Goal: Transaction & Acquisition: Purchase product/service

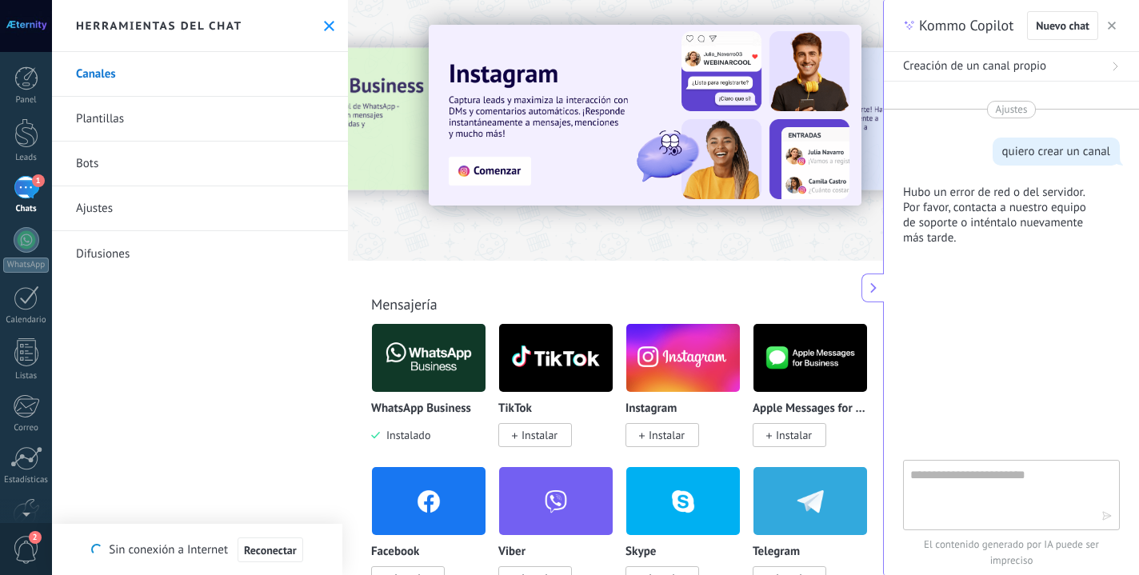
scroll to position [24, 0]
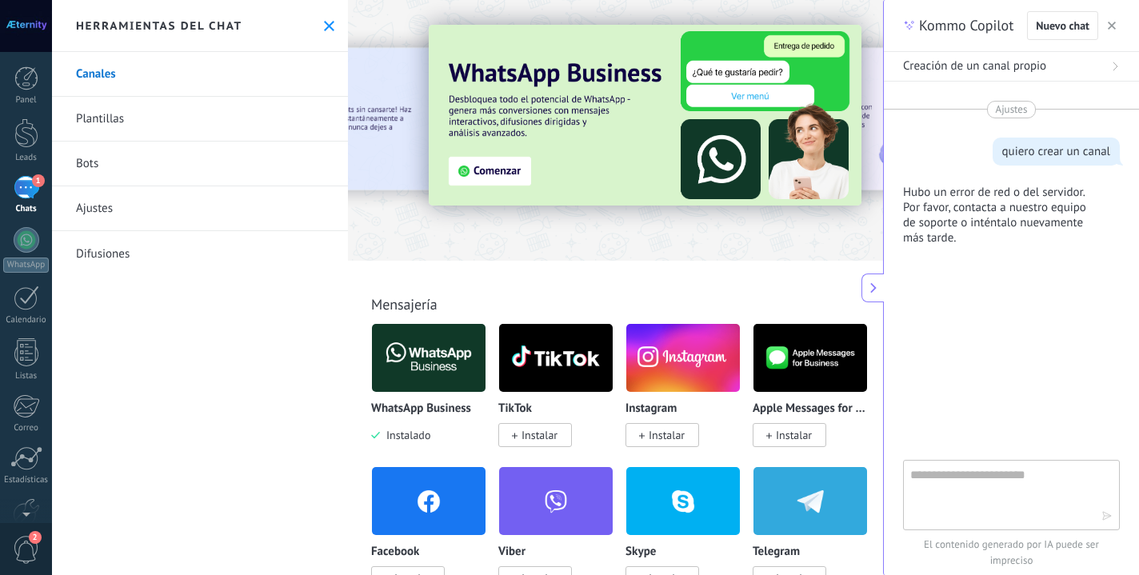
click at [1112, 22] on icon "button" at bounding box center [1112, 26] width 8 height 8
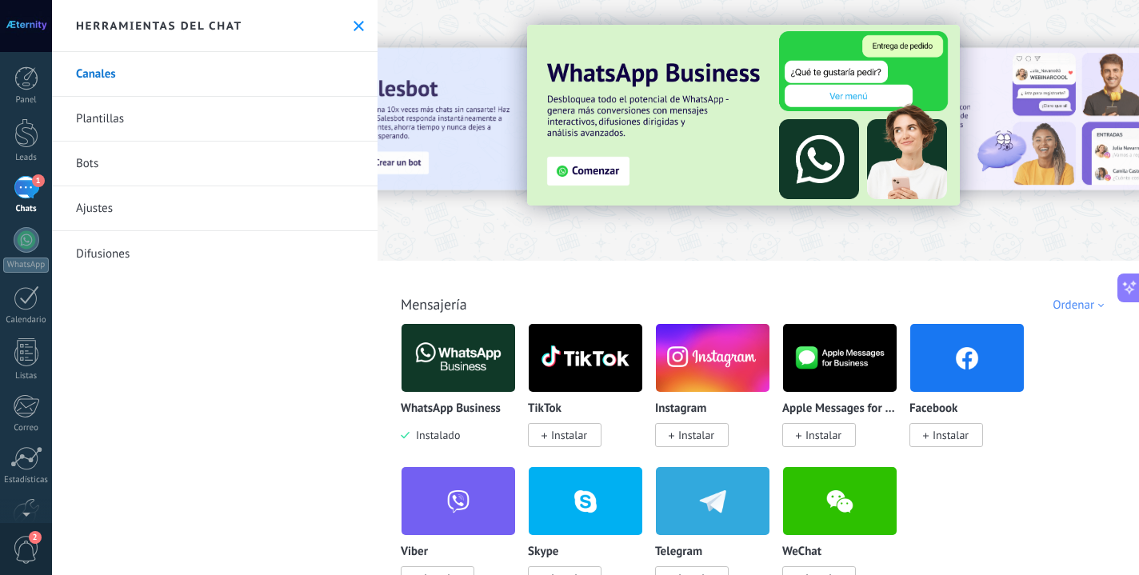
click at [354, 29] on icon at bounding box center [359, 26] width 10 height 10
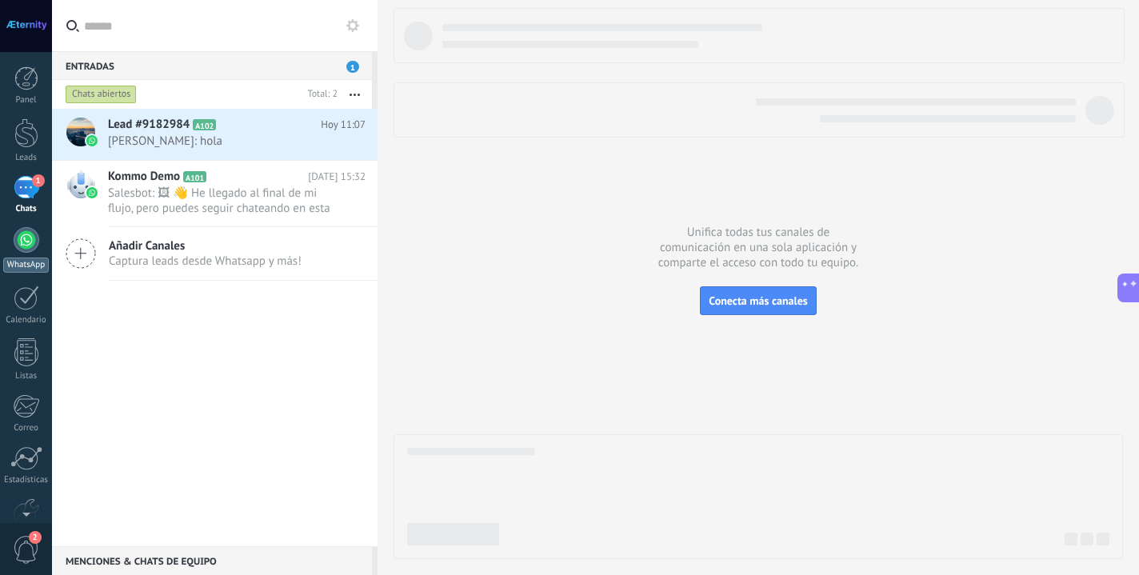
click at [29, 239] on div at bounding box center [27, 240] width 26 height 26
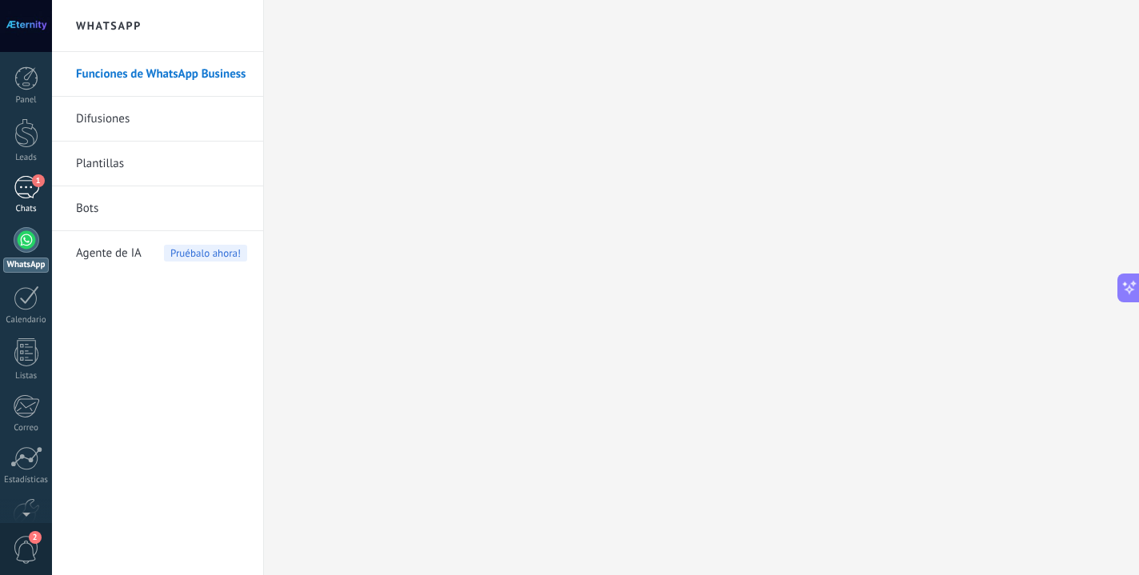
click at [49, 182] on link "1 Chats" at bounding box center [26, 195] width 52 height 38
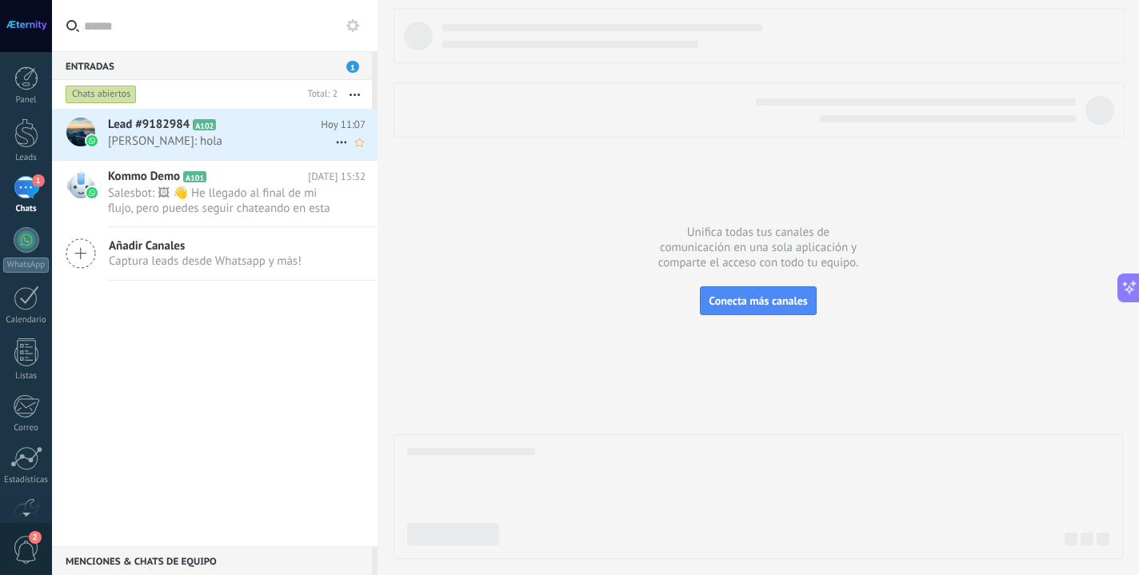
click at [214, 140] on span "Emiliano Rios: hola" at bounding box center [221, 141] width 227 height 15
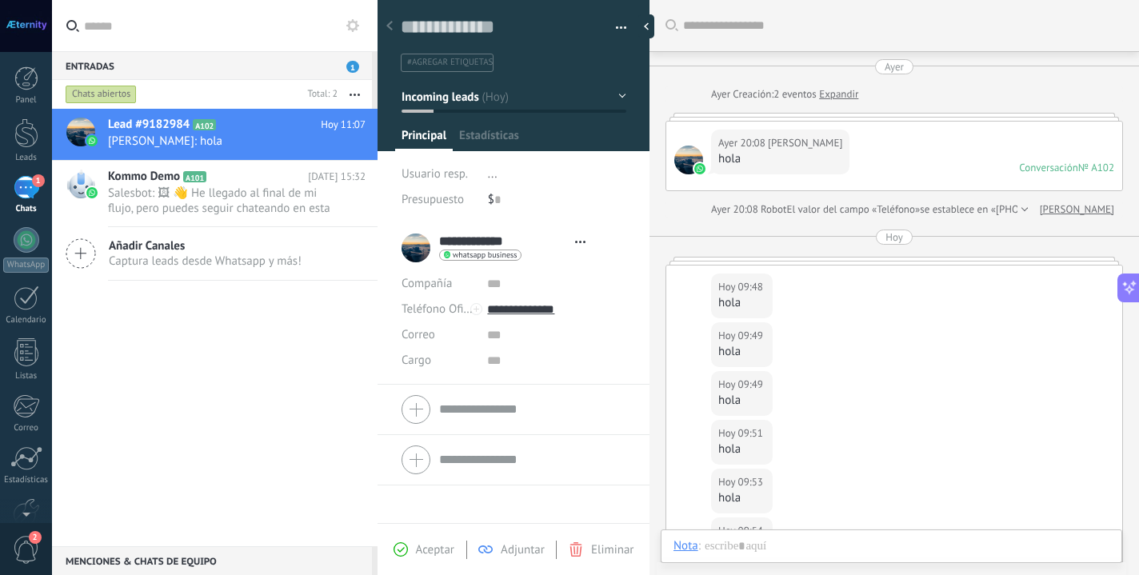
type textarea "**********"
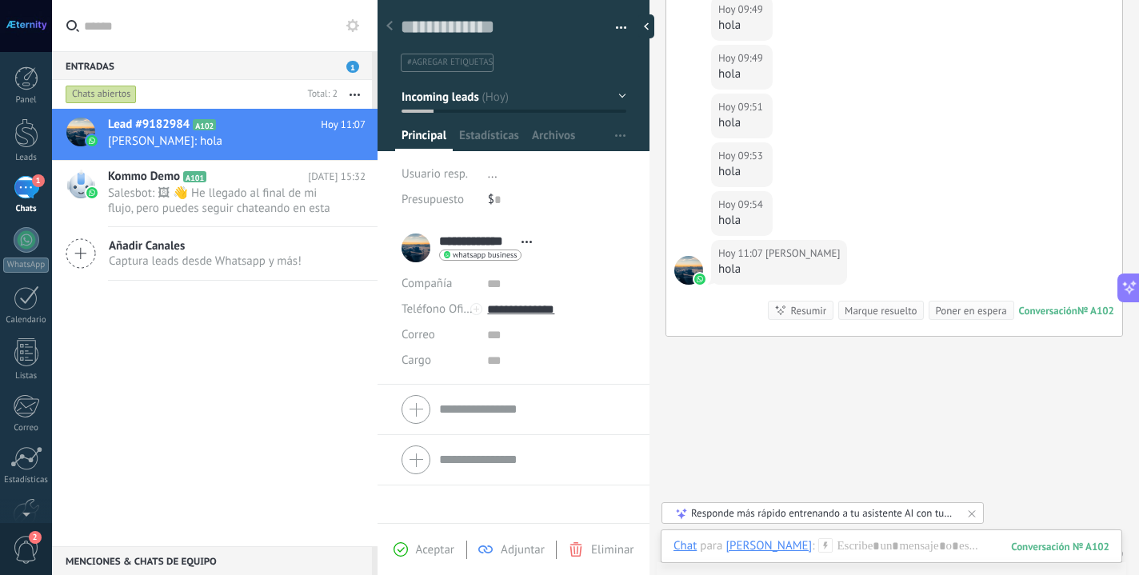
click at [895, 191] on div "Hoy 09:54 Emiliano Rios hola" at bounding box center [895, 215] width 456 height 49
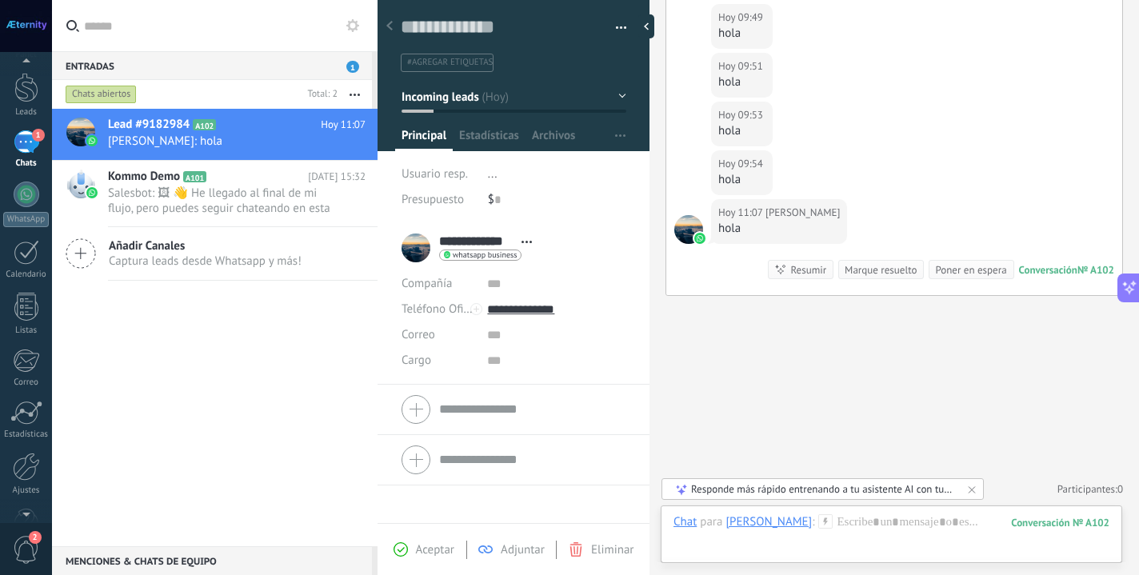
scroll to position [90, 0]
click at [29, 444] on div "Ajustes" at bounding box center [26, 446] width 46 height 10
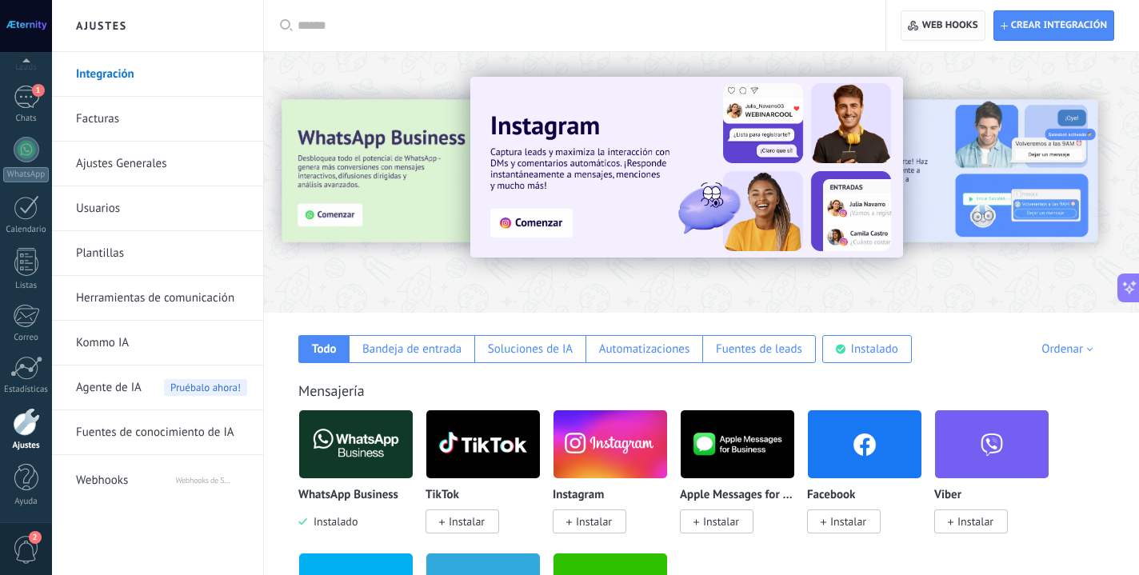
click at [930, 19] on span "Web hooks 0" at bounding box center [951, 25] width 56 height 13
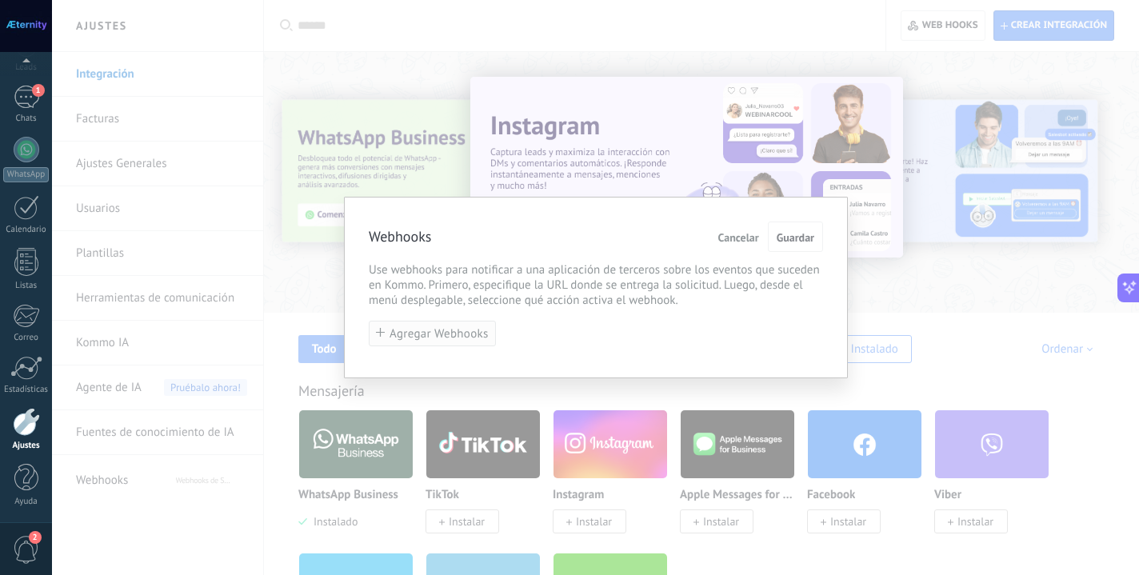
click at [446, 328] on span "Agregar Webhooks" at bounding box center [439, 334] width 99 height 12
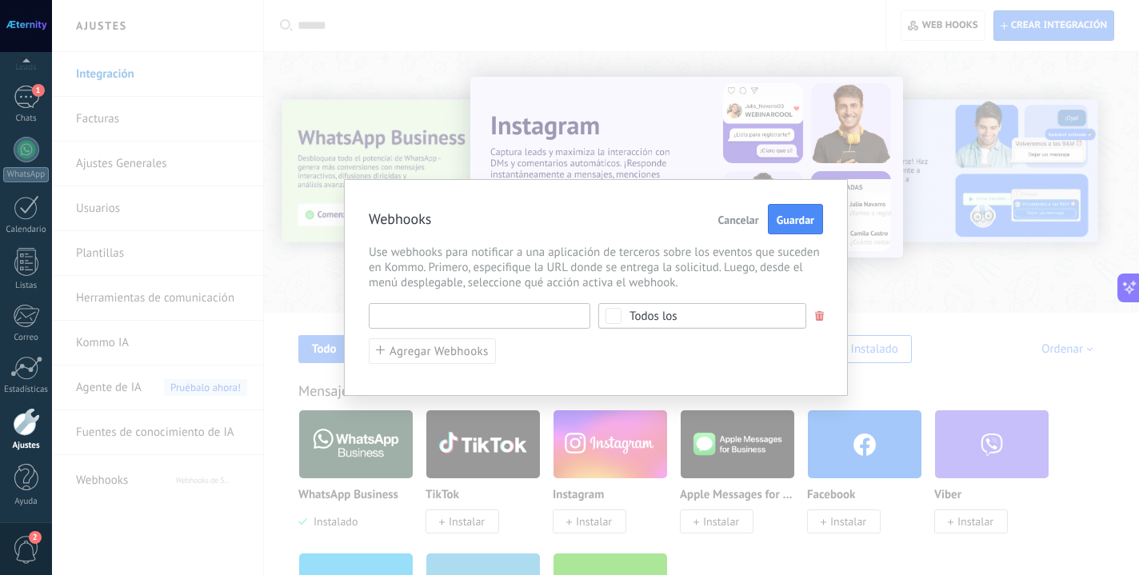
click at [450, 306] on input "text" at bounding box center [480, 316] width 222 height 26
type input "********"
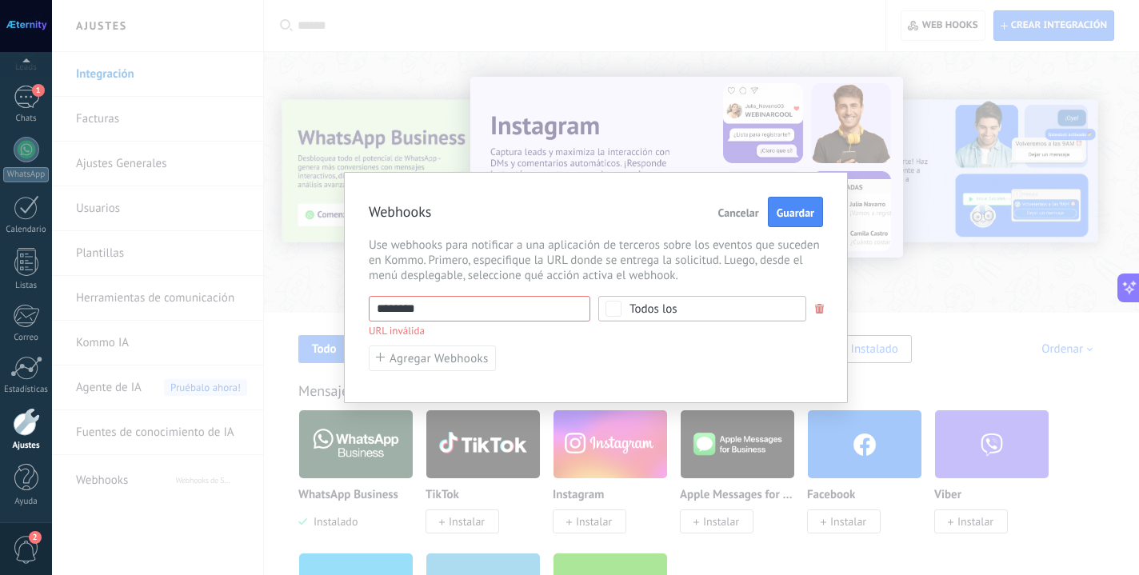
click at [639, 302] on div "Todos los" at bounding box center [703, 309] width 208 height 26
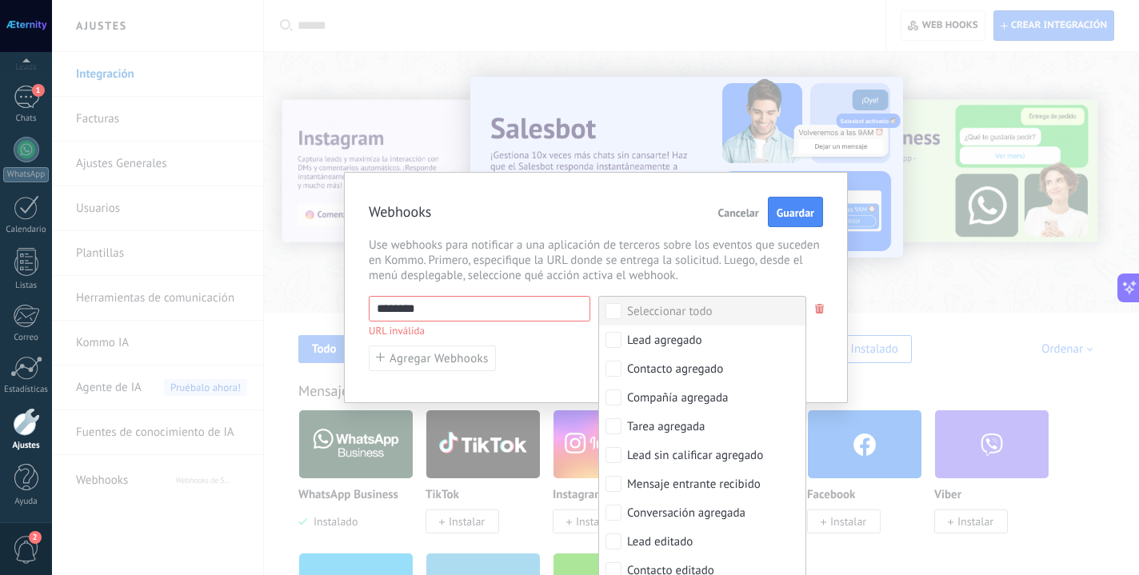
click at [621, 318] on label "Seleccionar todo" at bounding box center [702, 311] width 206 height 29
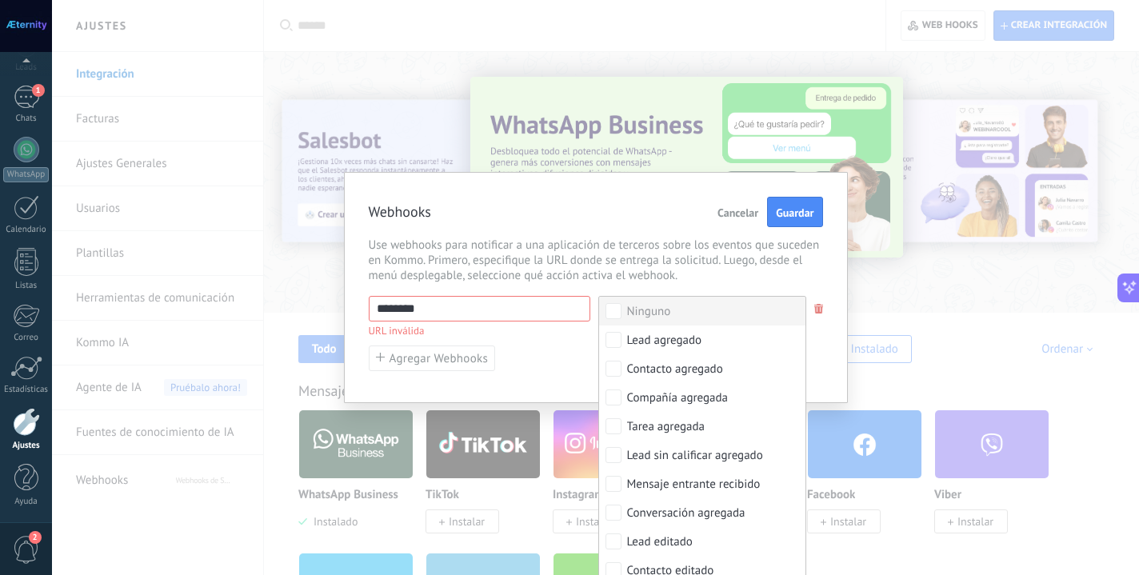
click at [483, 318] on input "********" at bounding box center [480, 309] width 222 height 26
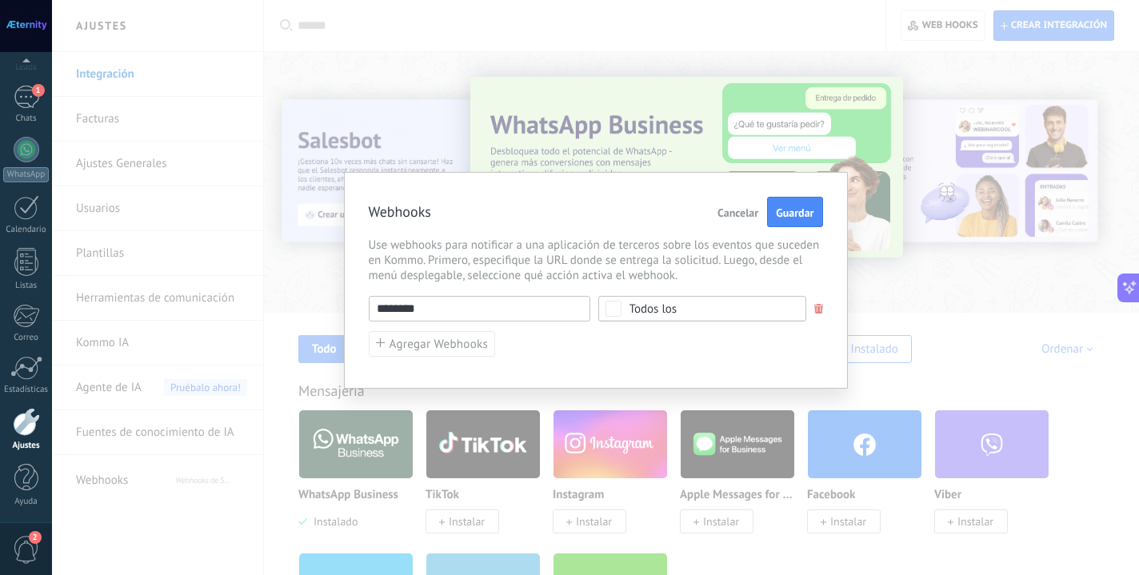
click at [386, 306] on input "********" at bounding box center [480, 309] width 222 height 26
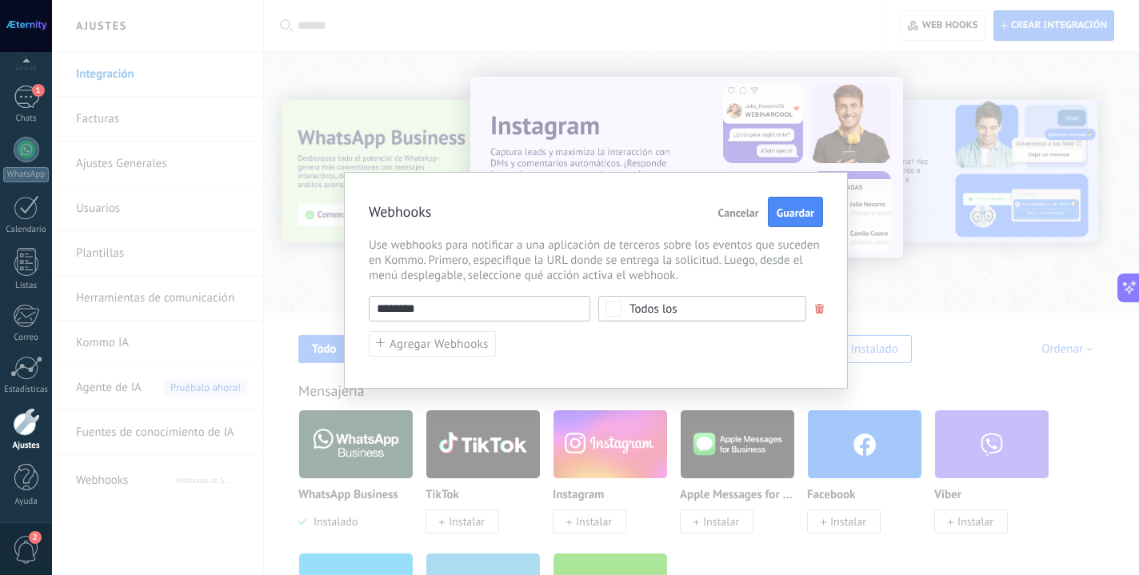
click at [390, 318] on input "********" at bounding box center [480, 309] width 222 height 26
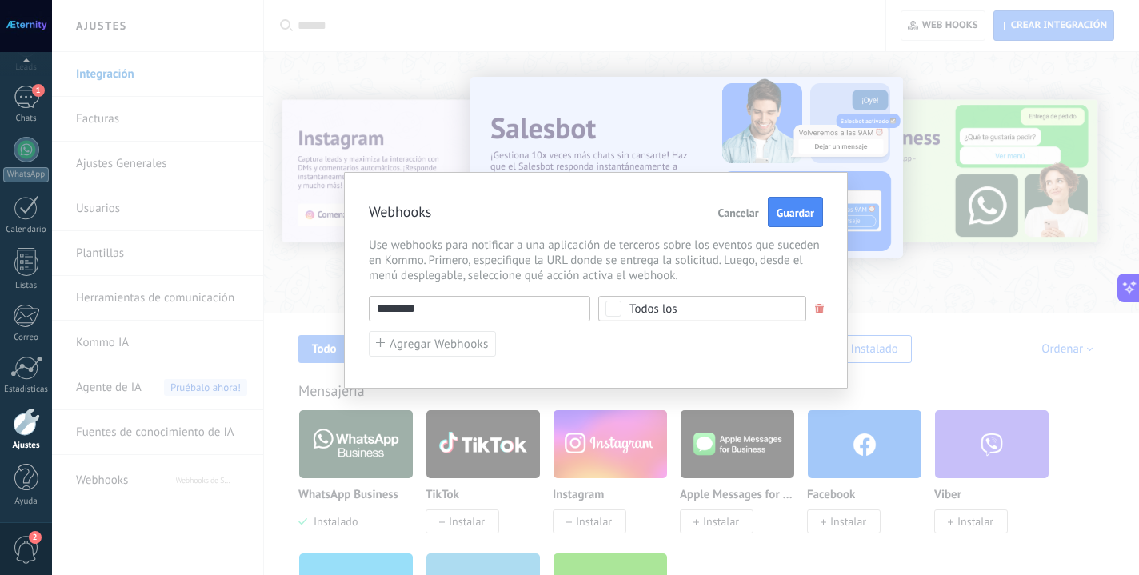
paste input "**********"
type input "**********"
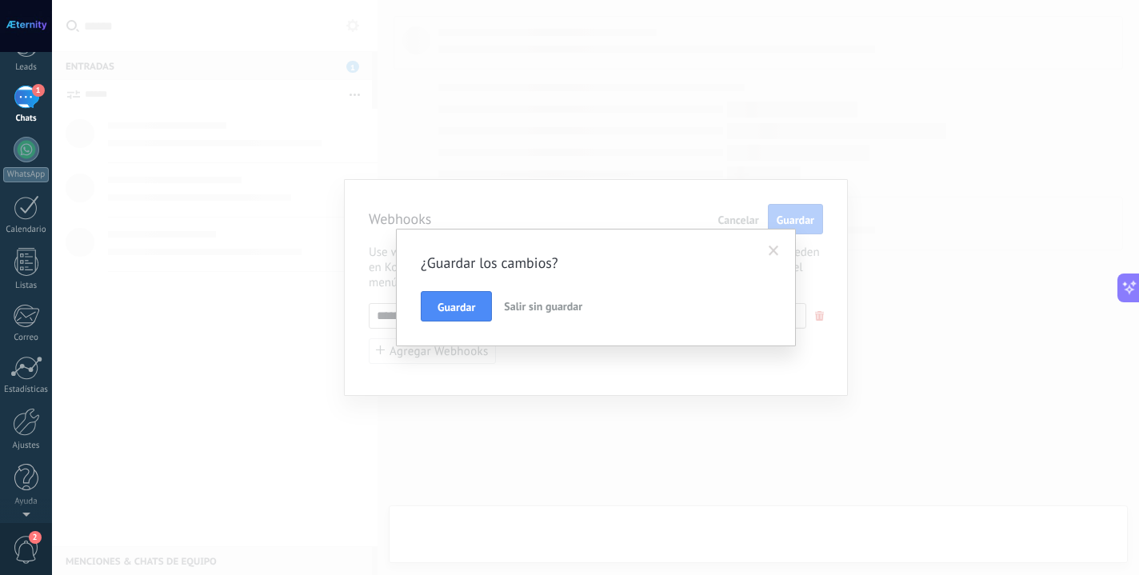
type textarea "**********"
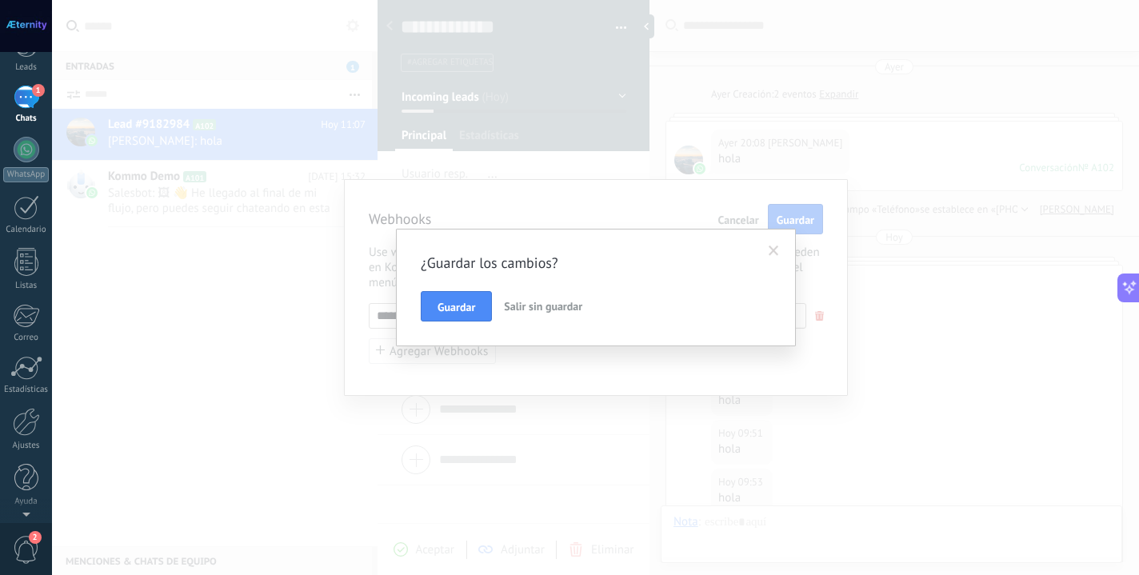
scroll to position [24, 0]
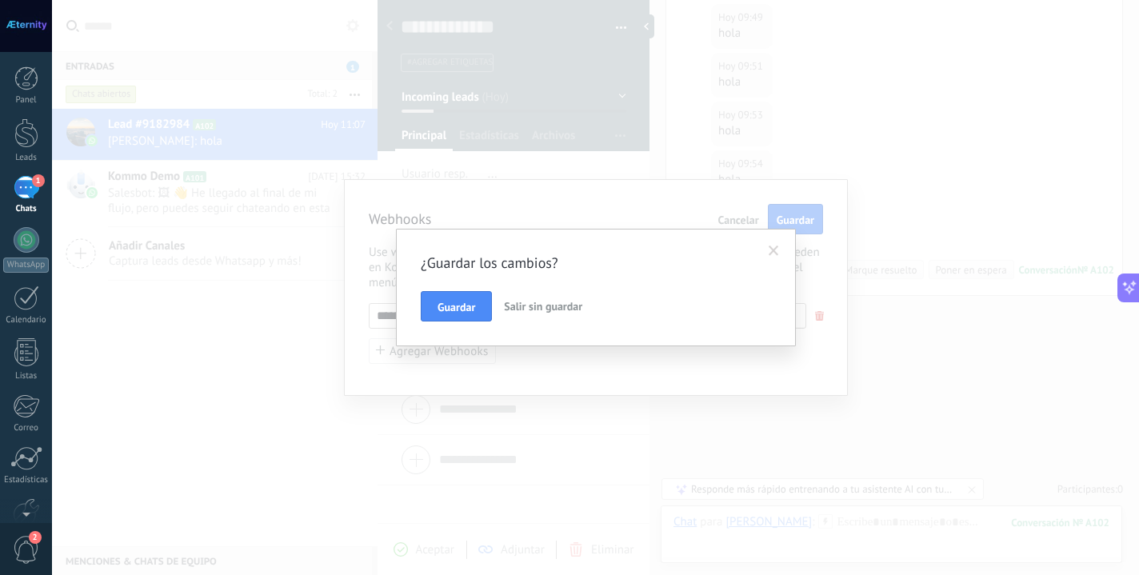
type input "**********"
click at [770, 257] on span at bounding box center [774, 251] width 26 height 27
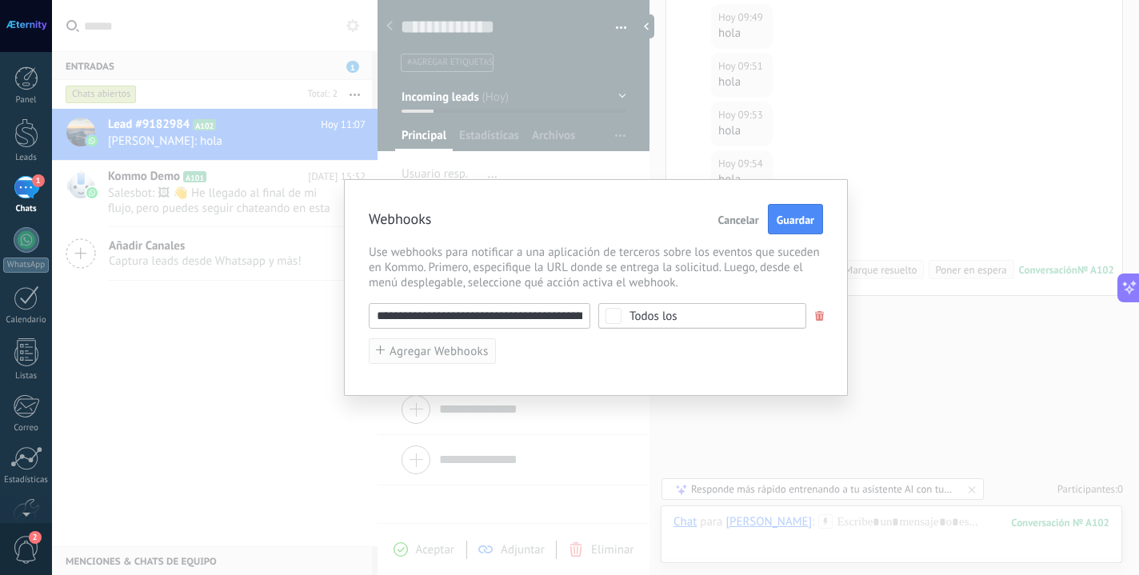
click at [430, 350] on span "Agregar Webhooks" at bounding box center [439, 352] width 99 height 12
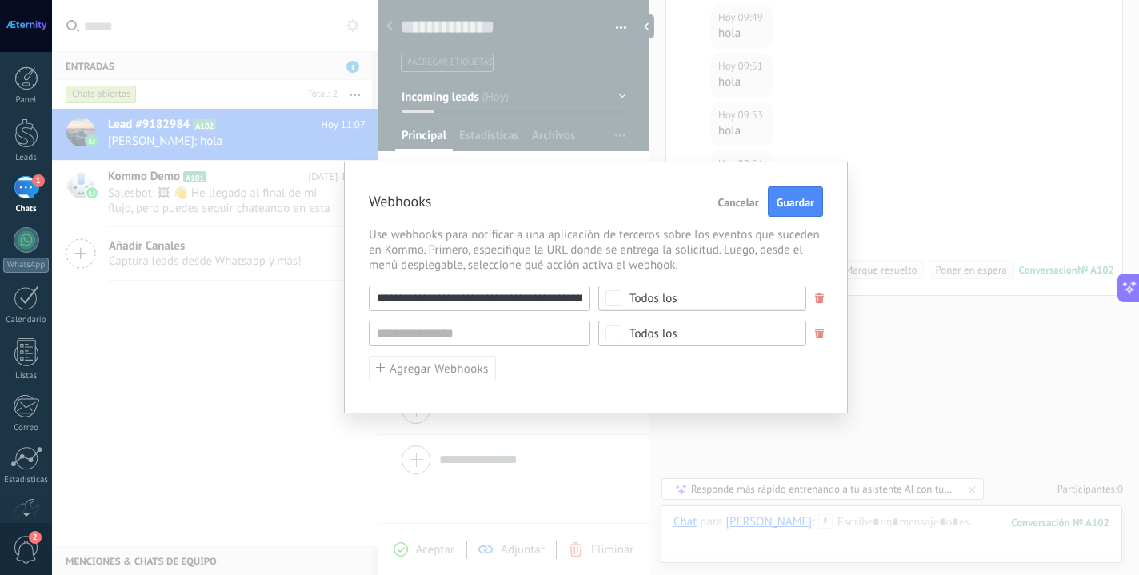
click at [815, 334] on span at bounding box center [820, 334] width 10 height 10
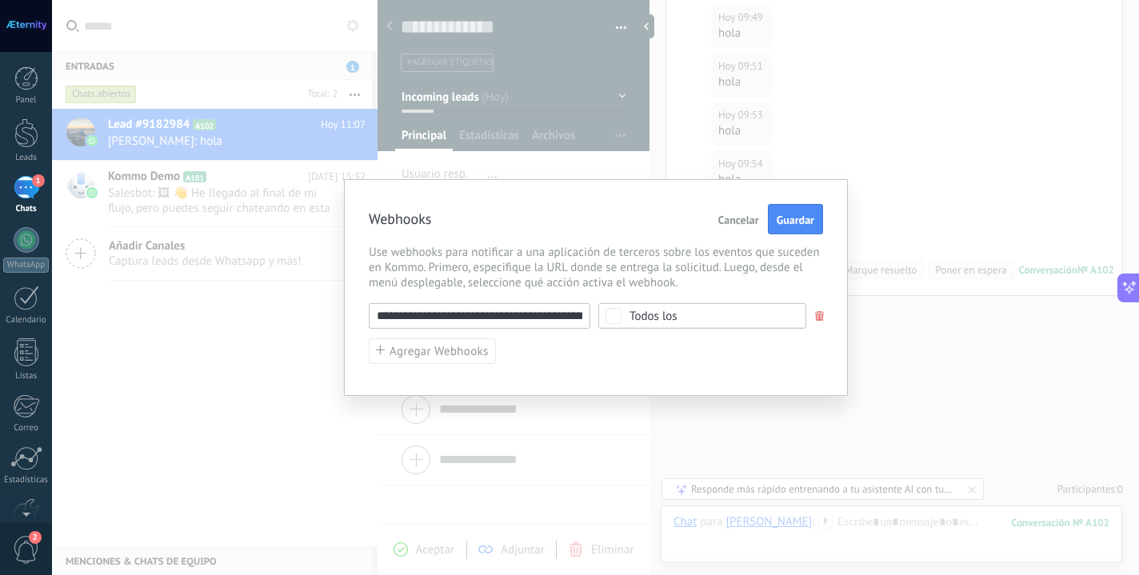
click at [793, 235] on div "**********" at bounding box center [596, 287] width 504 height 217
click at [797, 218] on span "Guardar" at bounding box center [796, 219] width 38 height 11
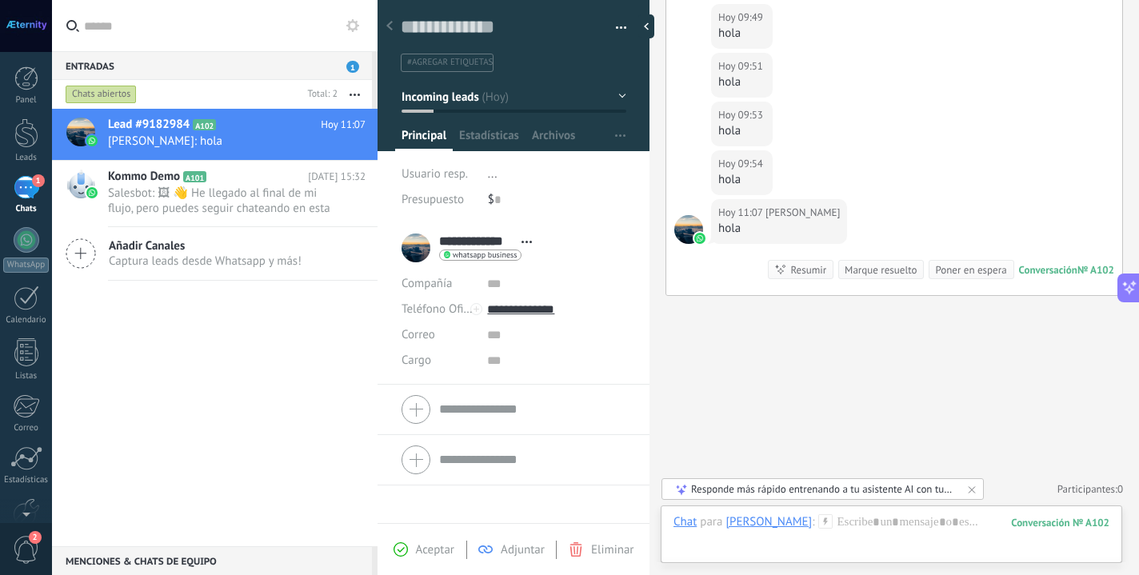
click at [271, 0] on input "text" at bounding box center [224, 25] width 281 height 51
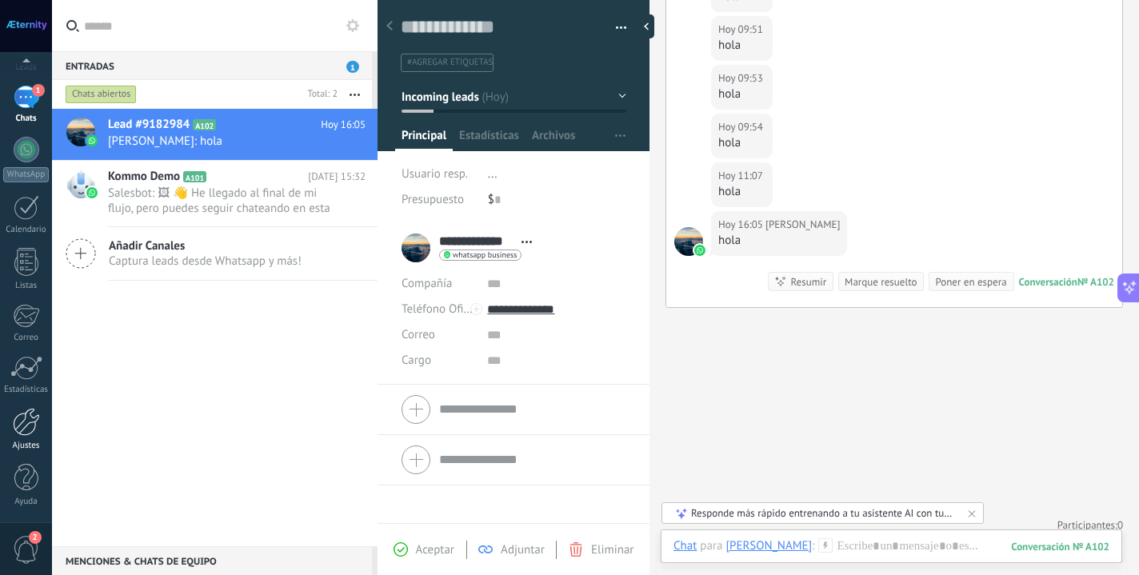
scroll to position [90, 0]
click at [32, 434] on div at bounding box center [26, 422] width 27 height 28
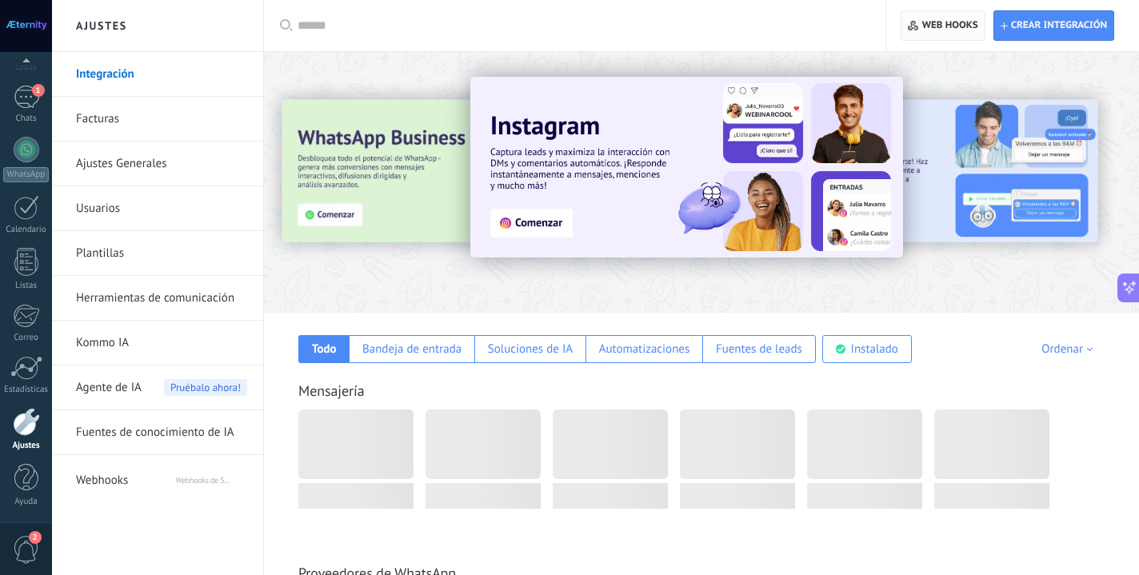
click at [924, 26] on span "Web hooks 0" at bounding box center [951, 25] width 56 height 13
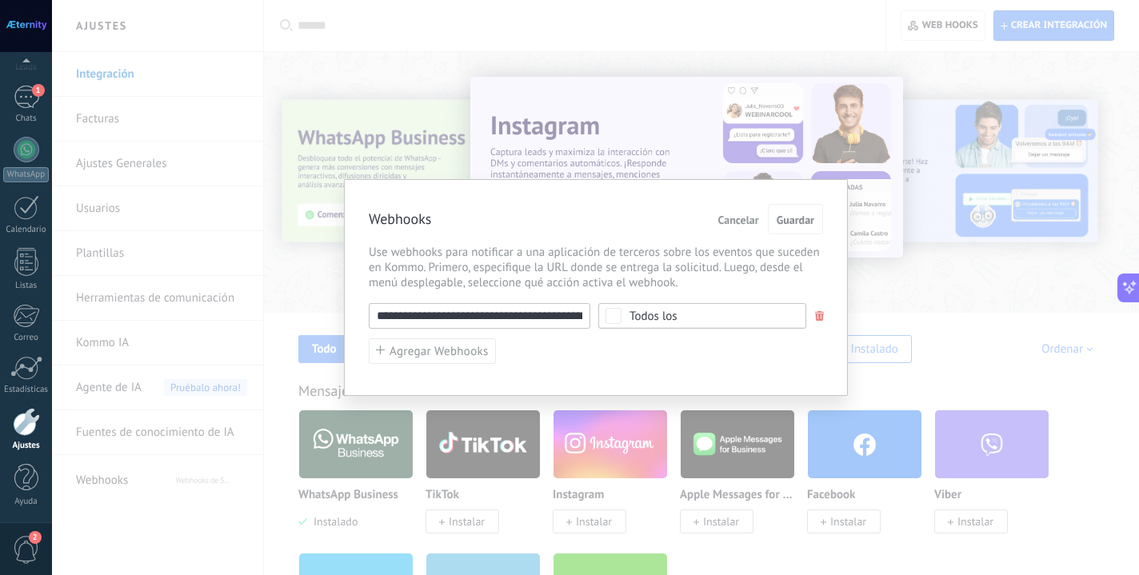
click at [727, 222] on span "Cancelar" at bounding box center [739, 219] width 41 height 11
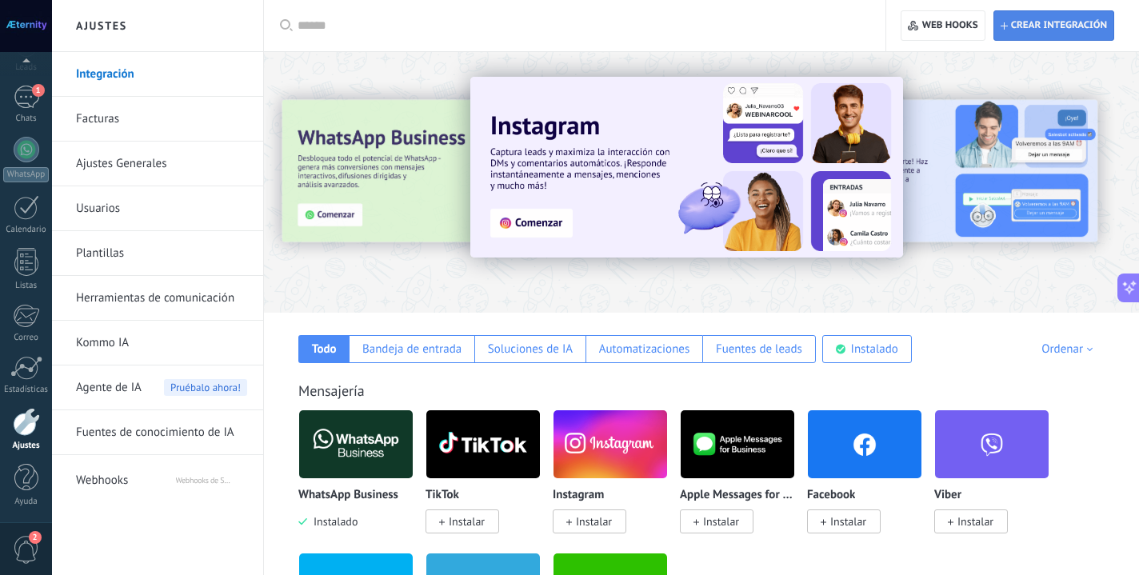
click at [1081, 20] on span "Crear integración" at bounding box center [1059, 25] width 96 height 13
type textarea "**********"
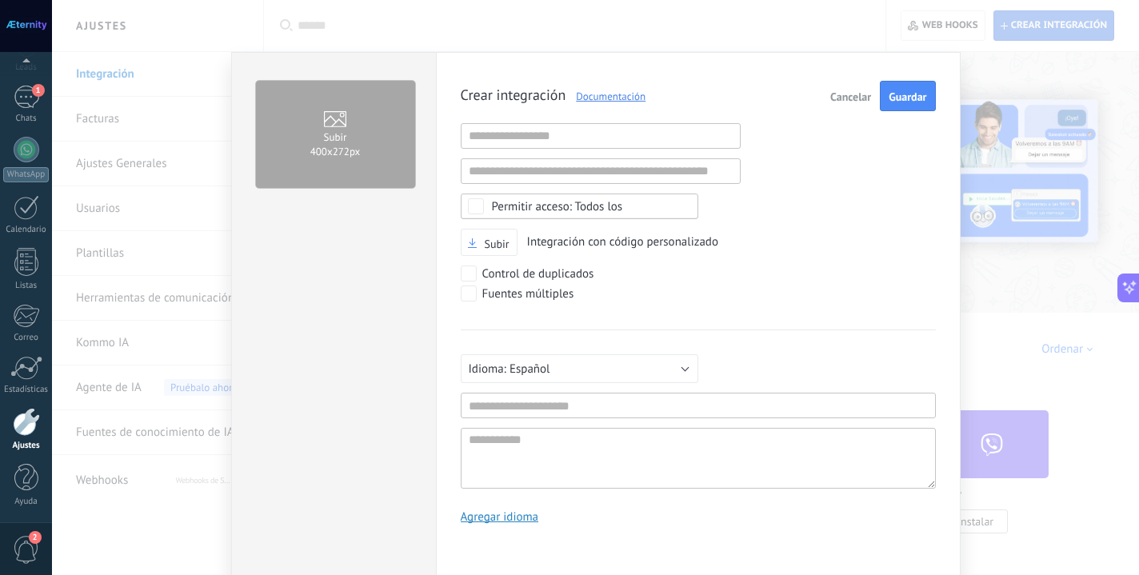
scroll to position [15, 0]
click at [589, 140] on input "text" at bounding box center [601, 136] width 280 height 26
paste input "**********"
type input "**********"
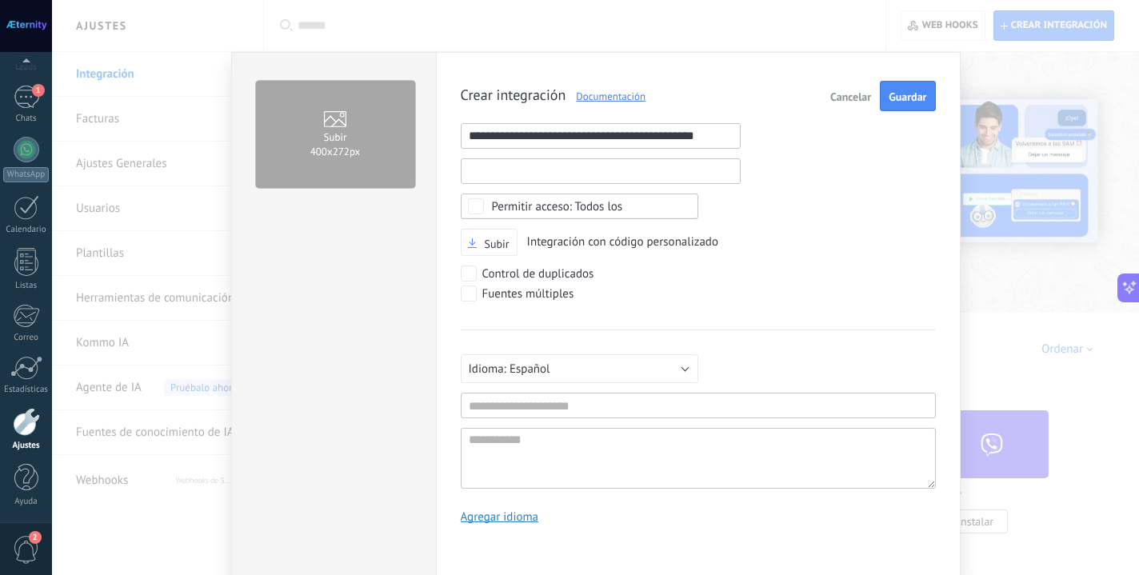
click at [595, 161] on input "text" at bounding box center [601, 171] width 280 height 26
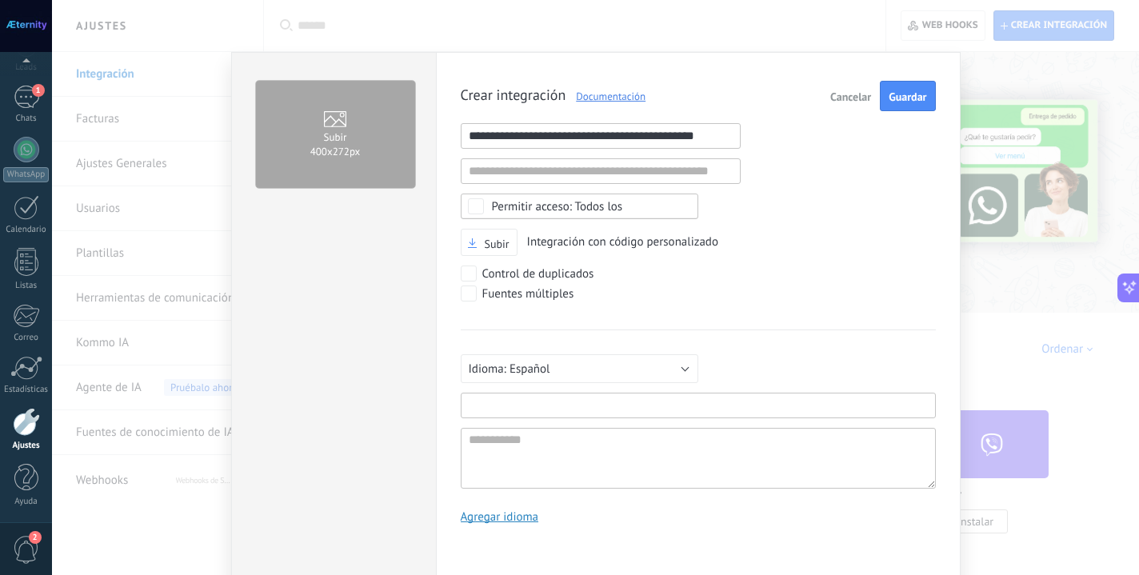
click at [538, 405] on input "text" at bounding box center [698, 406] width 475 height 26
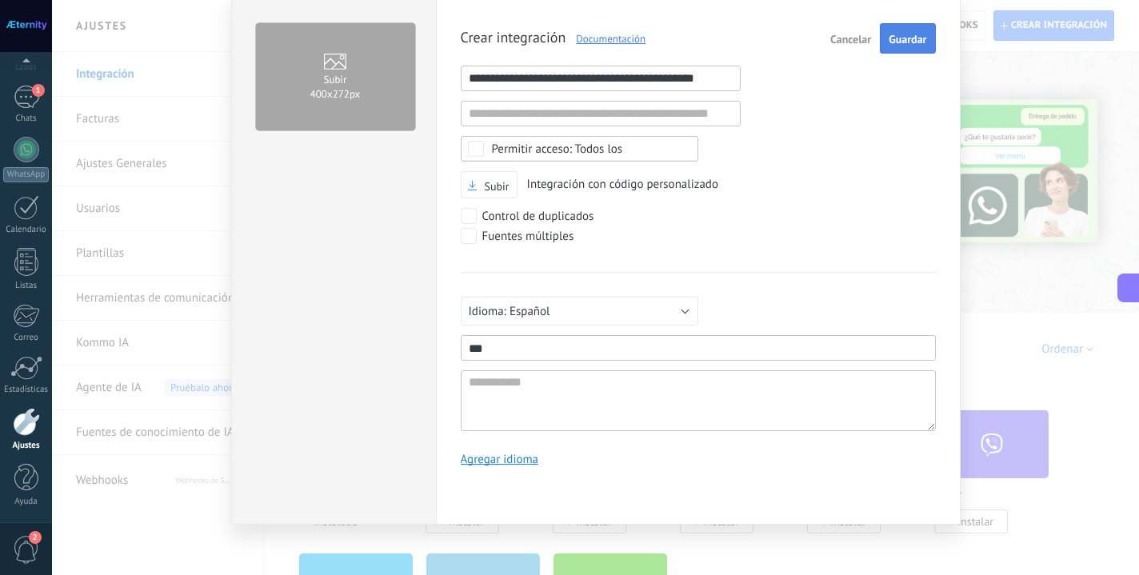
type input "***"
click at [895, 34] on span "Guardar" at bounding box center [908, 39] width 38 height 11
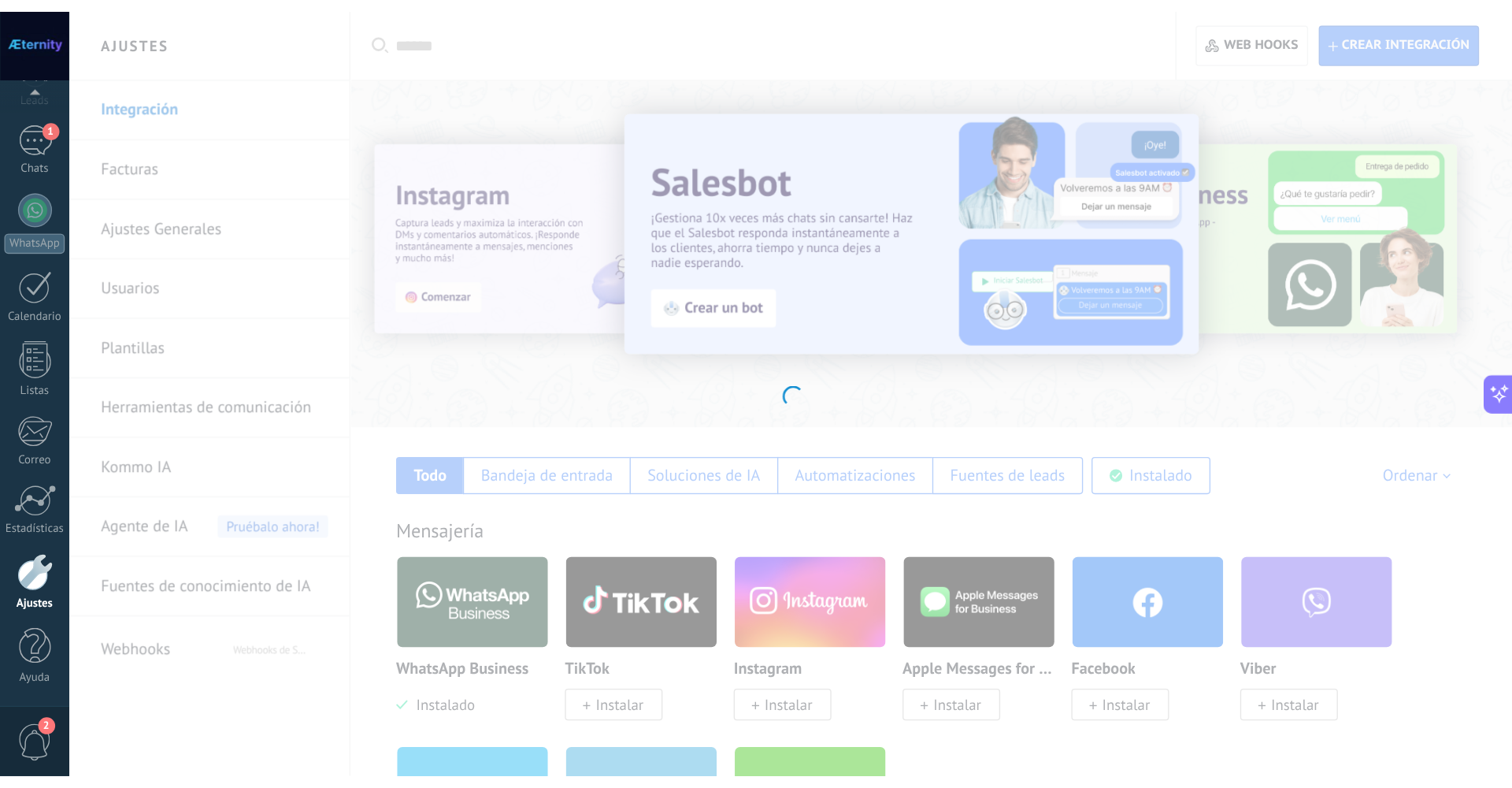
scroll to position [0, 0]
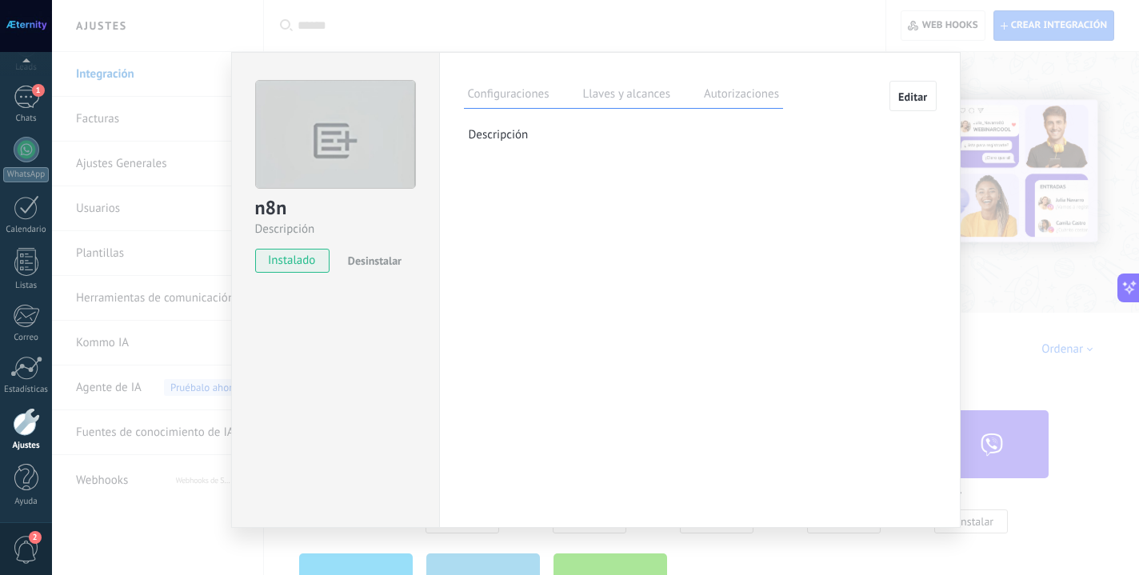
click at [606, 97] on label "Llaves y alcances" at bounding box center [626, 96] width 95 height 23
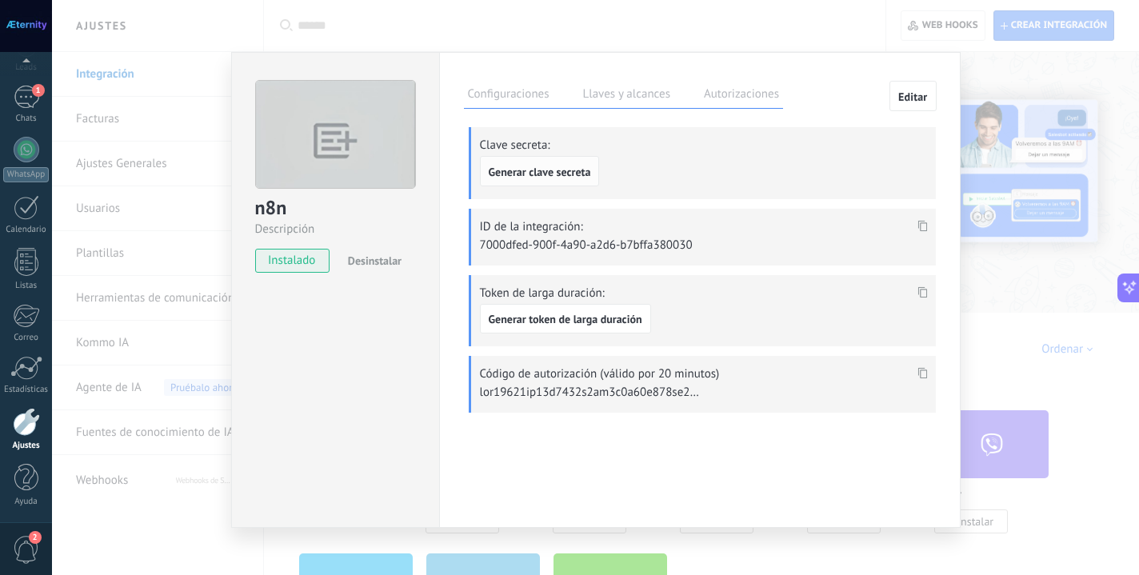
click at [522, 168] on span "Generar clave secreta" at bounding box center [540, 171] width 102 height 11
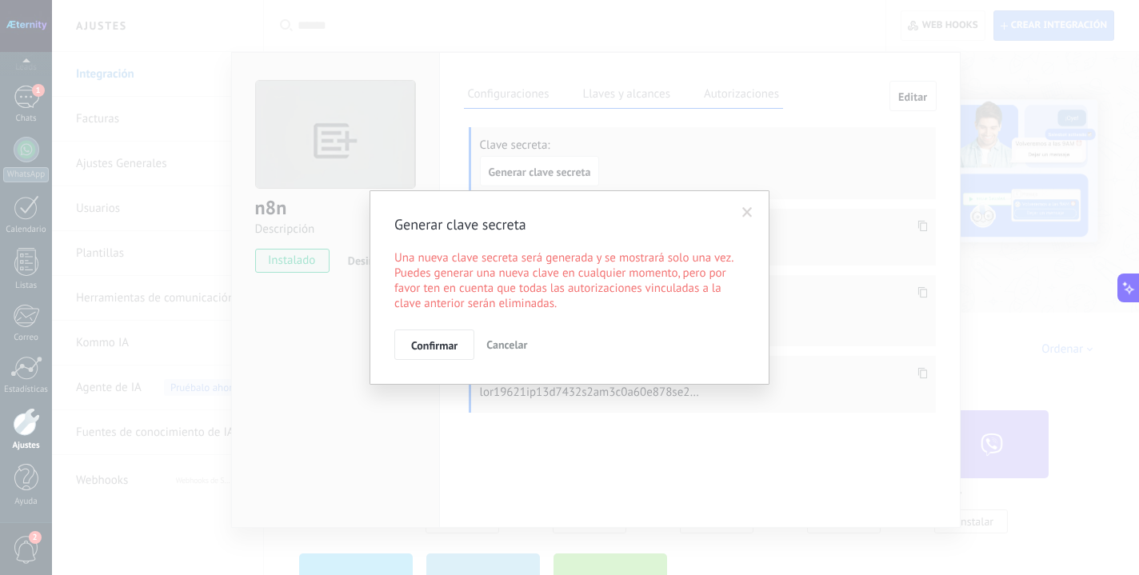
click at [747, 208] on span at bounding box center [748, 212] width 10 height 11
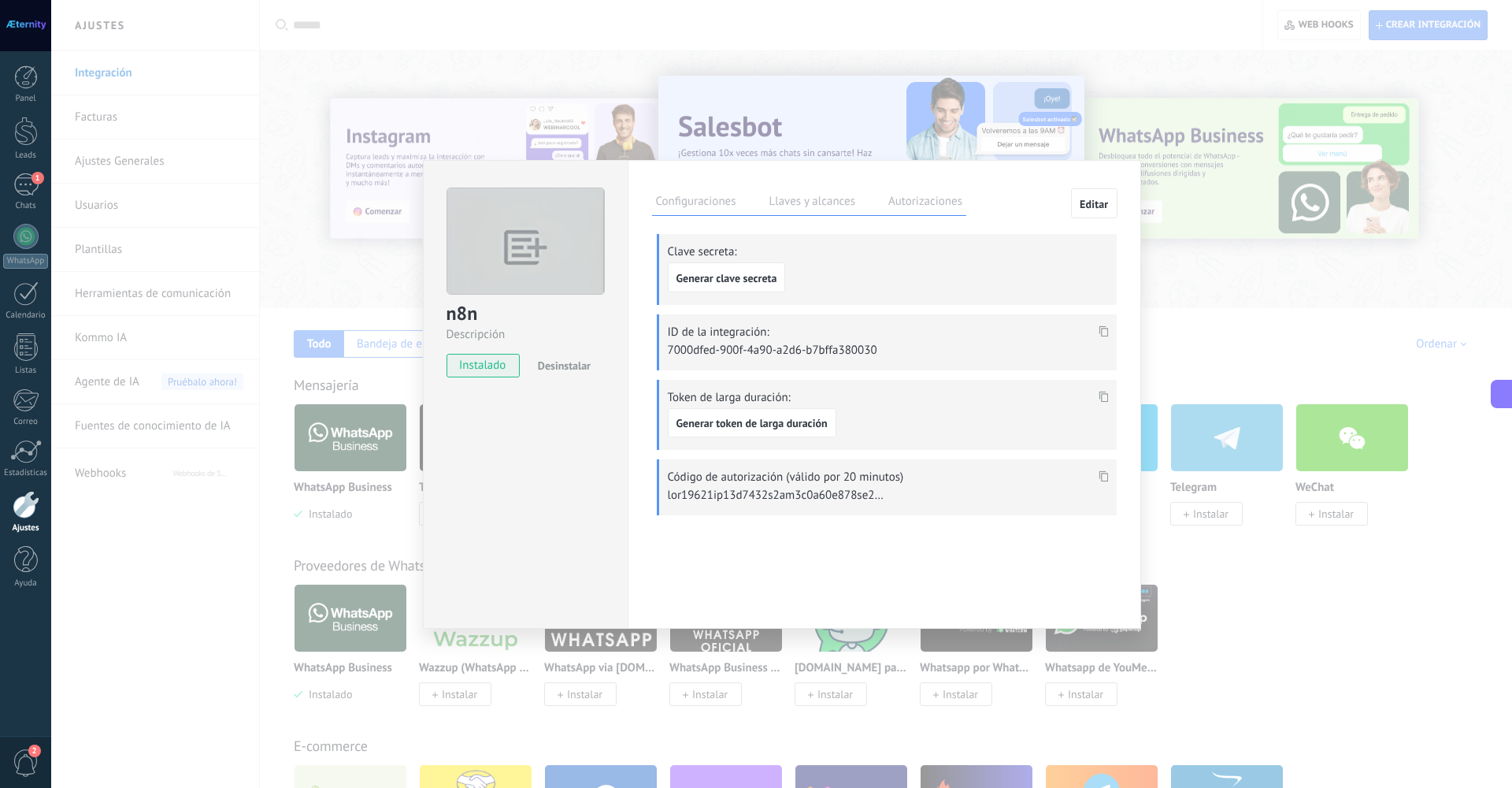
scroll to position [15, 0]
click at [911, 207] on label "Autorizaciones" at bounding box center [925, 203] width 82 height 23
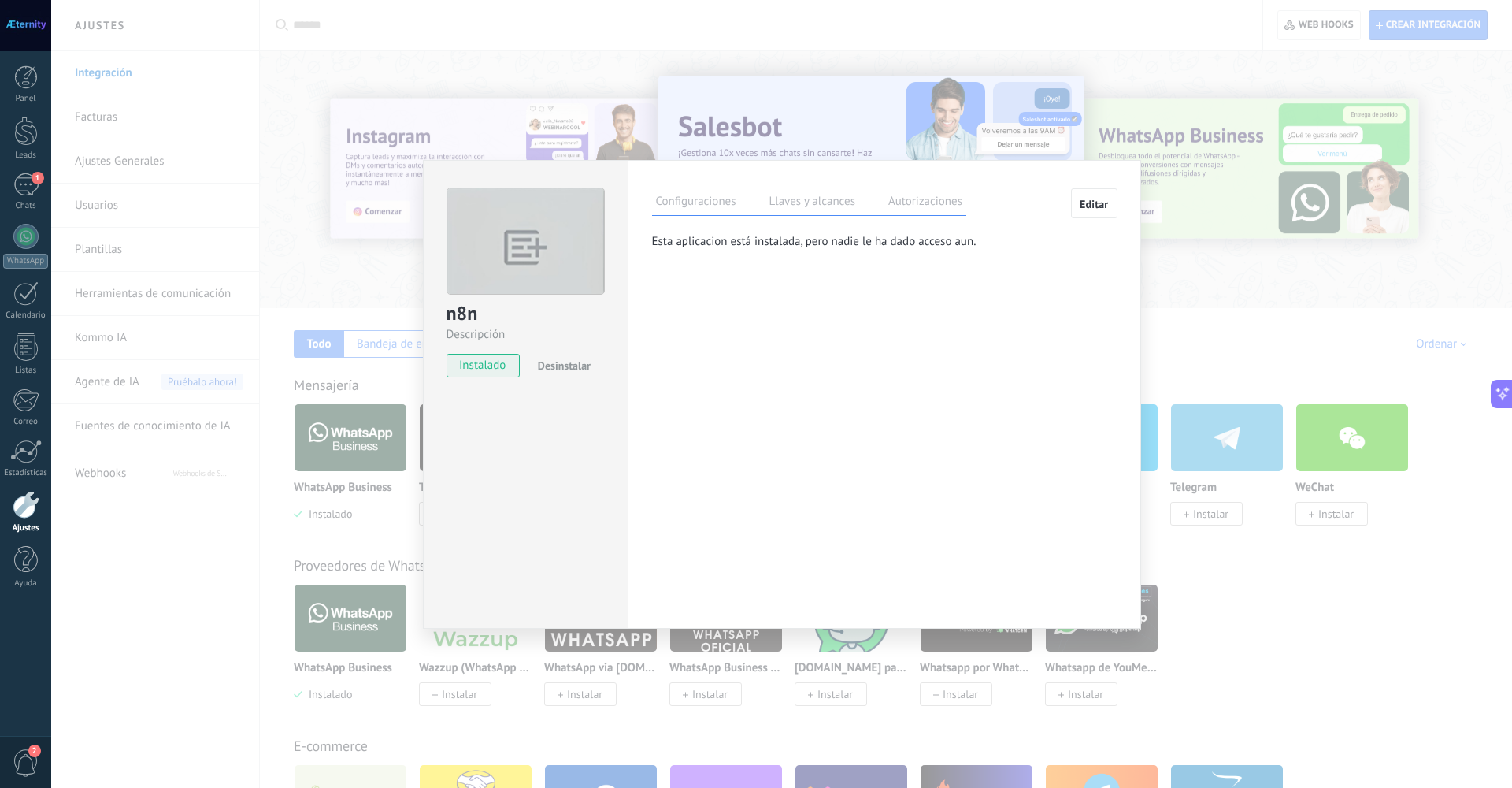
click at [1098, 210] on span "Editar" at bounding box center [1095, 204] width 30 height 11
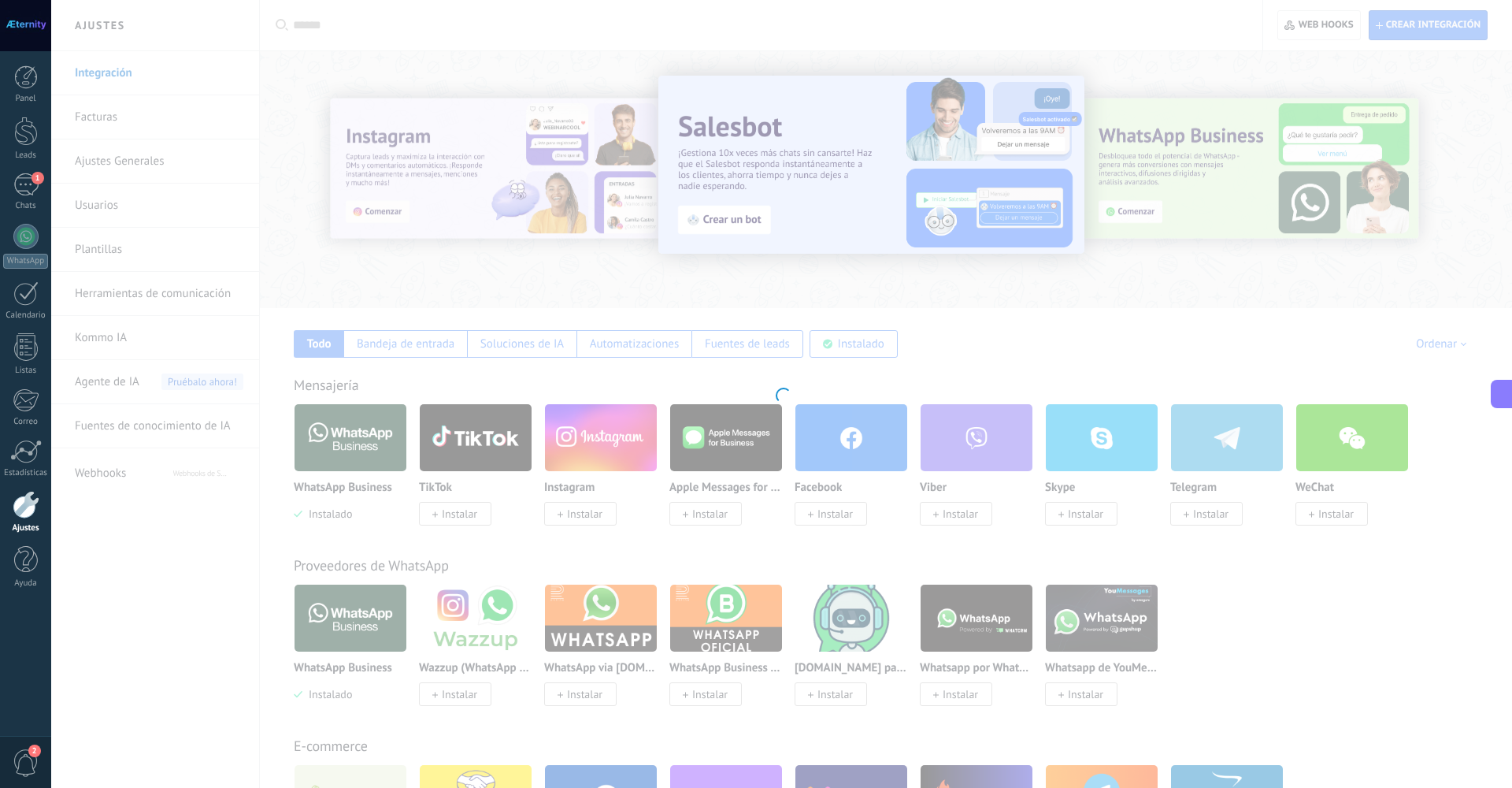
type textarea "**********"
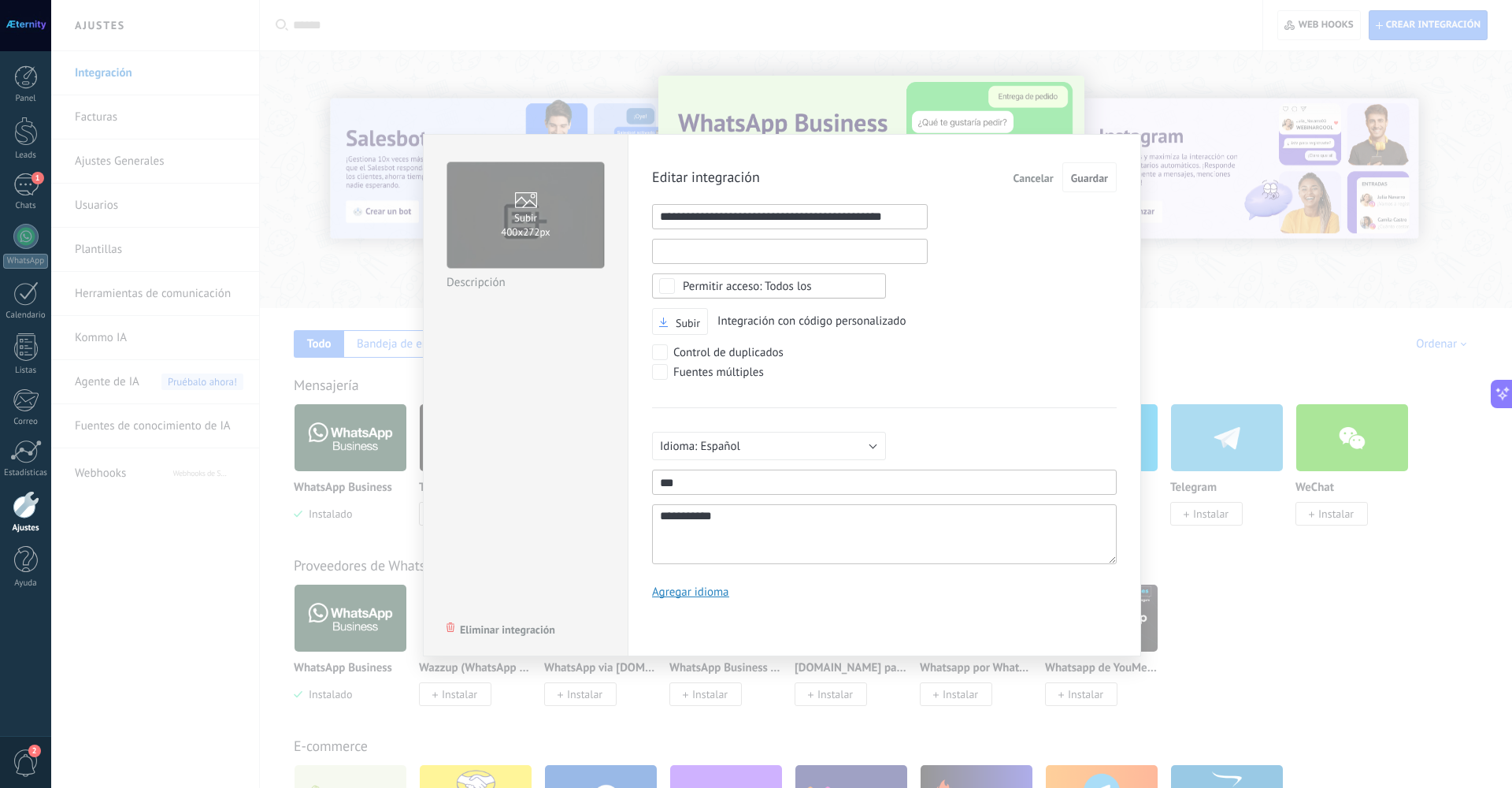
click at [755, 253] on input "1" at bounding box center [790, 251] width 276 height 26
click at [993, 291] on div "**********" at bounding box center [885, 386] width 465 height 448
click at [1033, 178] on span "Cancelar" at bounding box center [1034, 177] width 40 height 11
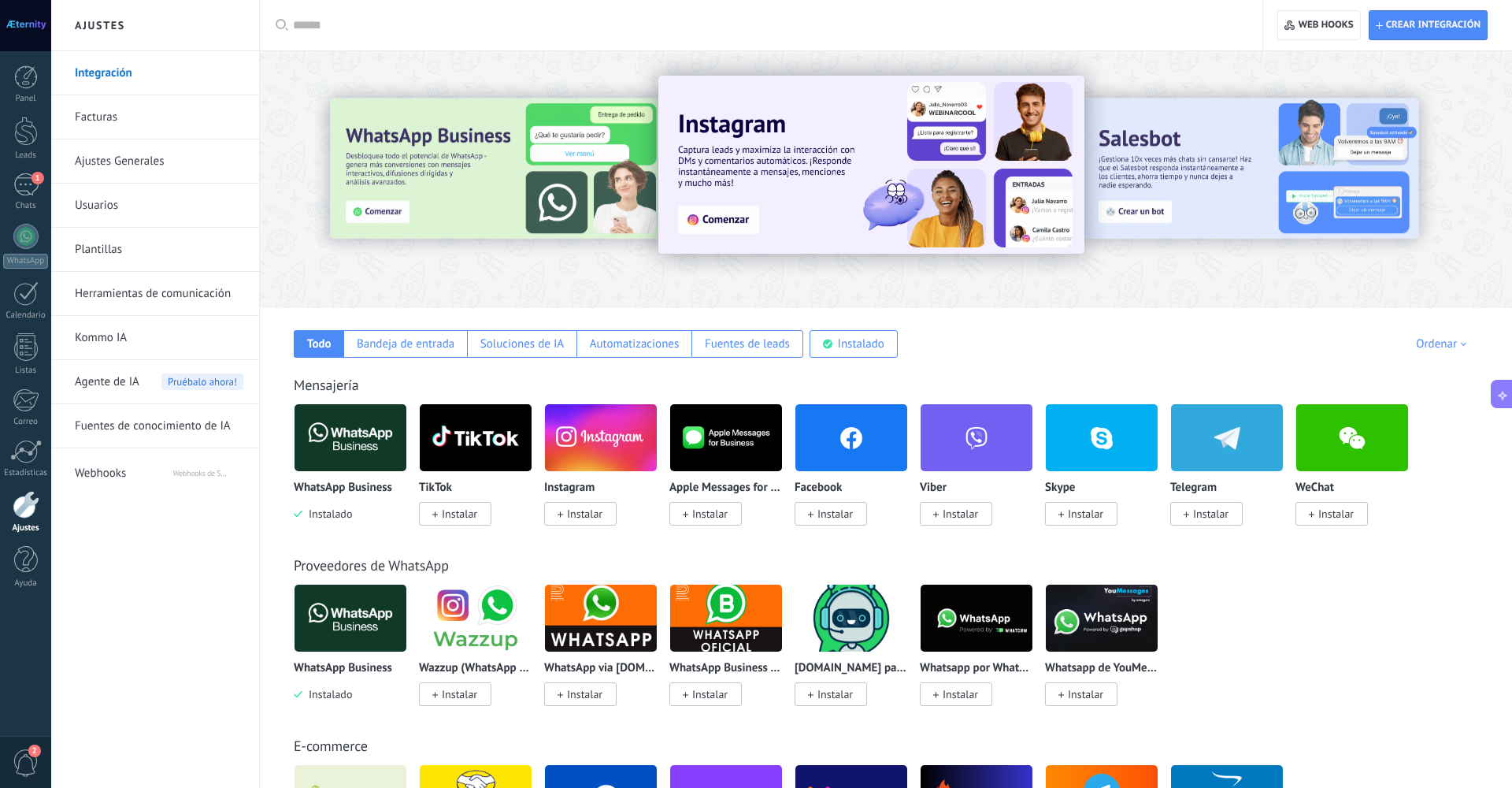
click at [112, 205] on link "Usuarios" at bounding box center [158, 205] width 168 height 44
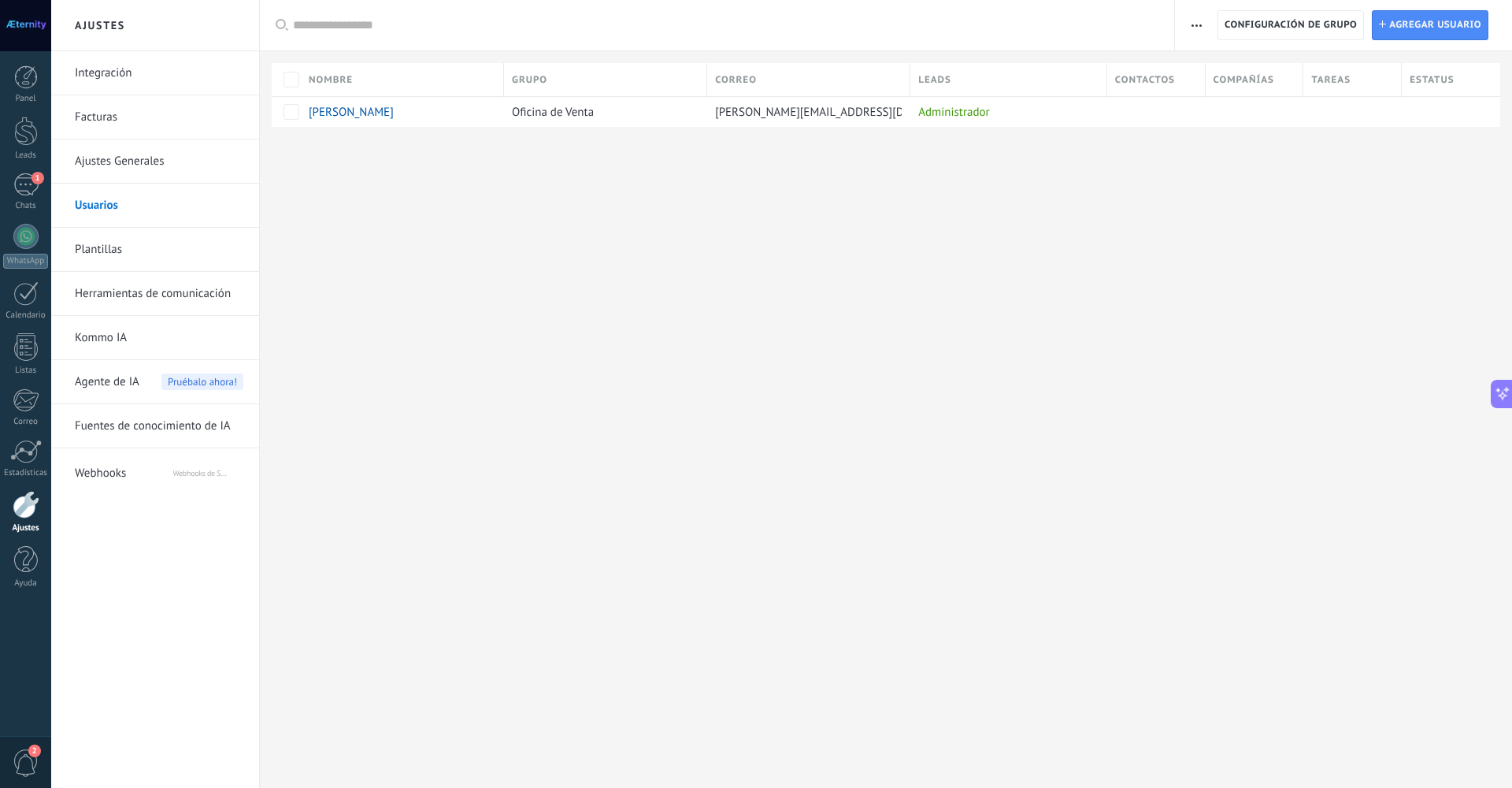
click at [148, 174] on link "Ajustes Generales" at bounding box center [158, 162] width 168 height 44
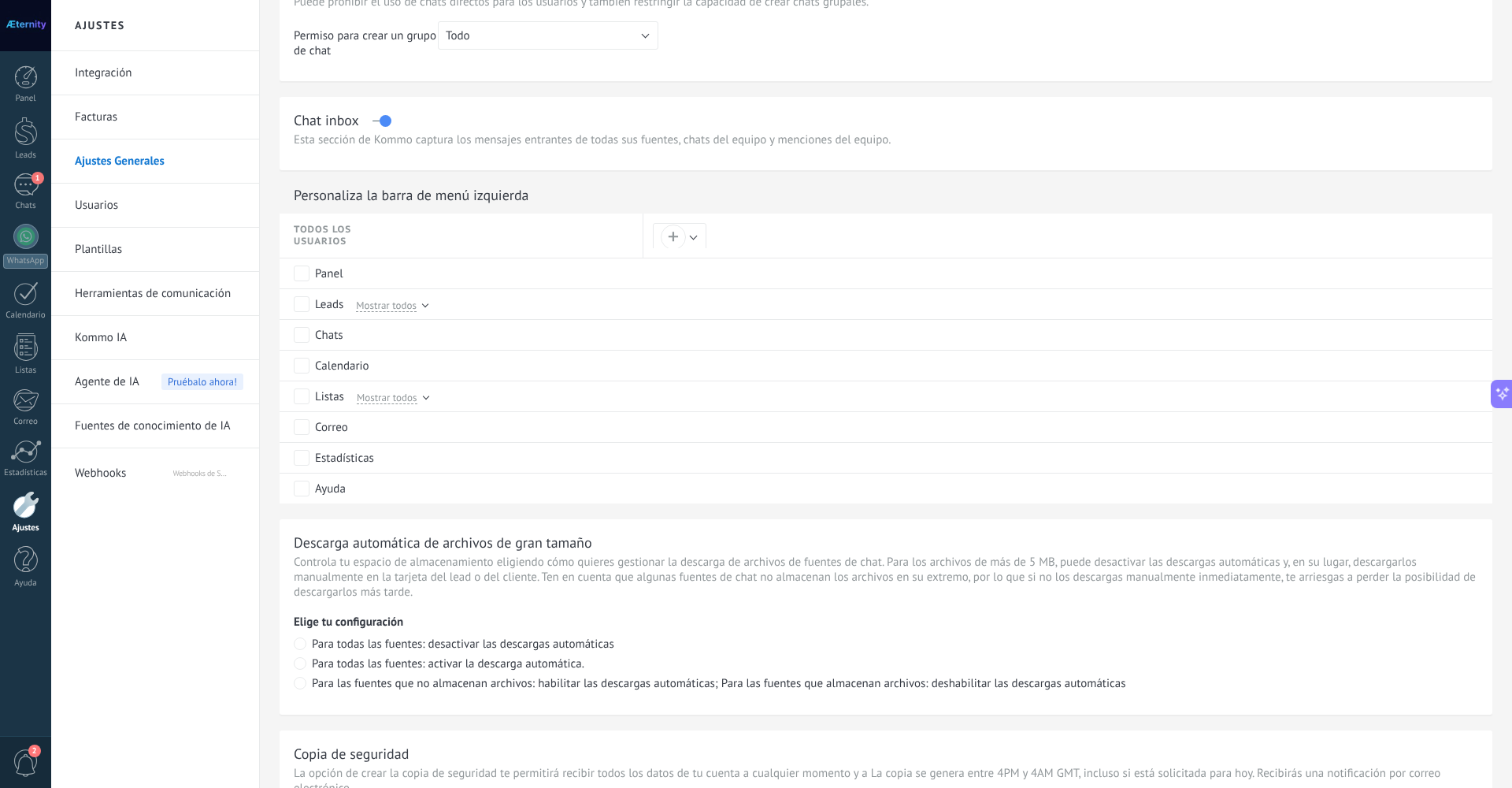
scroll to position [734, 0]
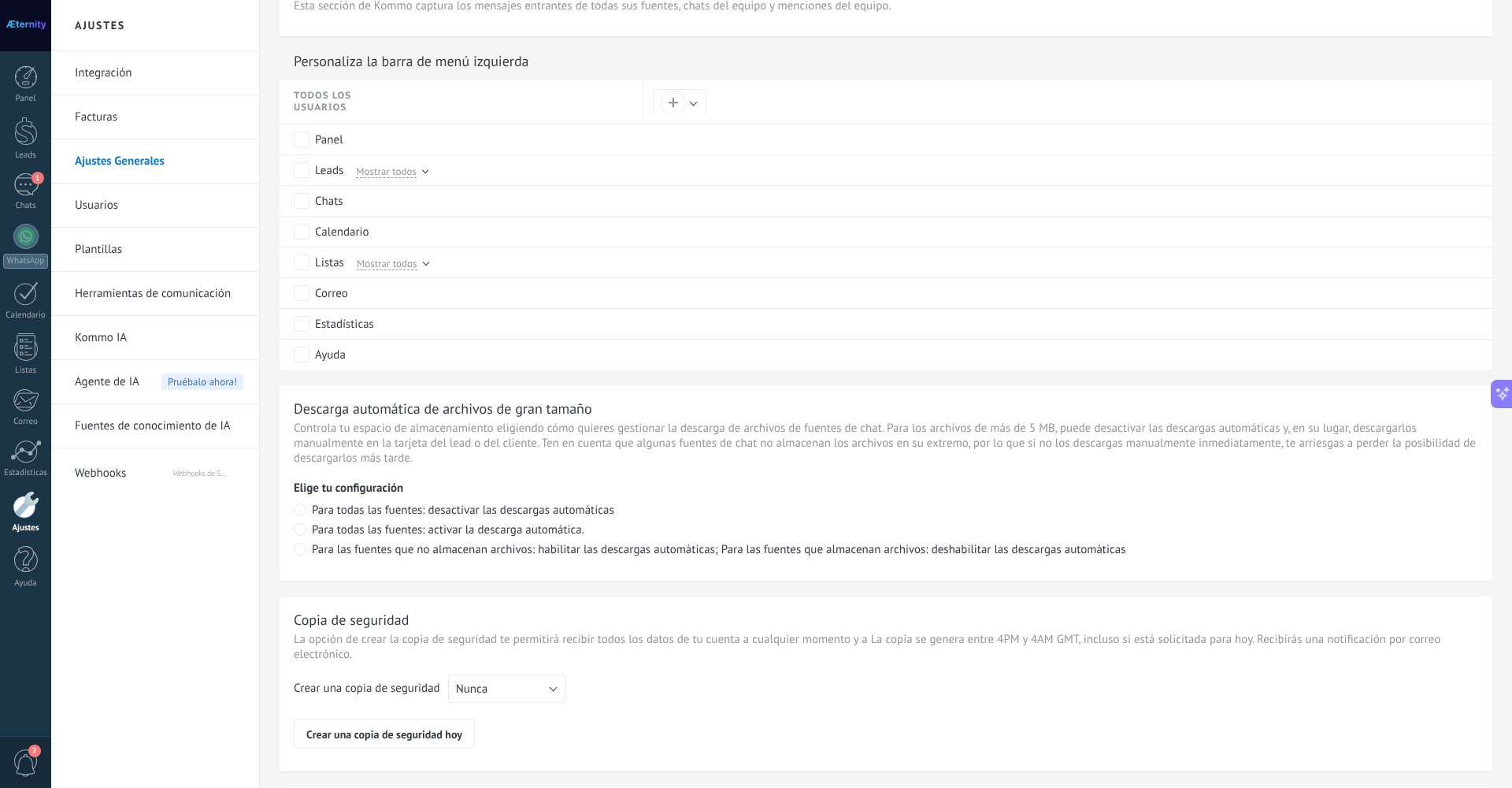
click at [133, 136] on link "Facturas" at bounding box center [158, 117] width 168 height 44
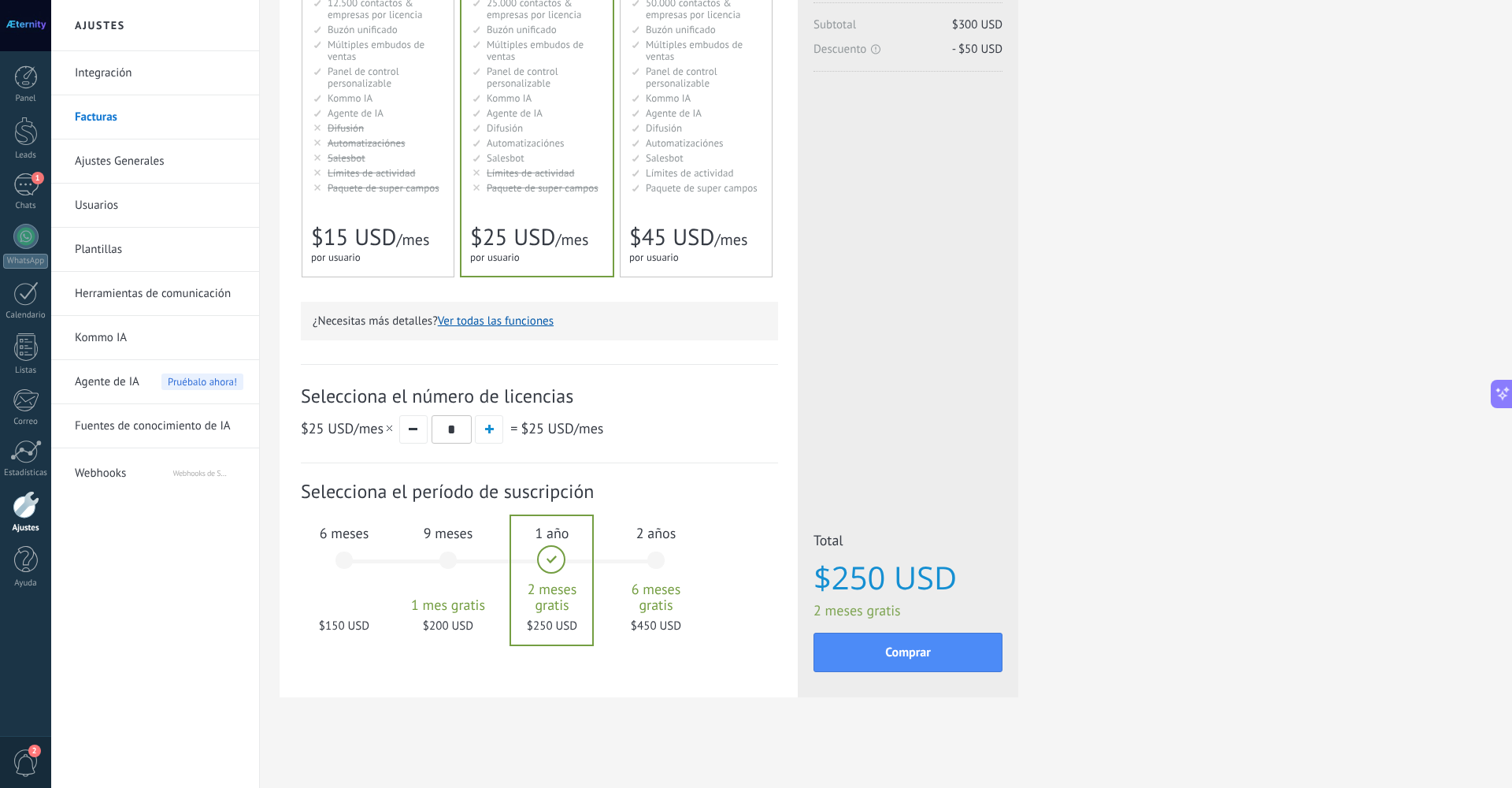
scroll to position [222, 0]
click at [344, 559] on div "6 meses $150 USD" at bounding box center [344, 567] width 85 height 111
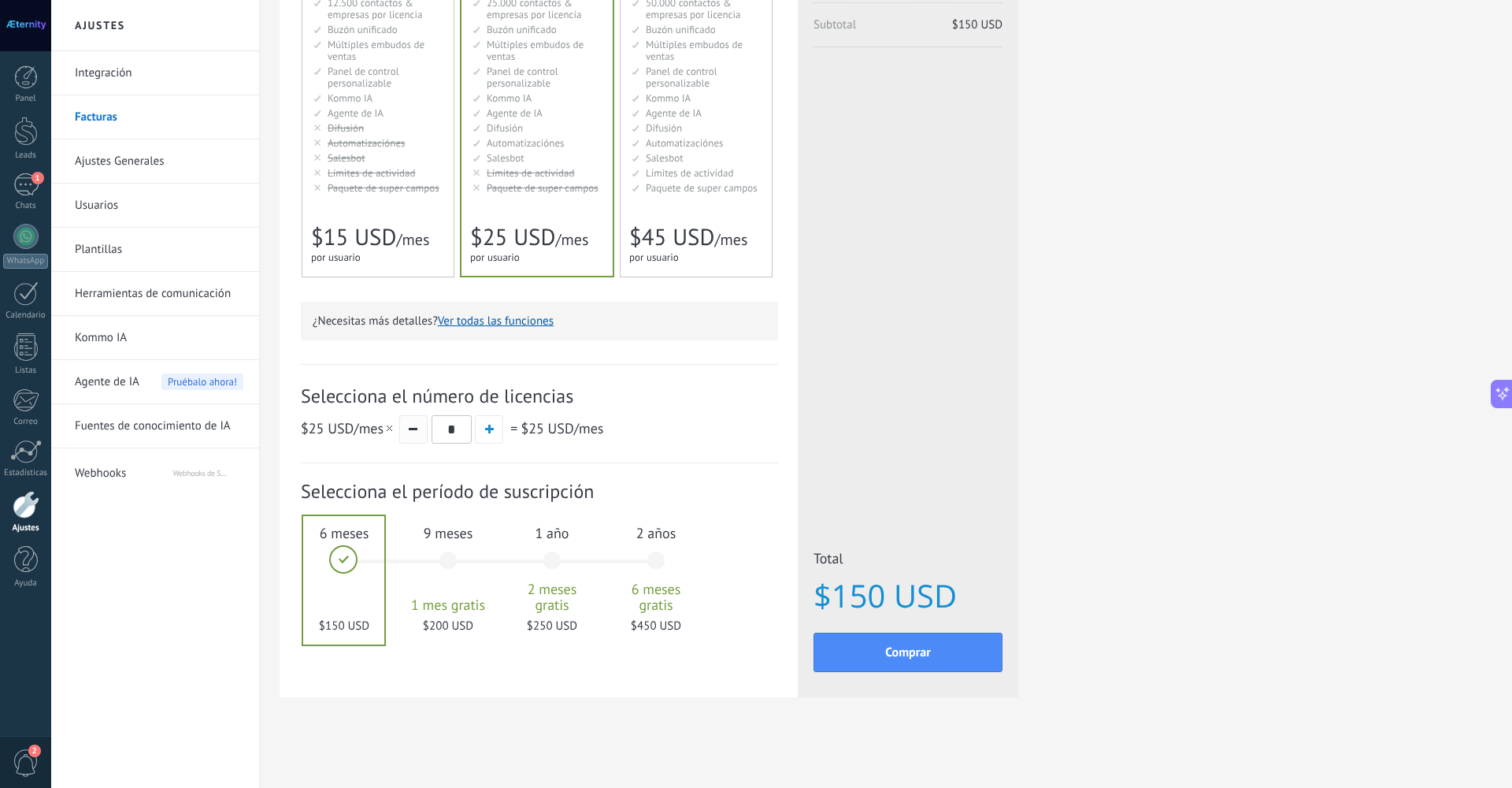
click at [420, 439] on button "button" at bounding box center [413, 429] width 29 height 29
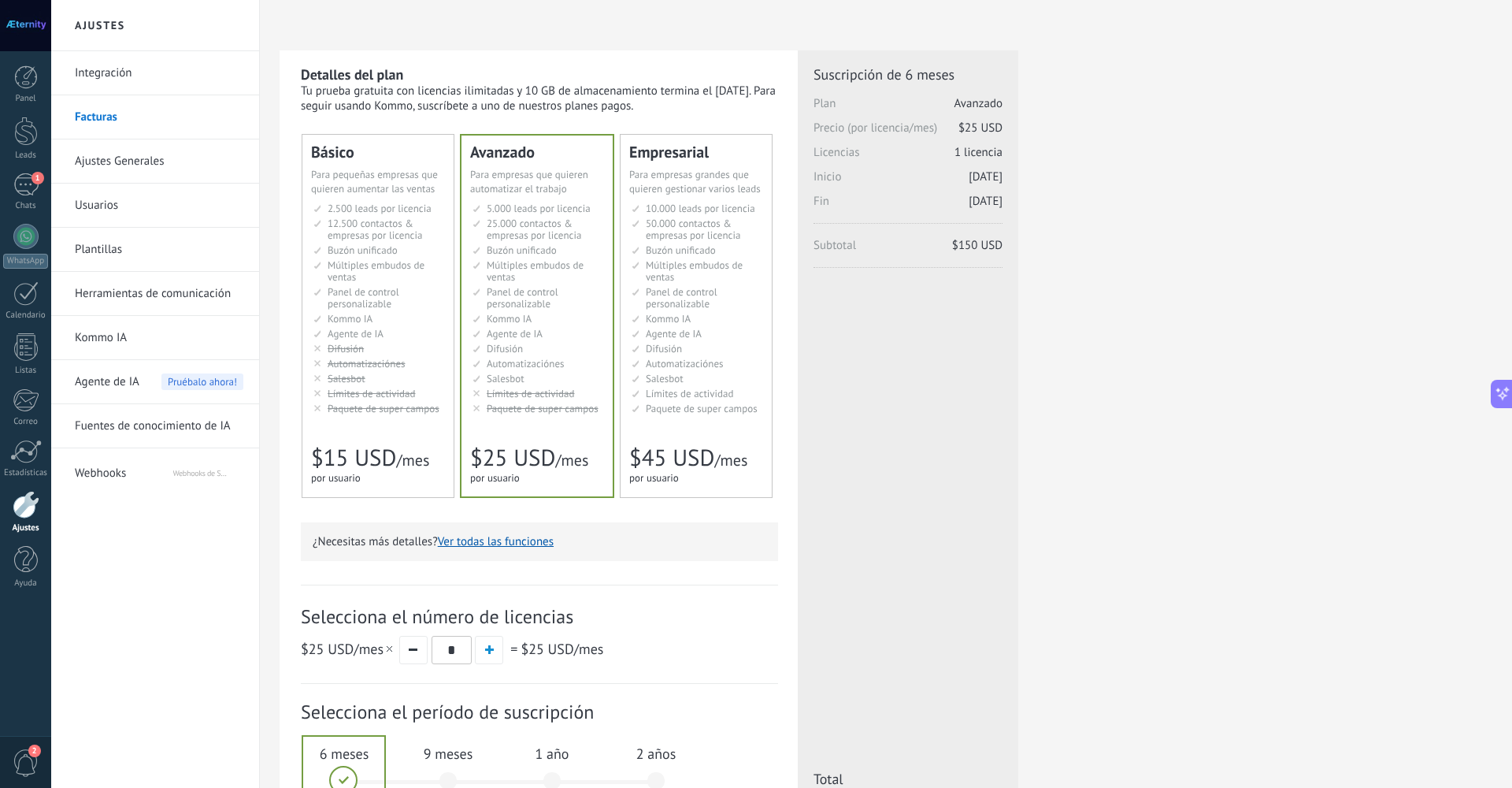
scroll to position [0, 0]
click at [415, 427] on div "Básico Для увеличения продаж в малом бизнесе For small businesses that want to …" at bounding box center [378, 316] width 152 height 362
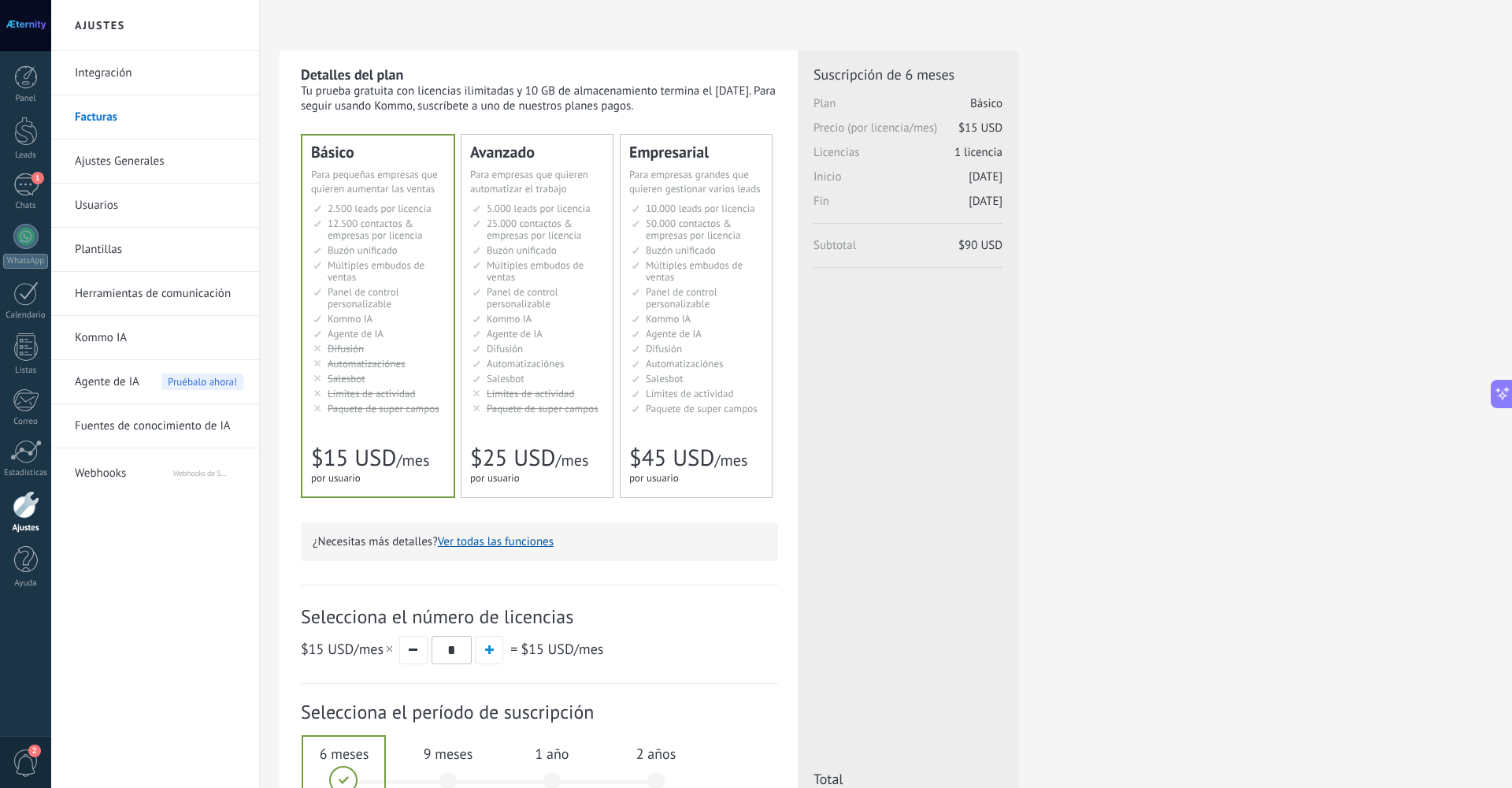
click at [478, 408] on li "Опция «Супер-поля» Super fields pack Paquete de super campos Super fields pack …" at bounding box center [538, 409] width 132 height 12
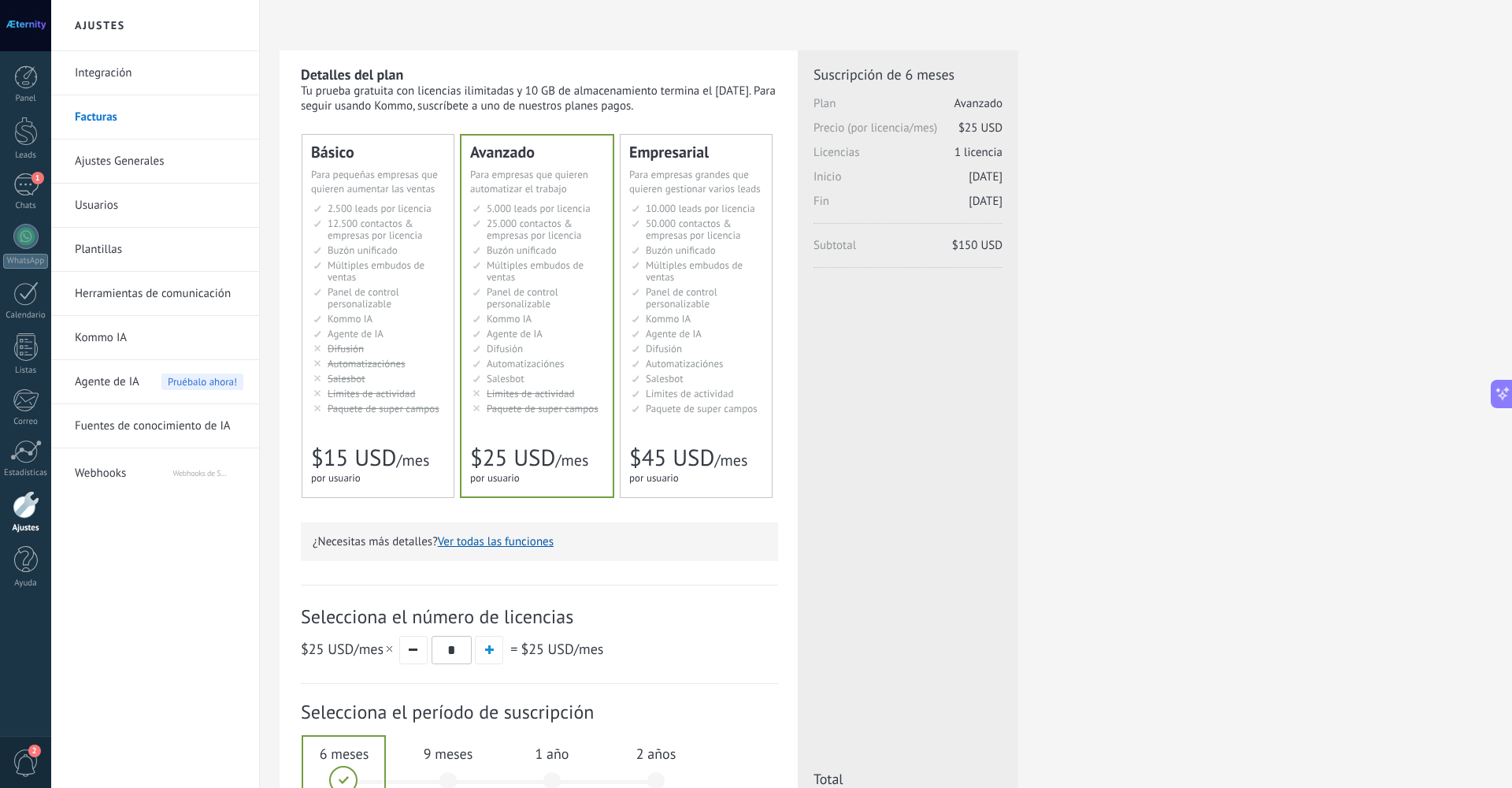
click at [151, 81] on link "Integración" at bounding box center [158, 73] width 168 height 44
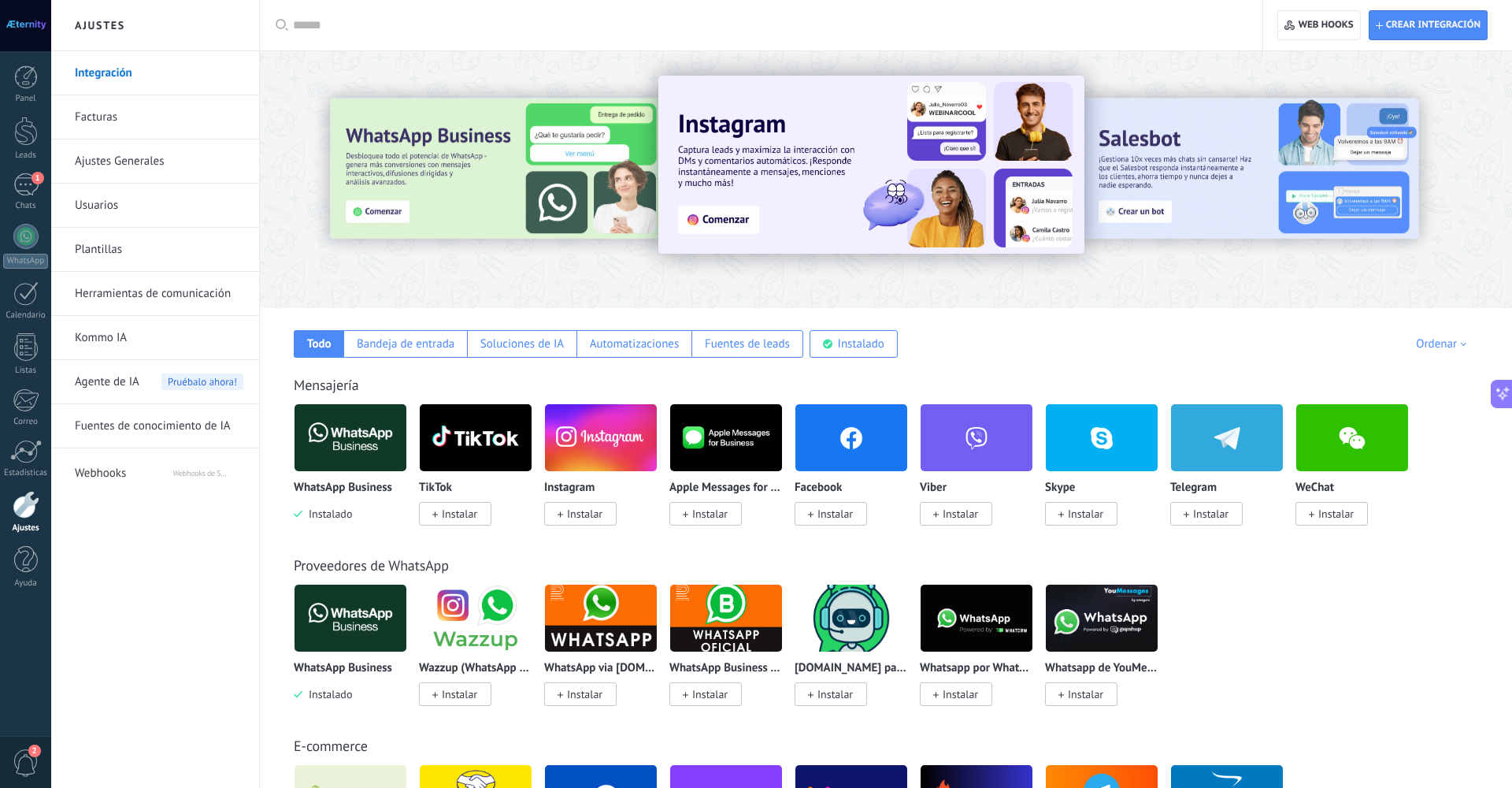
click at [137, 104] on link "Facturas" at bounding box center [158, 117] width 168 height 44
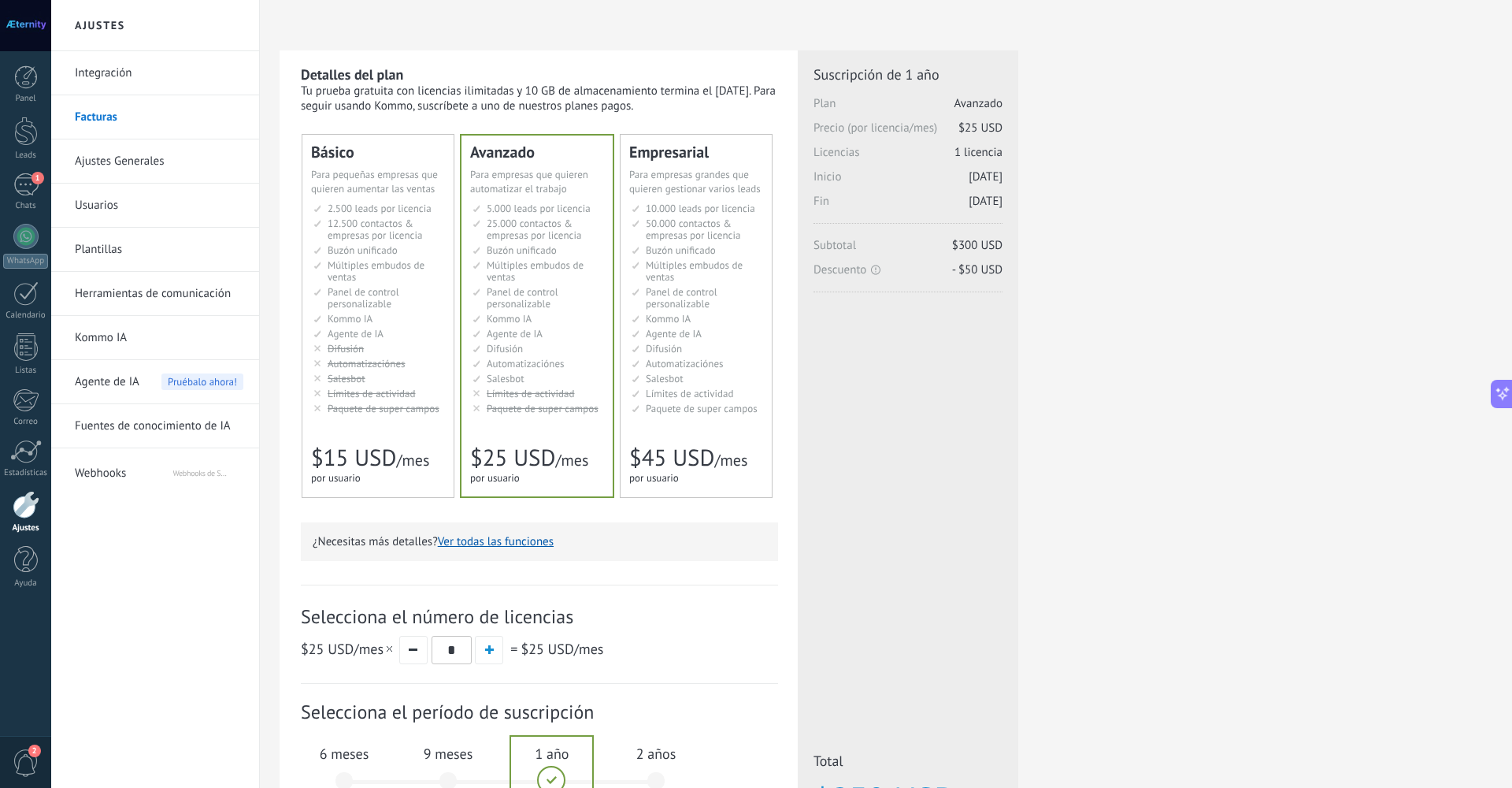
click at [132, 164] on link "Ajustes Generales" at bounding box center [158, 162] width 168 height 44
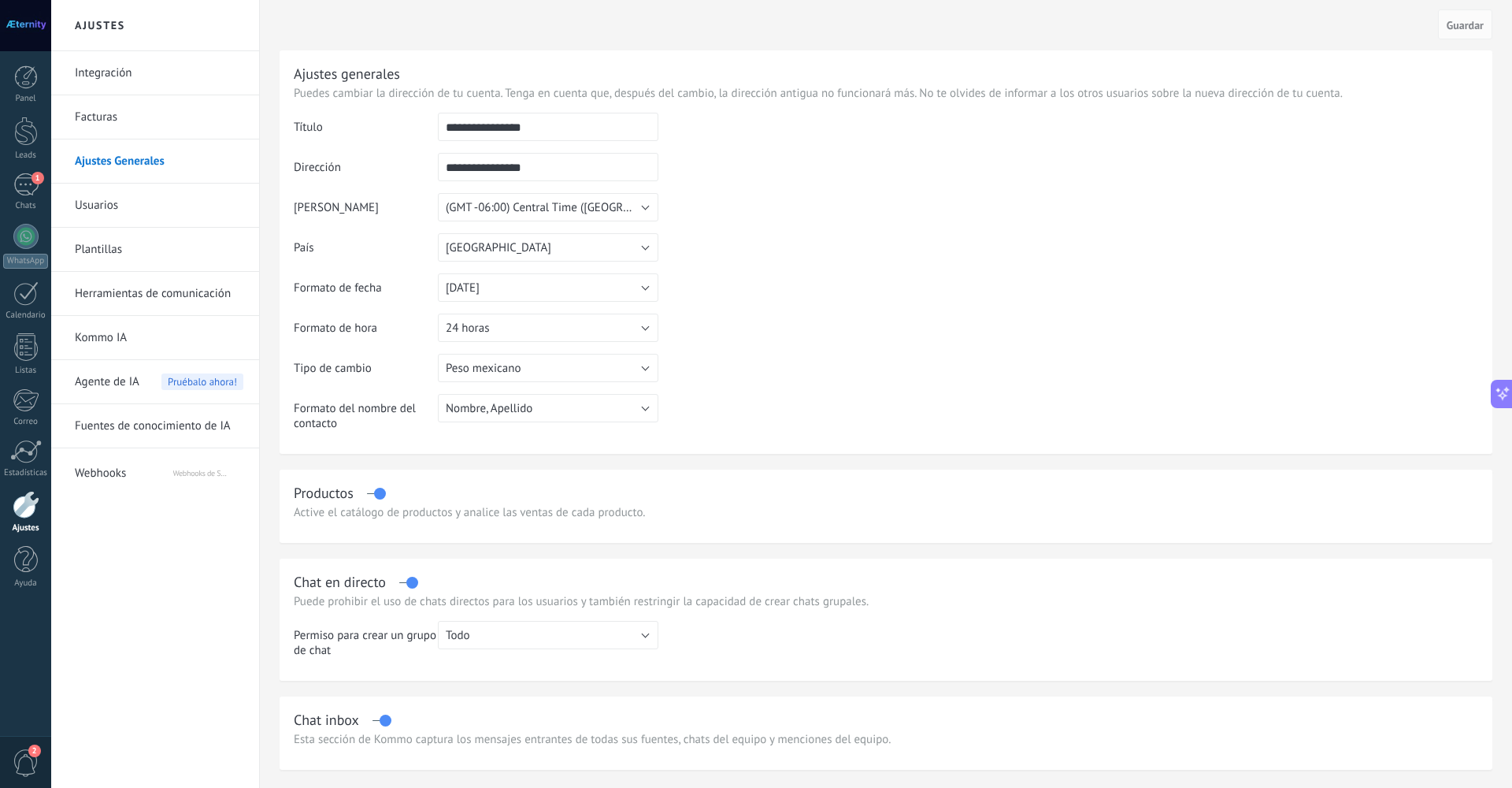
click at [113, 201] on link "Usuarios" at bounding box center [158, 205] width 168 height 44
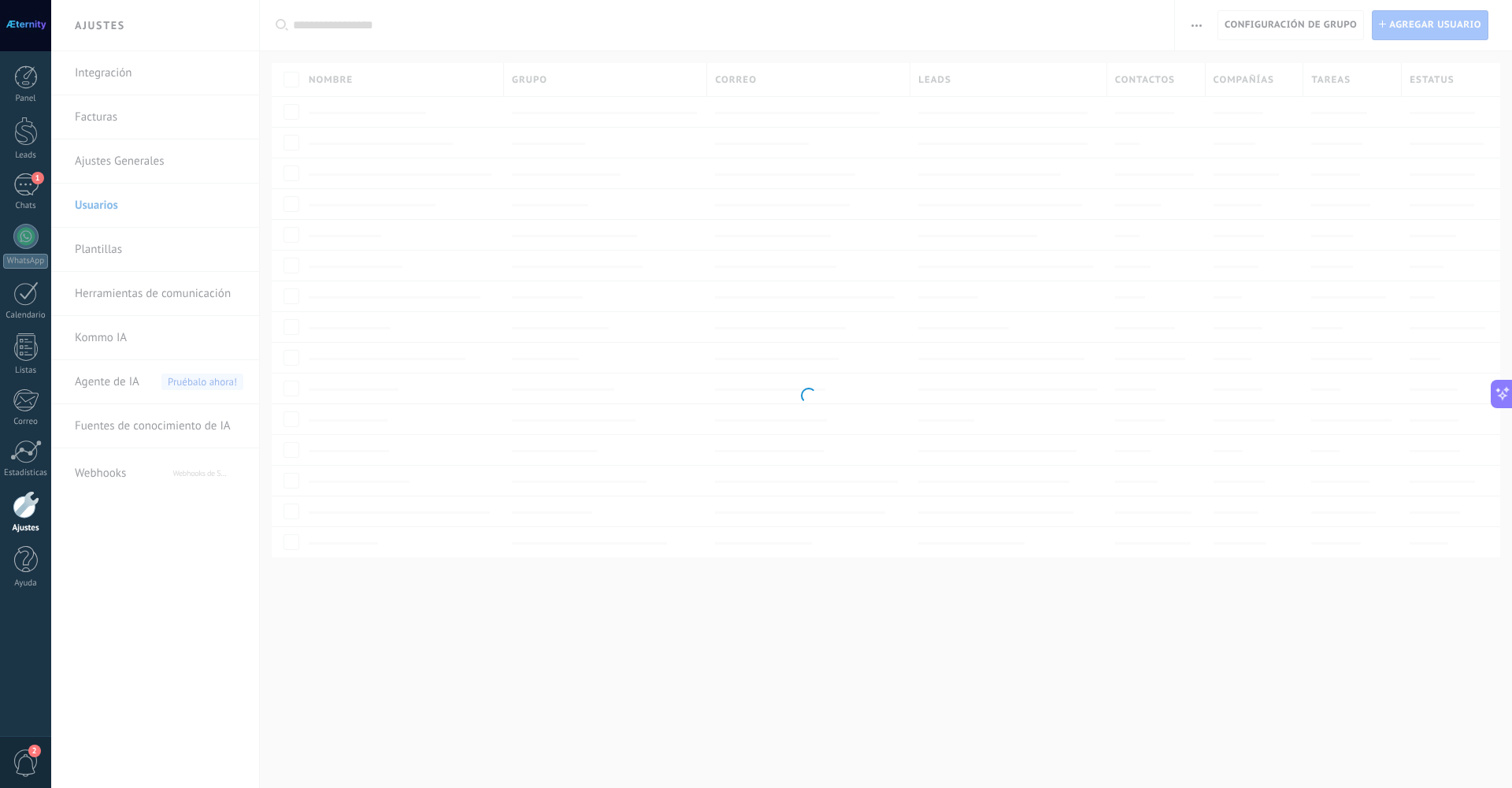
click at [118, 132] on body ".abccls-1,.abccls-2{fill-rule:evenodd}.abccls-2{fill:#fff} .abfcls-1{fill:none}…" at bounding box center [756, 394] width 1512 height 788
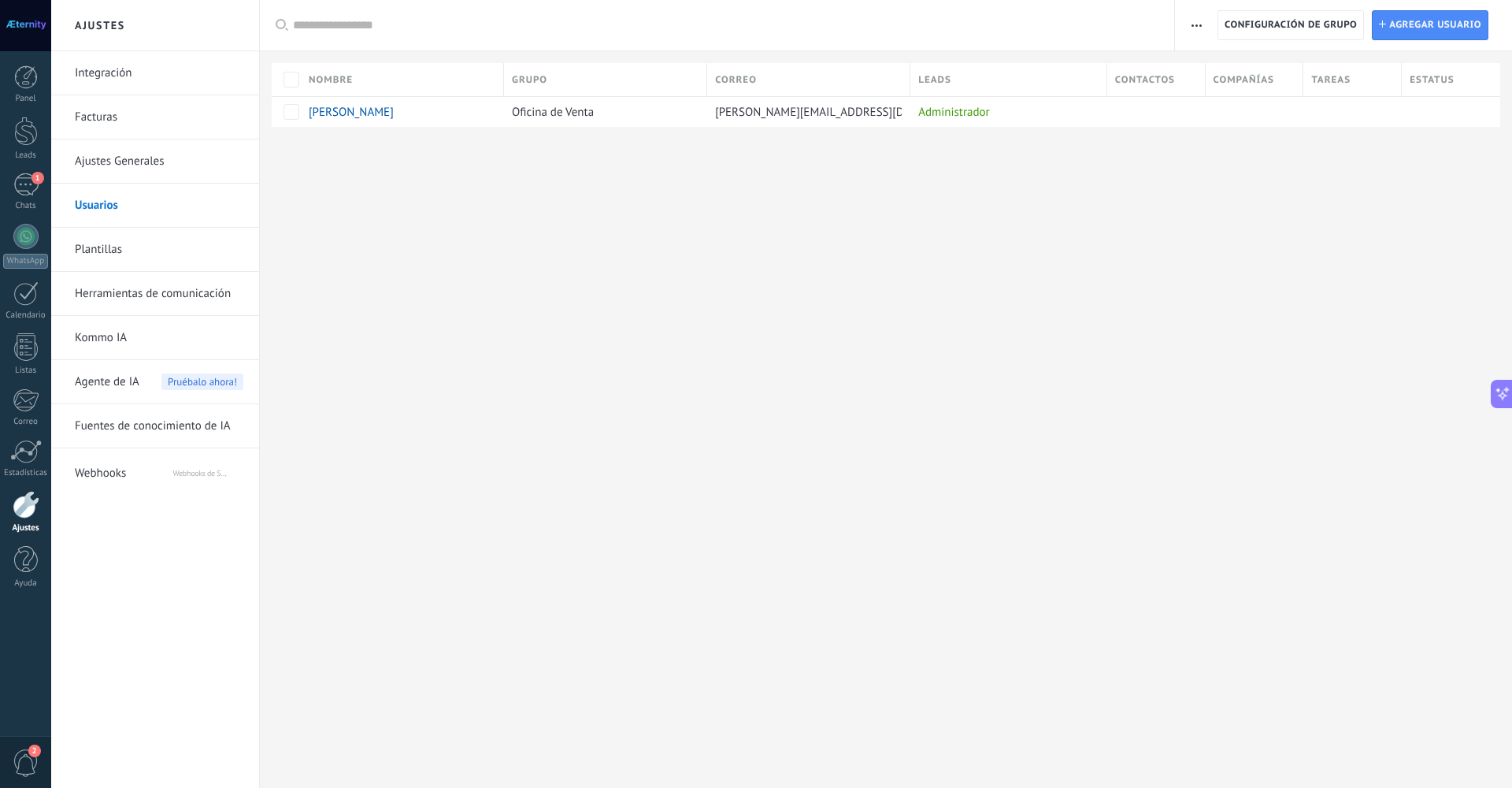
click at [118, 132] on link "Facturas" at bounding box center [158, 117] width 168 height 44
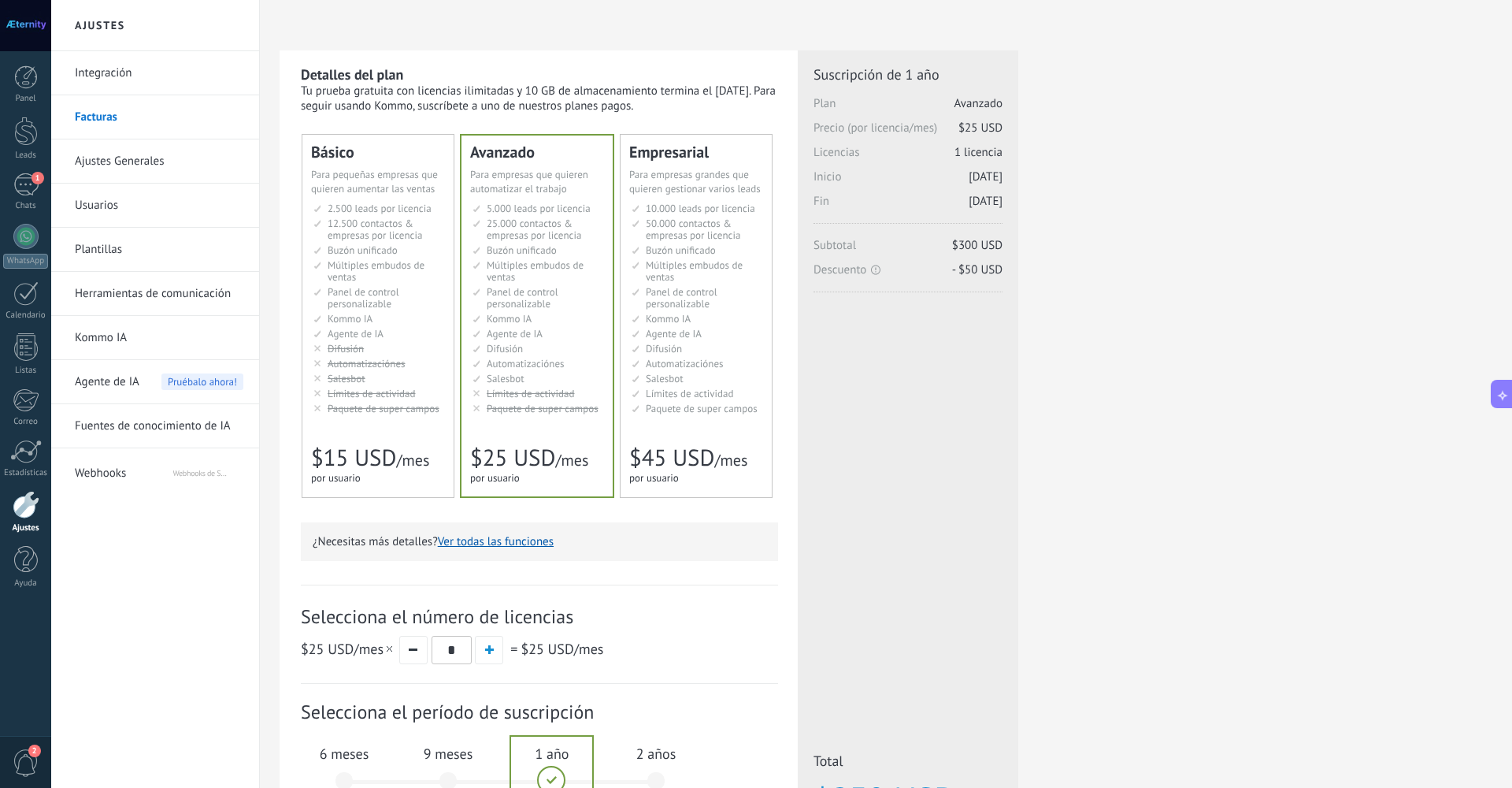
click at [408, 219] on span "12.500 contactos & empresas por licencia" at bounding box center [375, 230] width 94 height 26
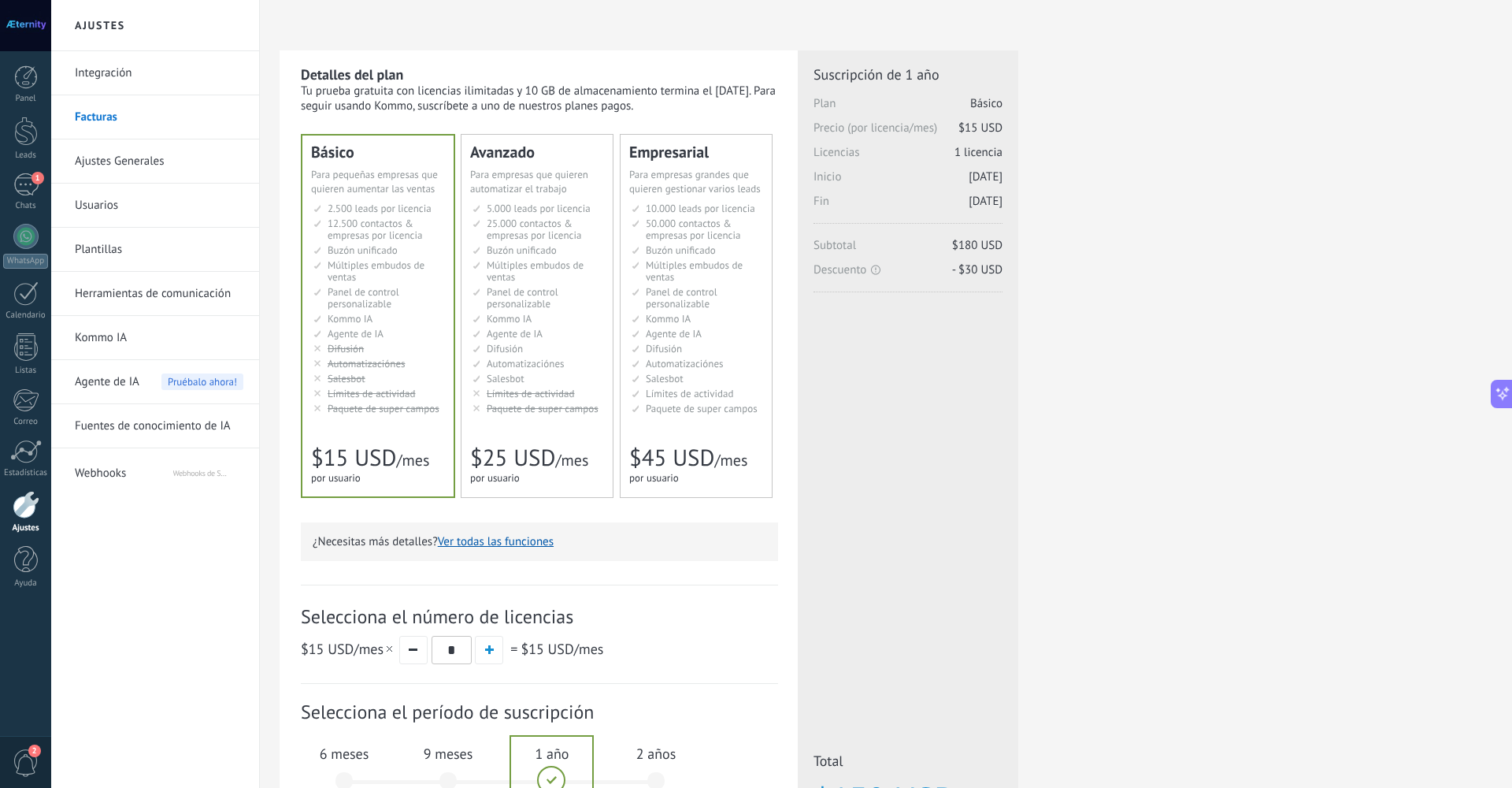
click at [500, 239] on span "25.000 contactos & empresas por licencia" at bounding box center [534, 230] width 94 height 26
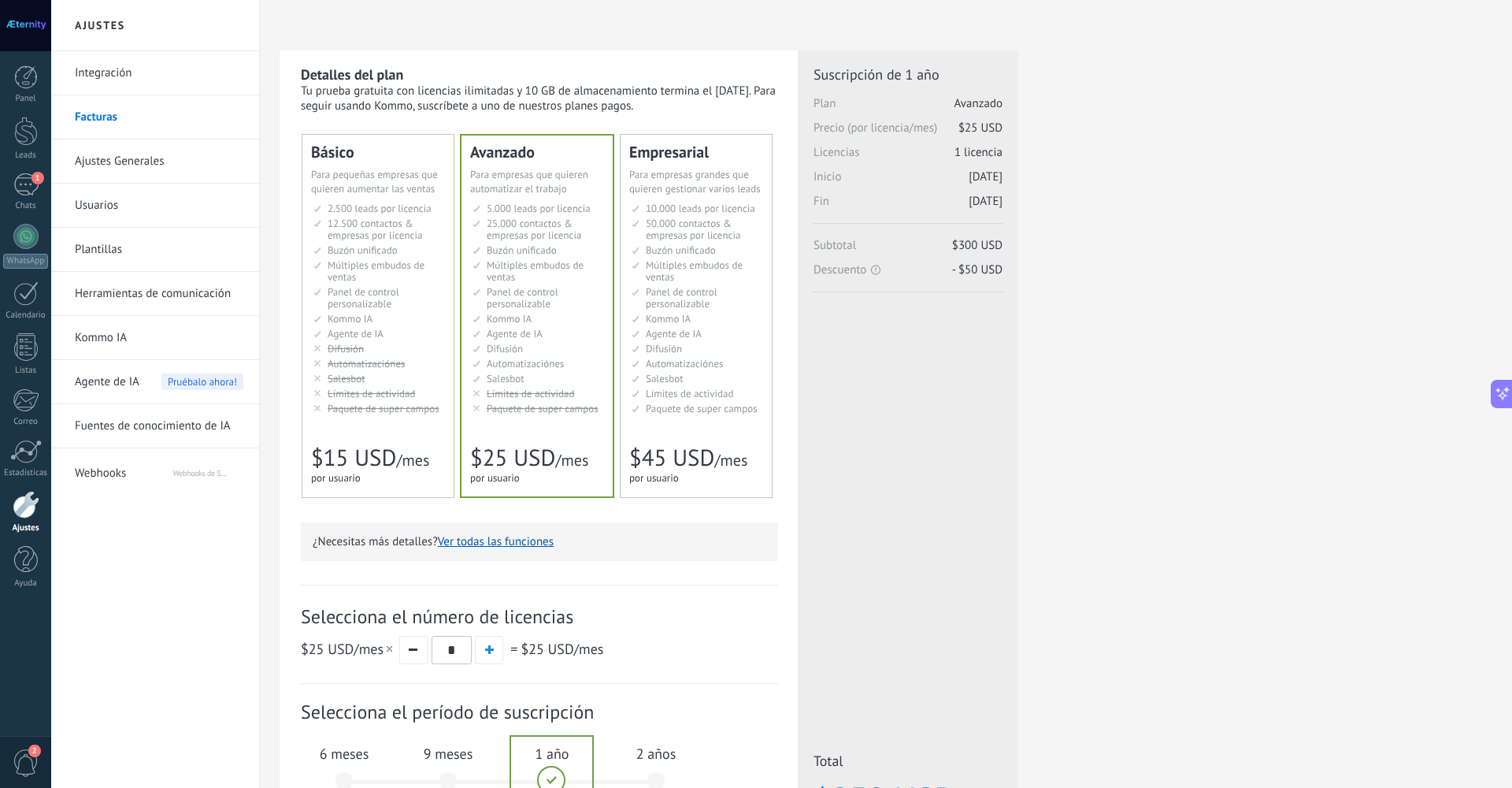
click at [689, 264] on span "Múltiples embudos de ventas" at bounding box center [694, 271] width 96 height 26
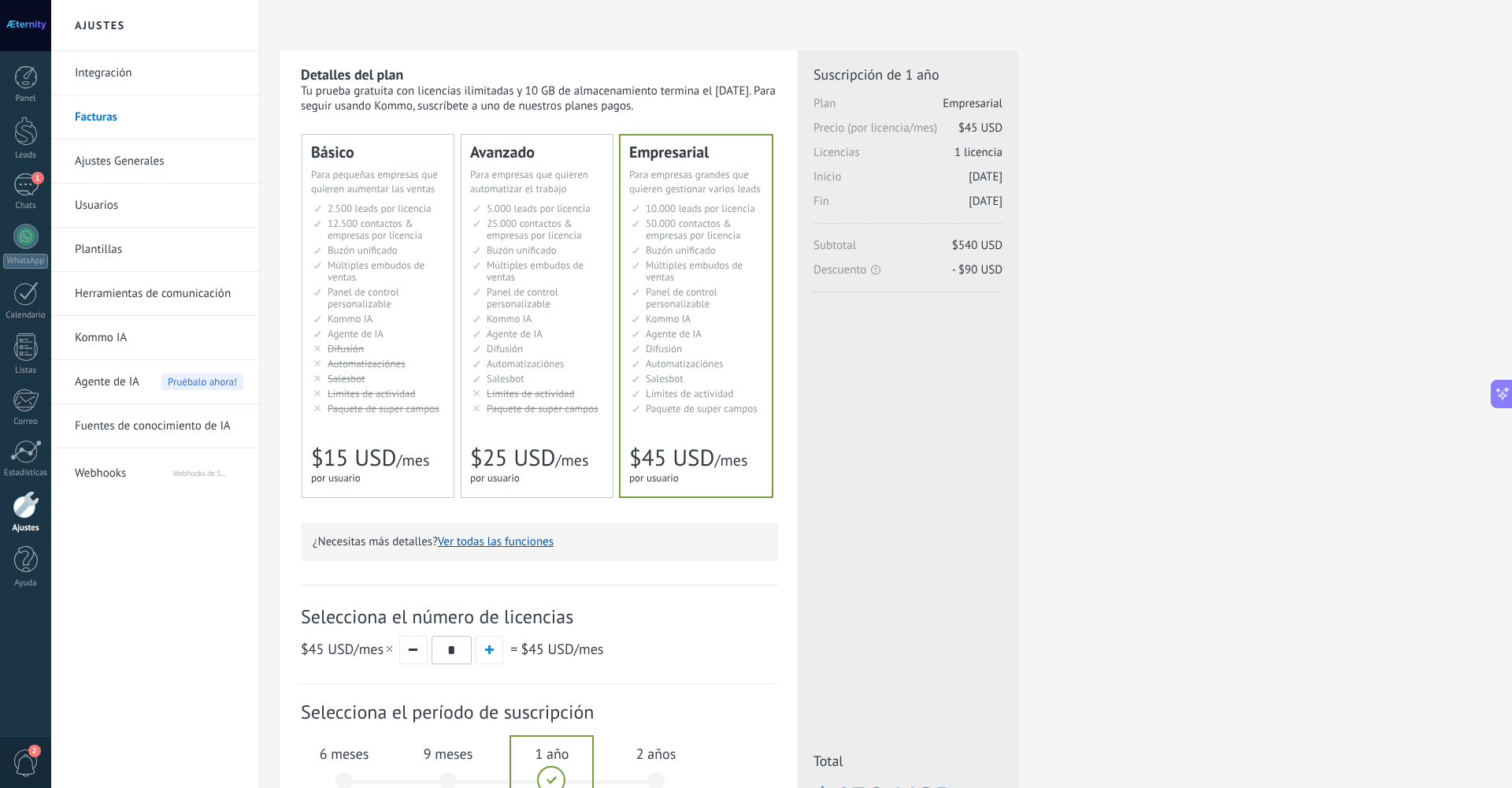
click at [553, 272] on li "Множество воронок Multiple sales pipelines Múltiples embudos de ventas Vários f…" at bounding box center [538, 271] width 132 height 24
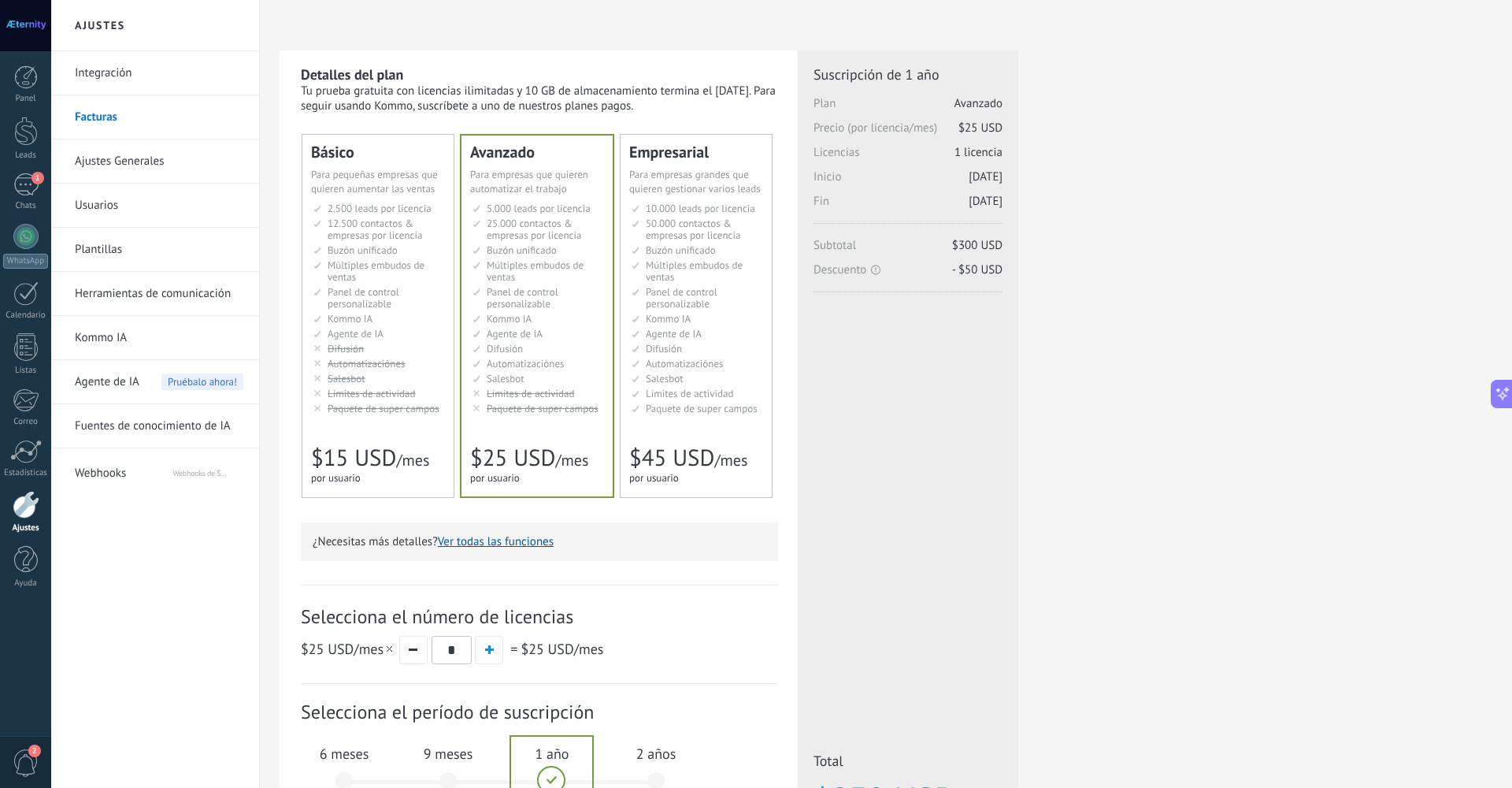
click at [488, 650] on span "button" at bounding box center [489, 649] width 9 height 9
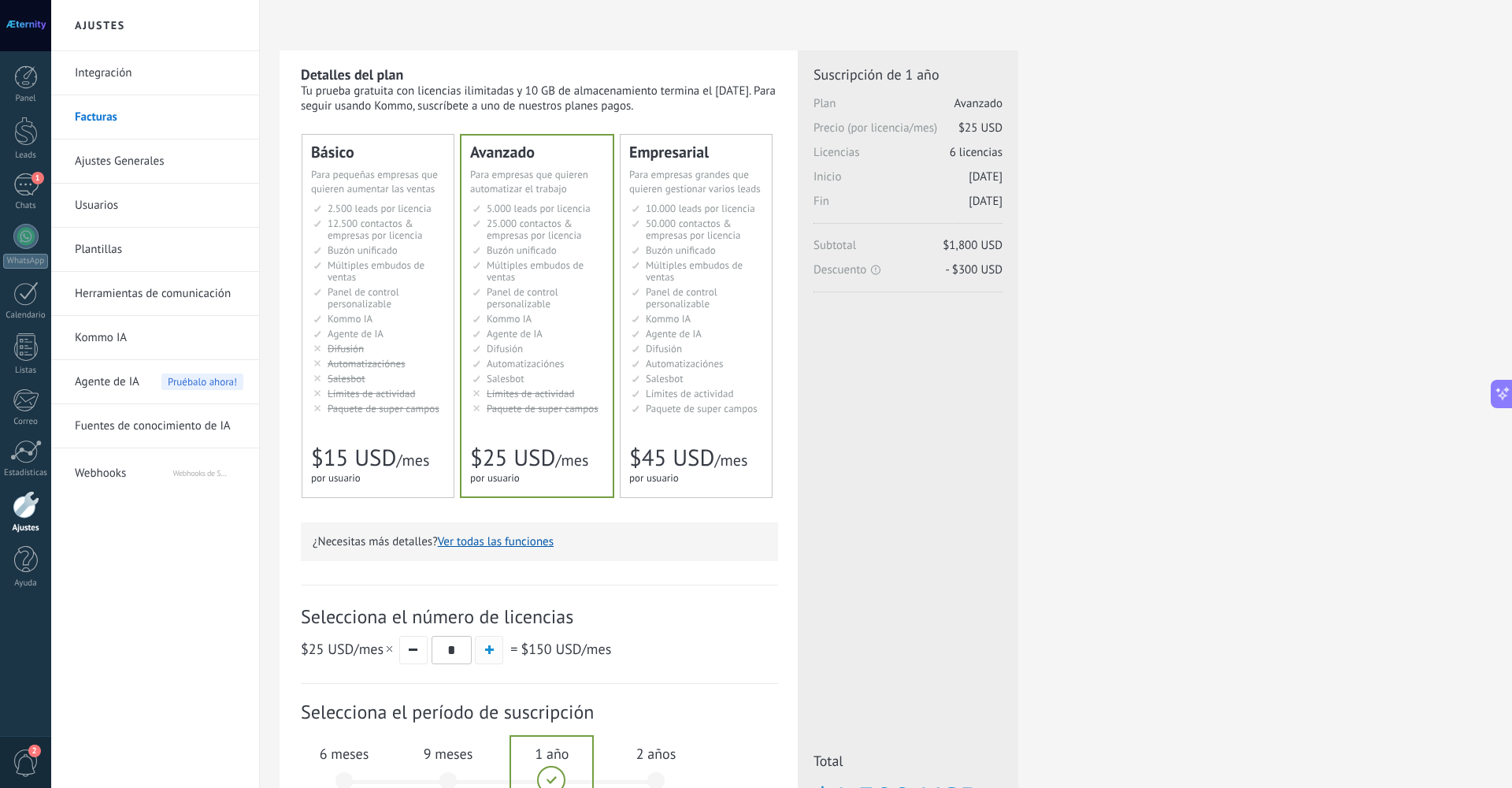
click at [488, 650] on span "button" at bounding box center [489, 649] width 9 height 9
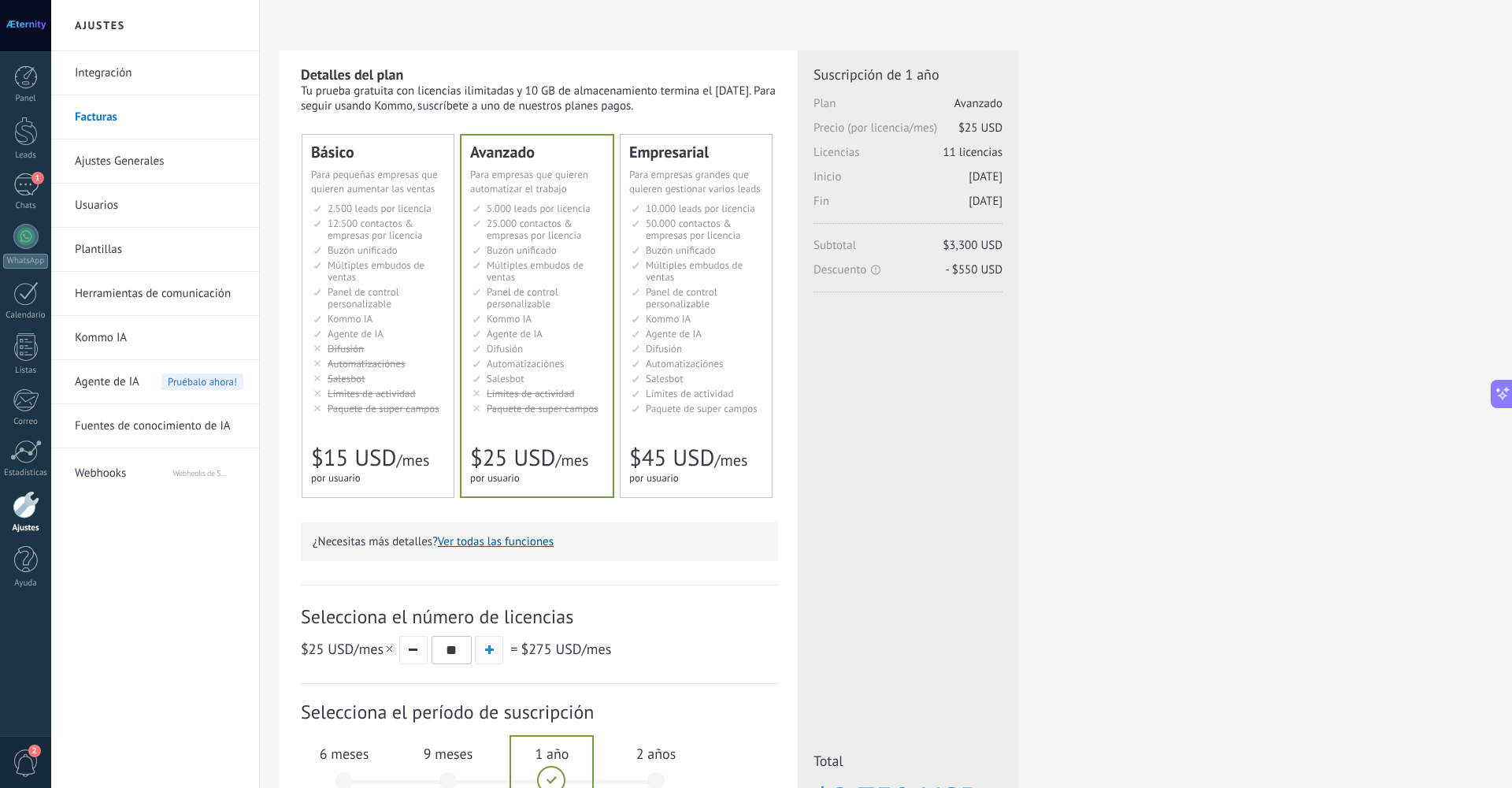
click at [488, 650] on span "button" at bounding box center [489, 649] width 9 height 9
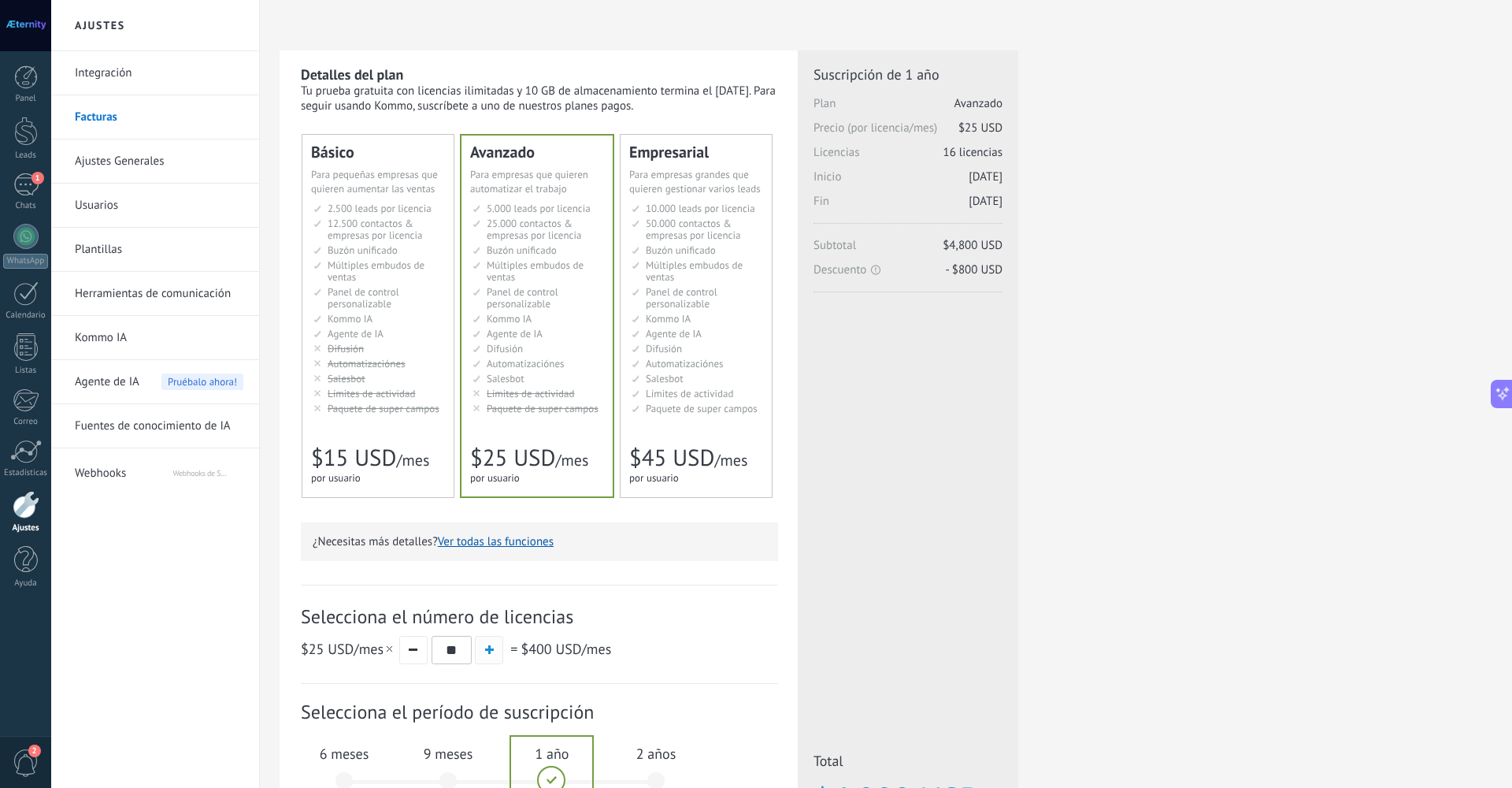
click at [488, 650] on span "button" at bounding box center [489, 649] width 9 height 9
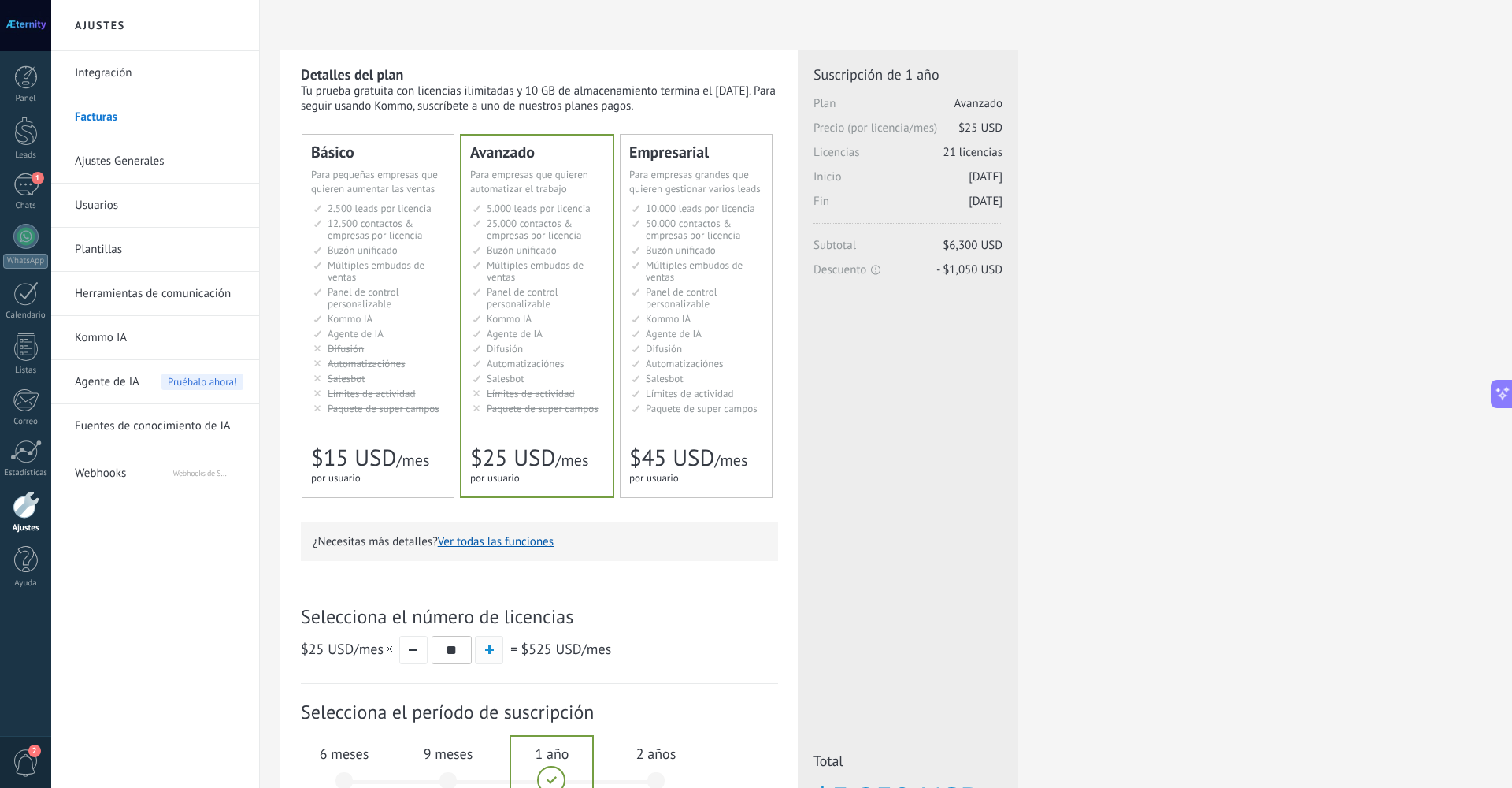
click at [488, 650] on span "button" at bounding box center [489, 649] width 9 height 9
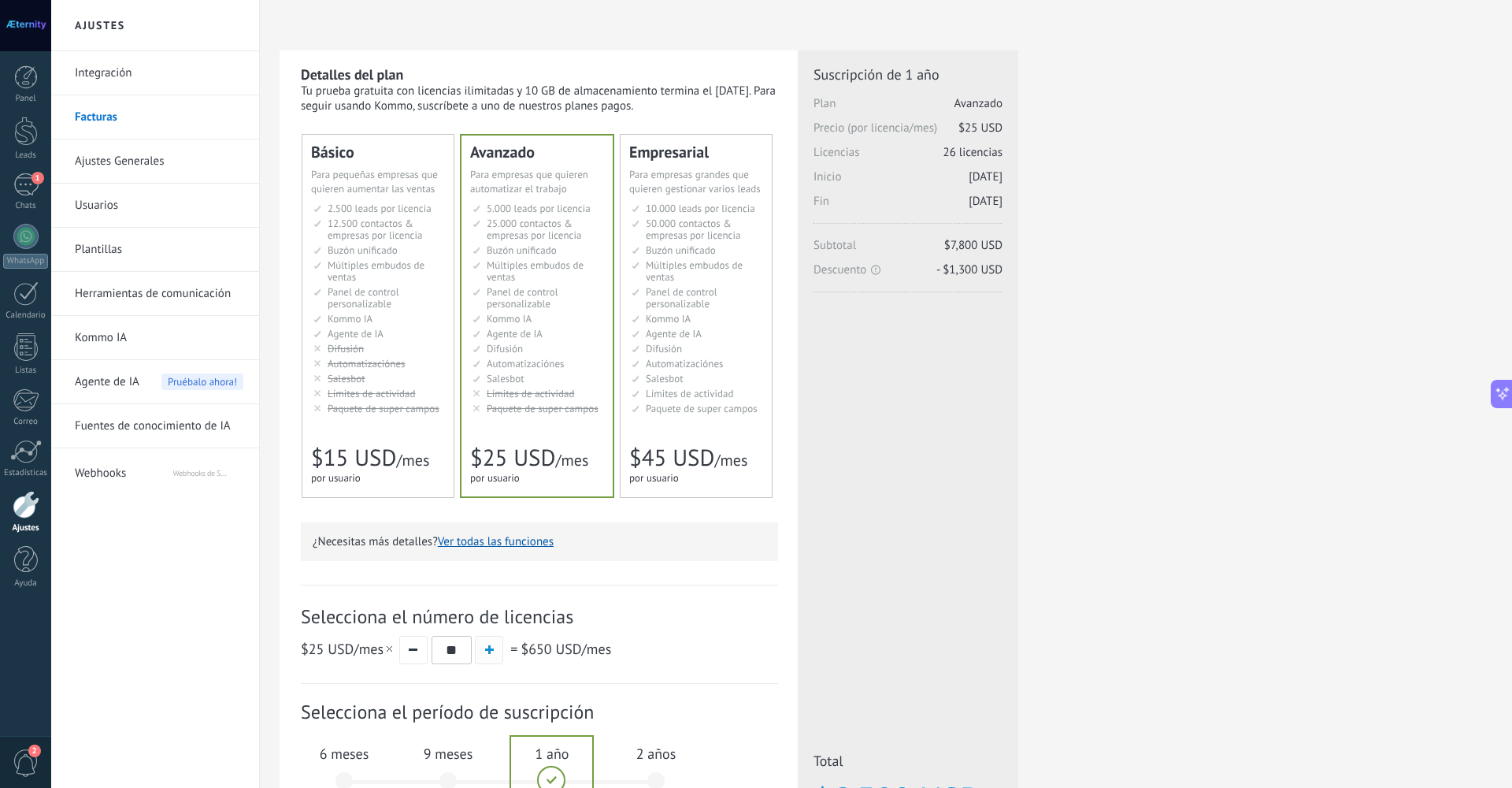
click at [488, 650] on span "button" at bounding box center [489, 649] width 9 height 9
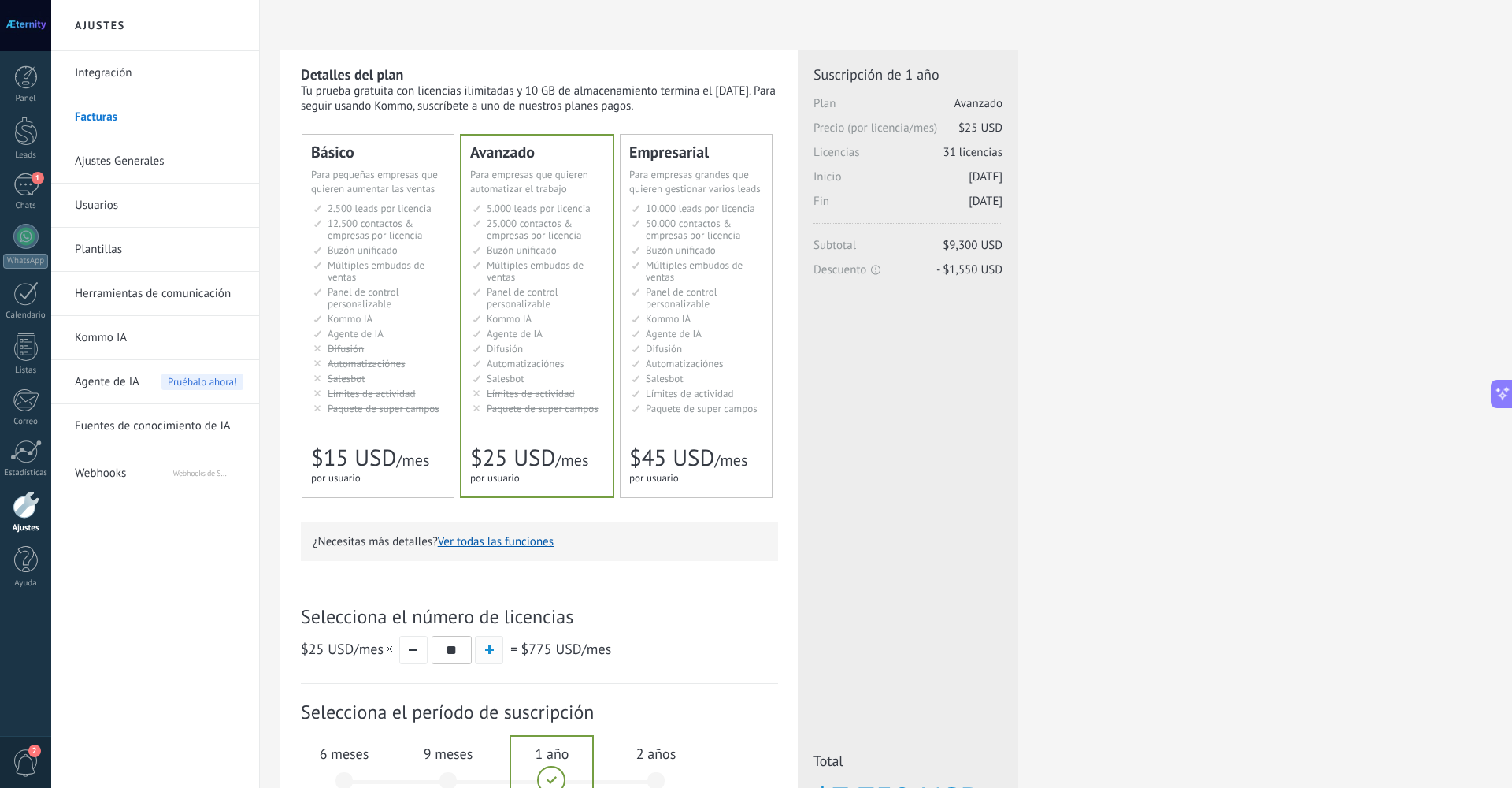
click at [488, 650] on span "button" at bounding box center [489, 649] width 9 height 9
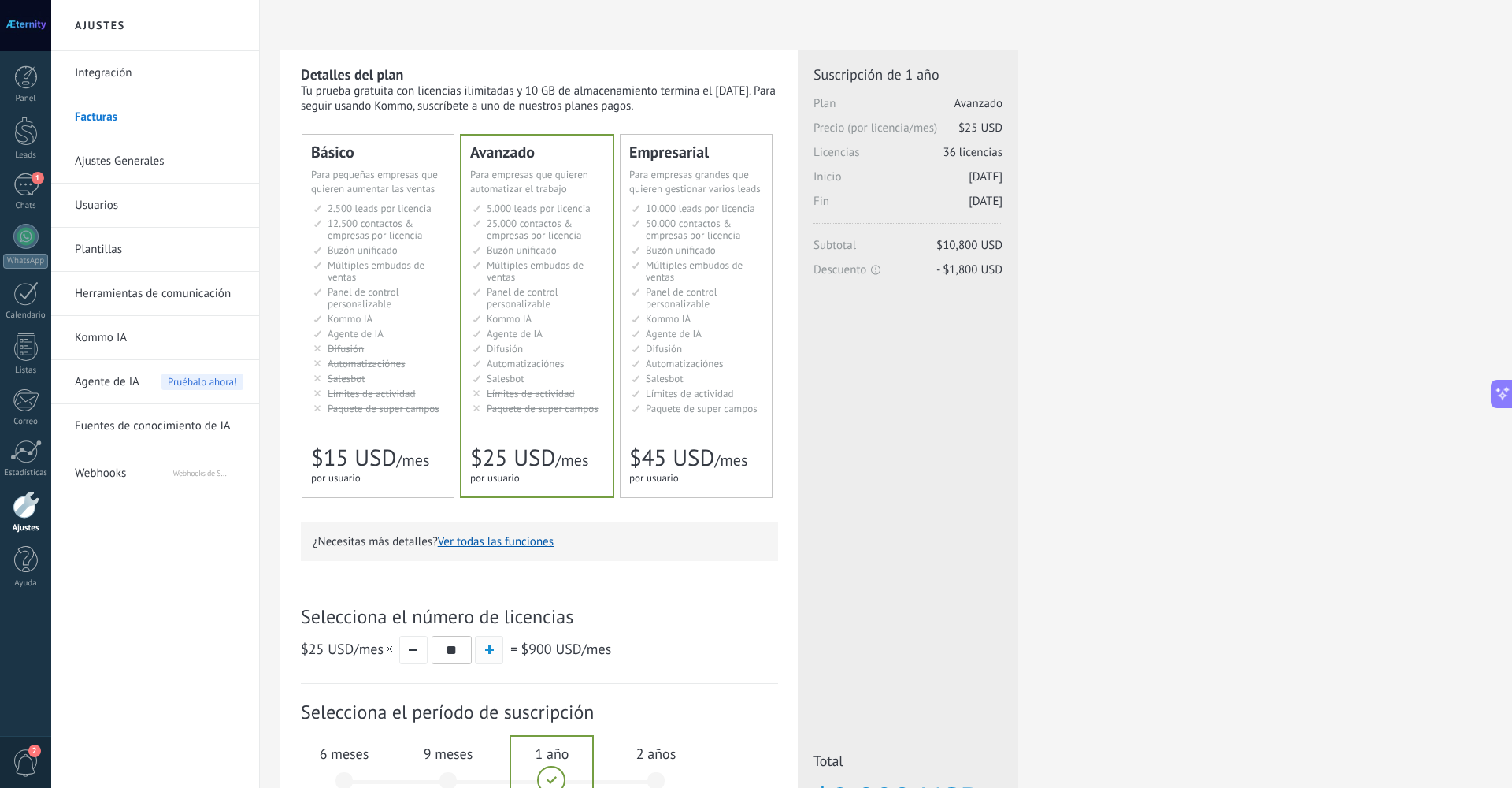
click at [488, 650] on span "button" at bounding box center [489, 649] width 9 height 9
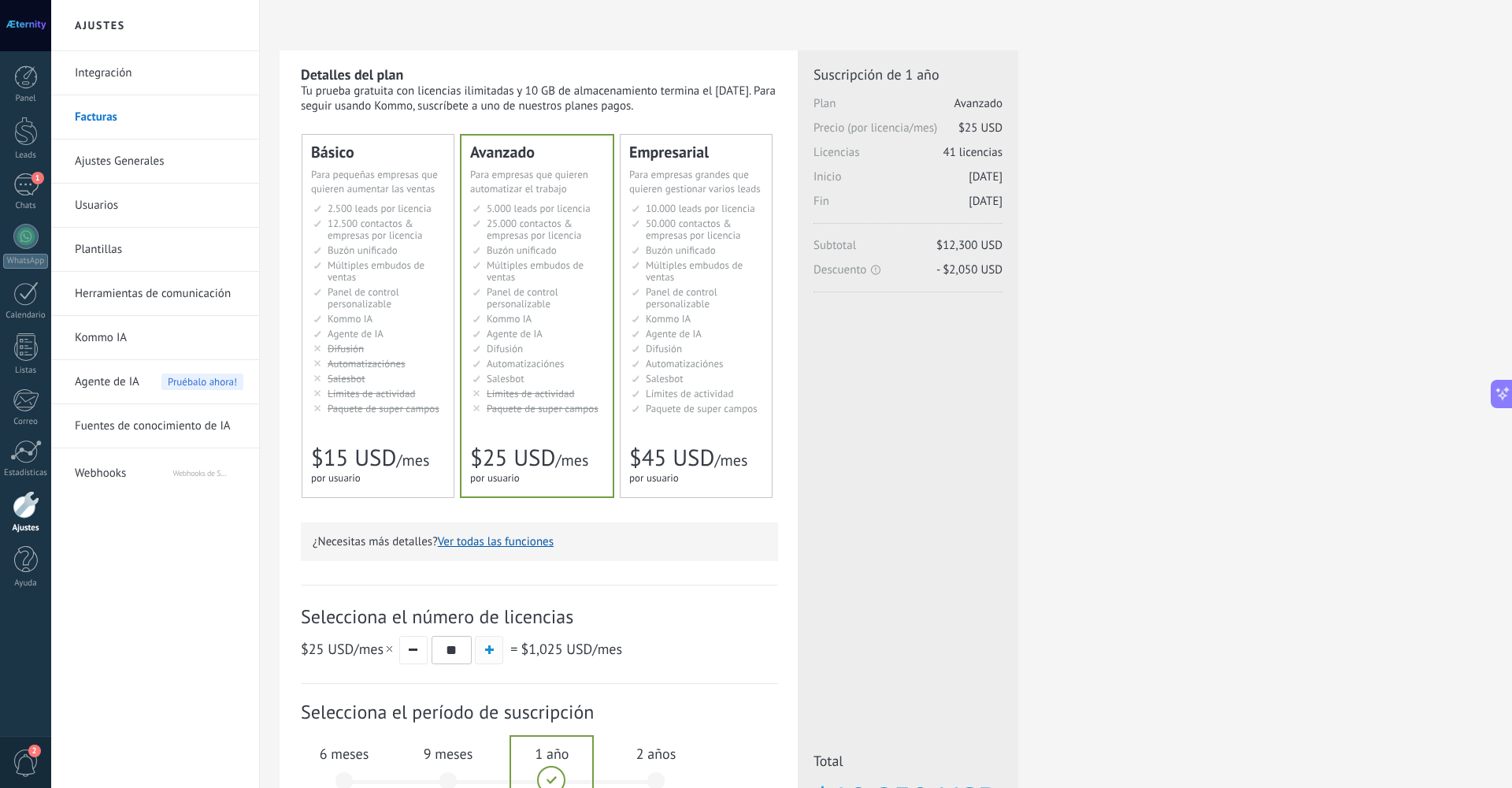
click at [488, 650] on span "button" at bounding box center [489, 649] width 9 height 9
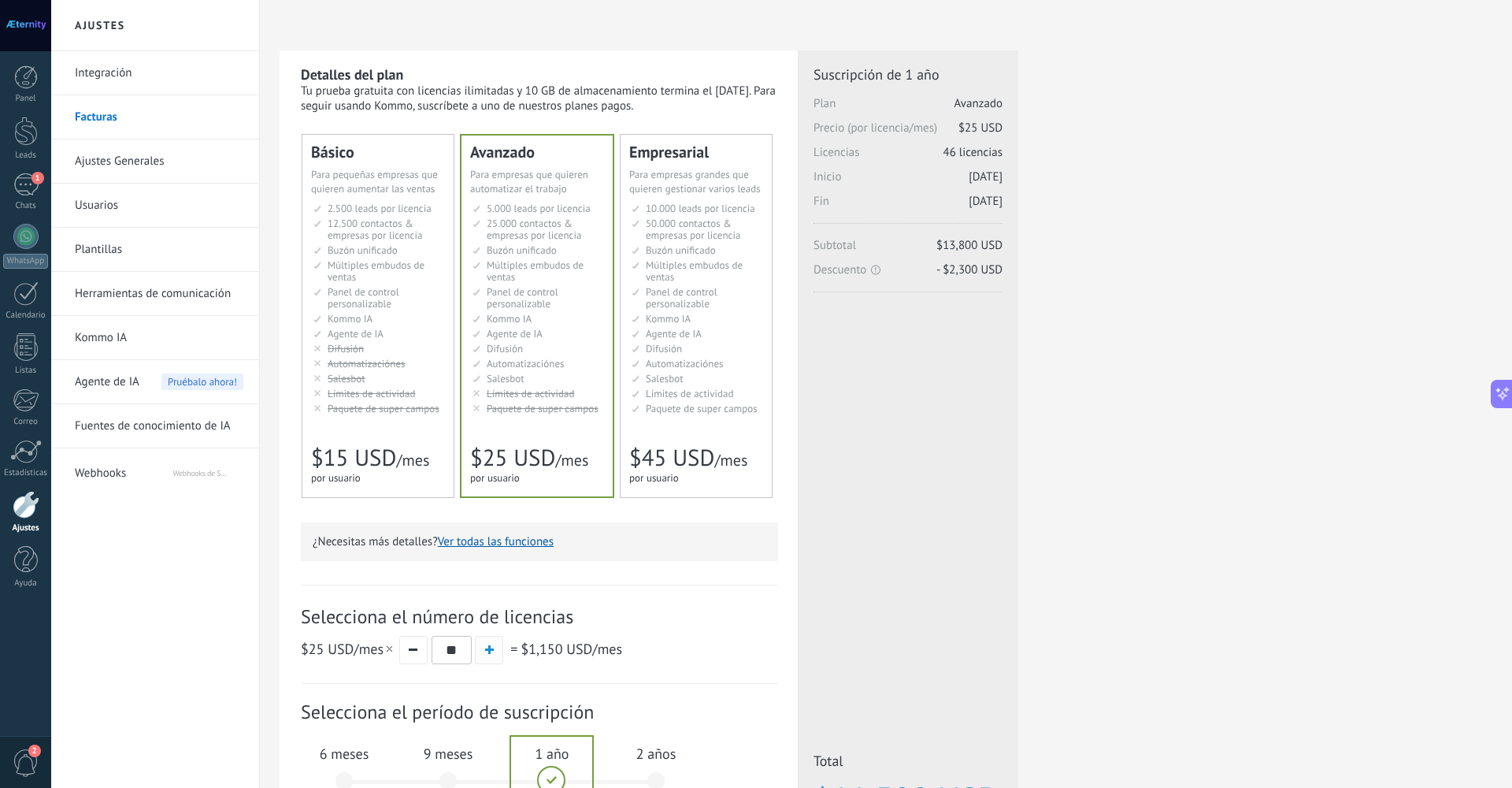
click at [488, 650] on span "button" at bounding box center [489, 649] width 9 height 9
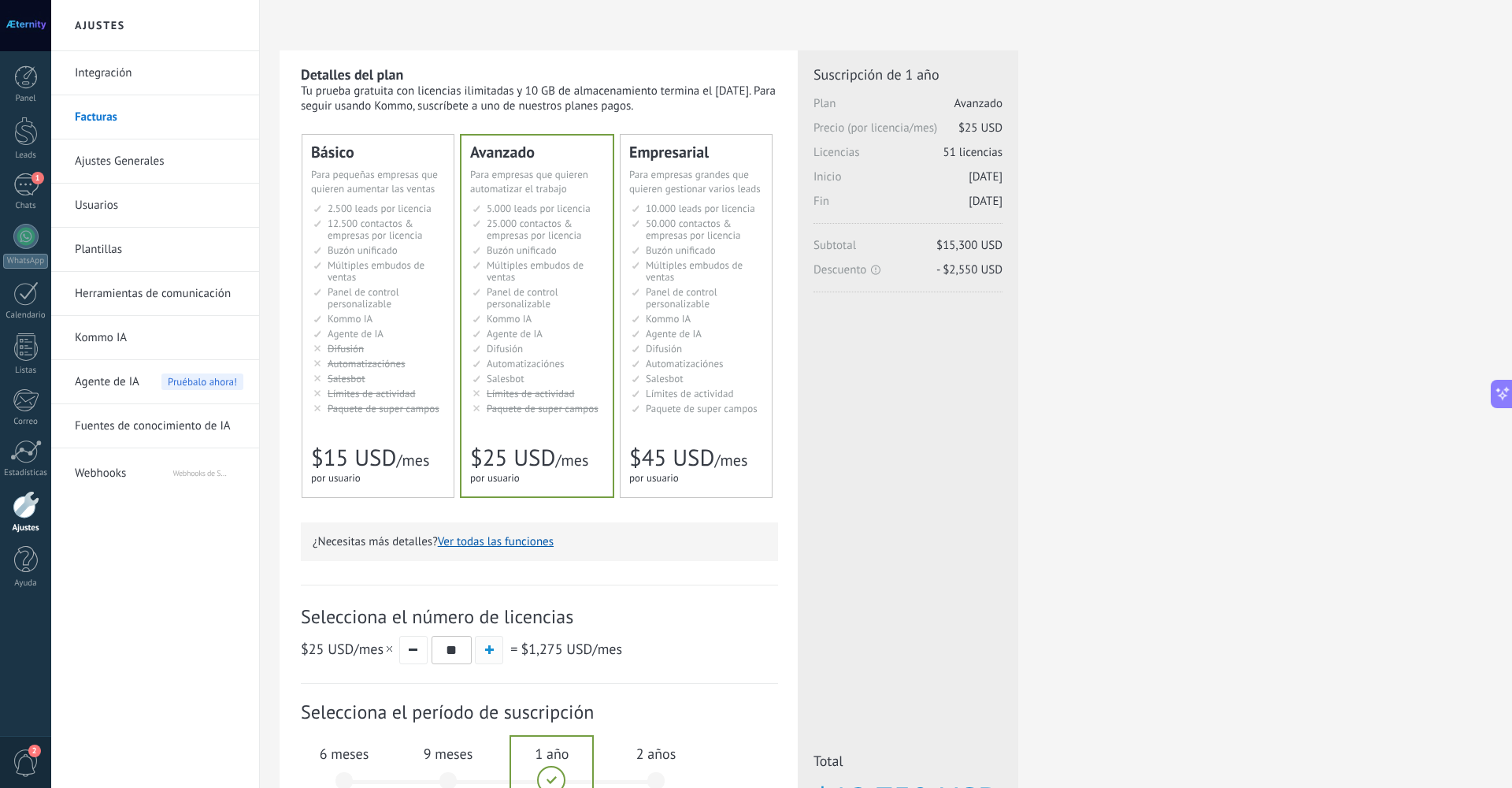
click at [488, 650] on span "button" at bounding box center [489, 649] width 9 height 9
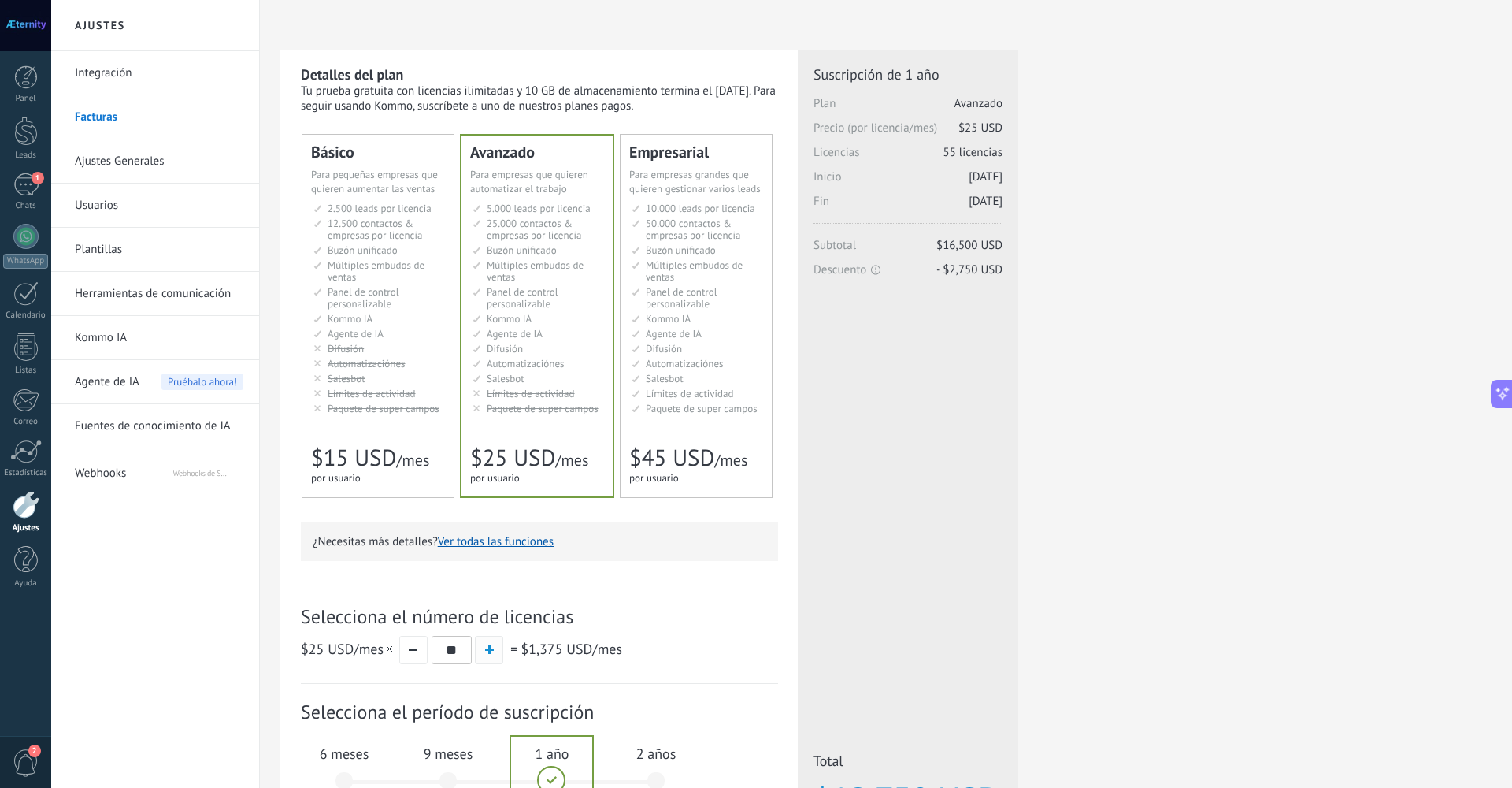
click at [488, 650] on span "button" at bounding box center [489, 649] width 9 height 9
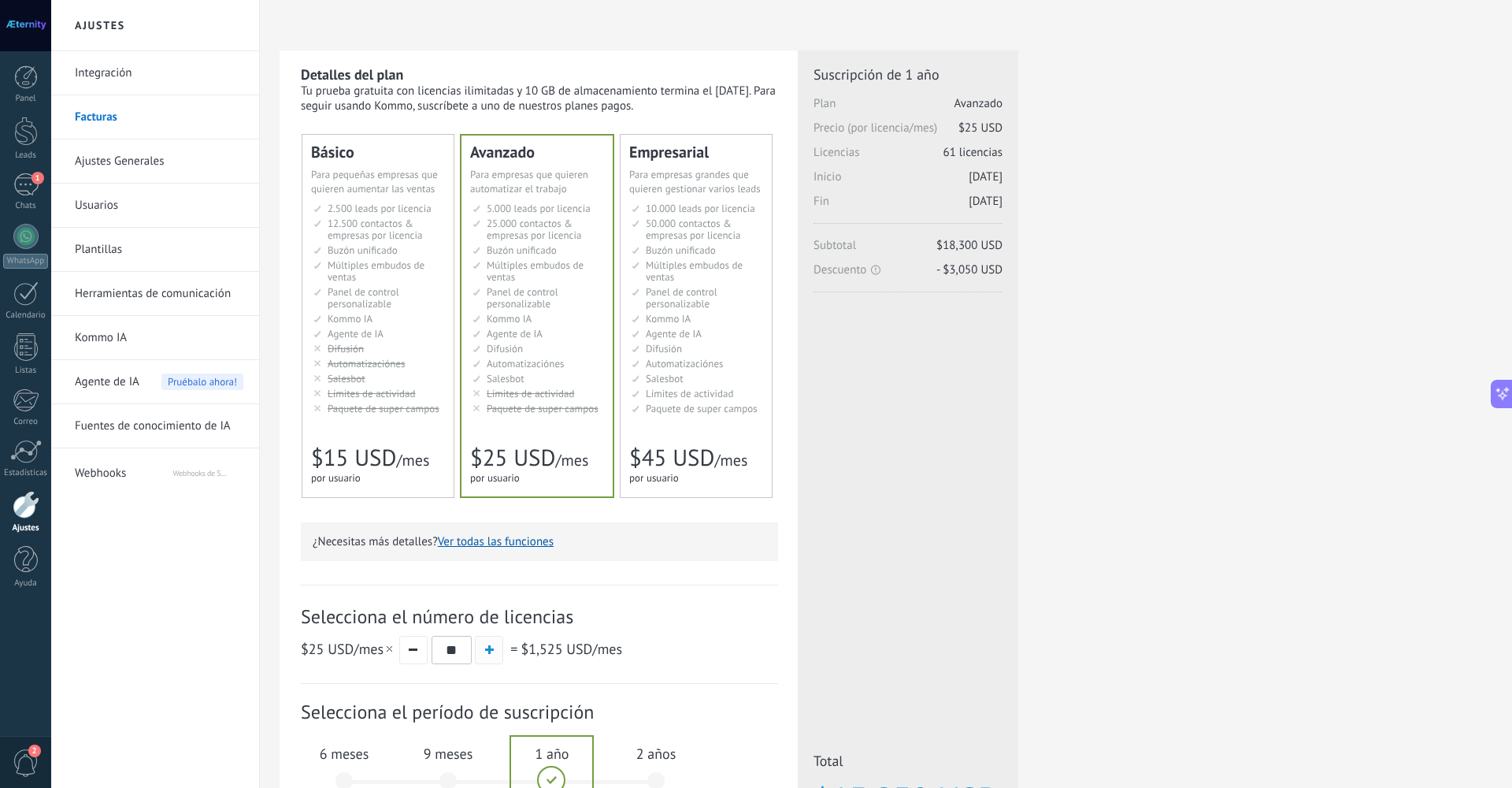
click at [488, 650] on span "button" at bounding box center [489, 649] width 9 height 9
type input "**"
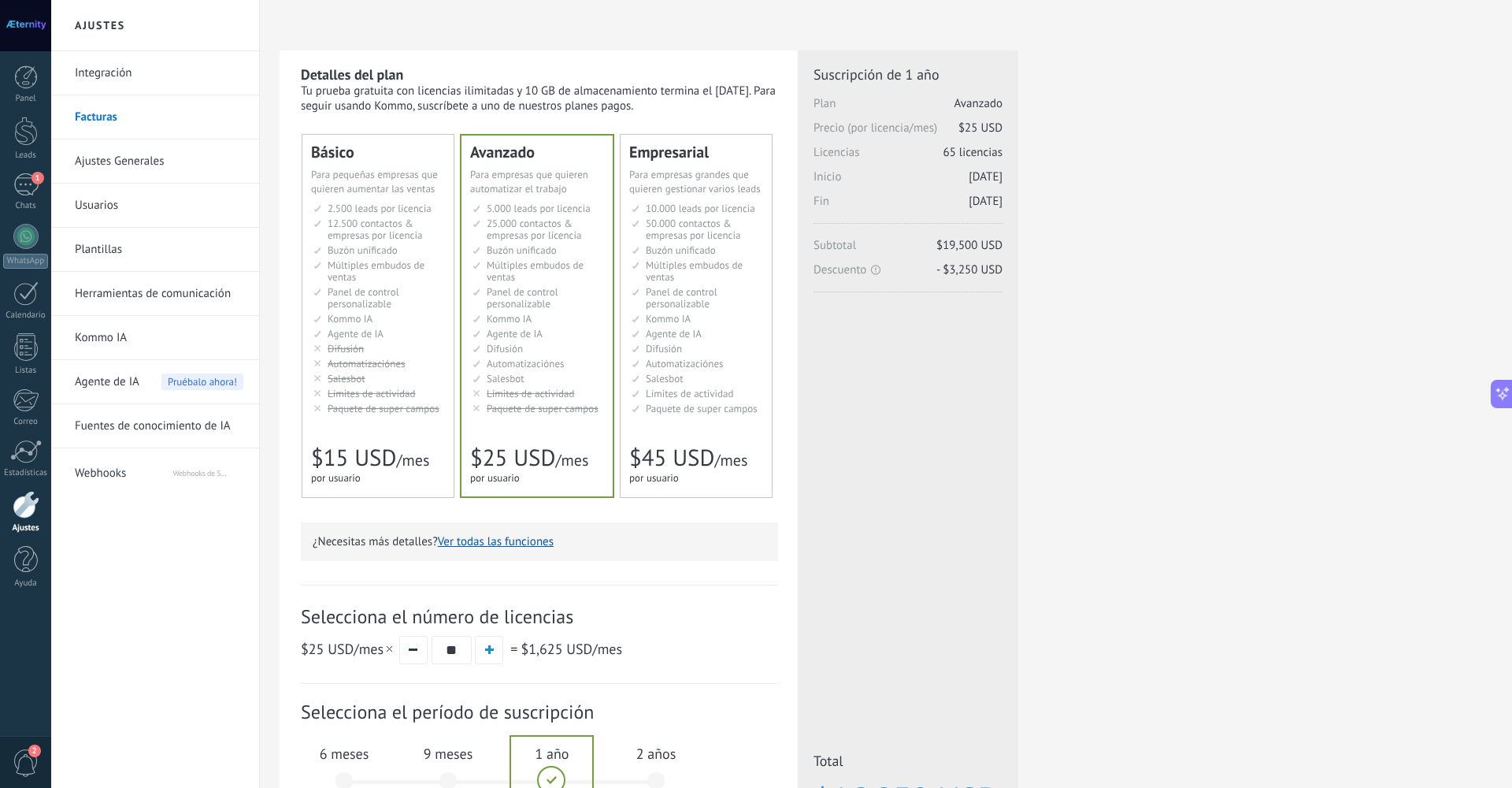
click at [456, 650] on input "**" at bounding box center [451, 650] width 40 height 29
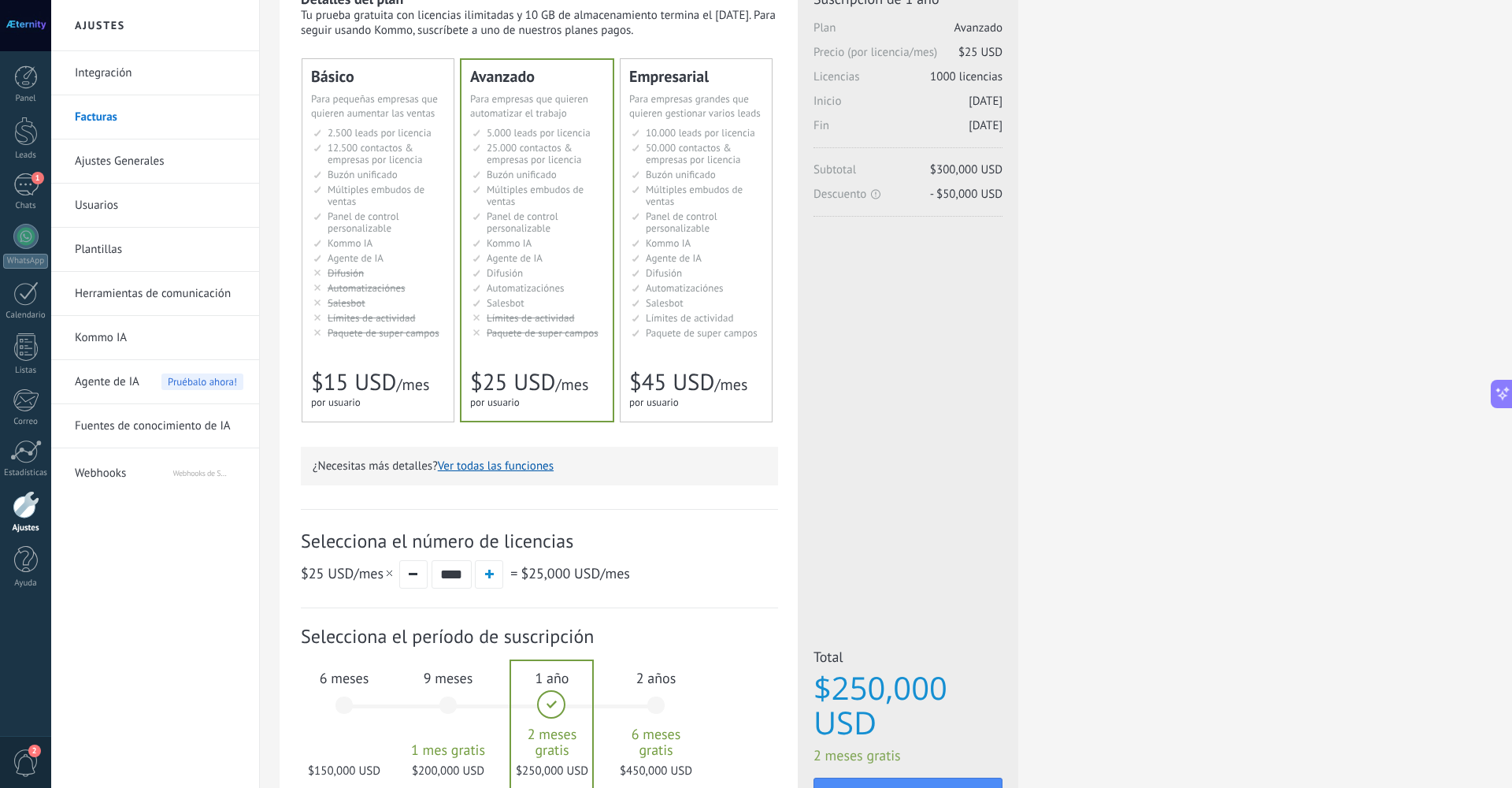
scroll to position [76, 0]
type input "*"
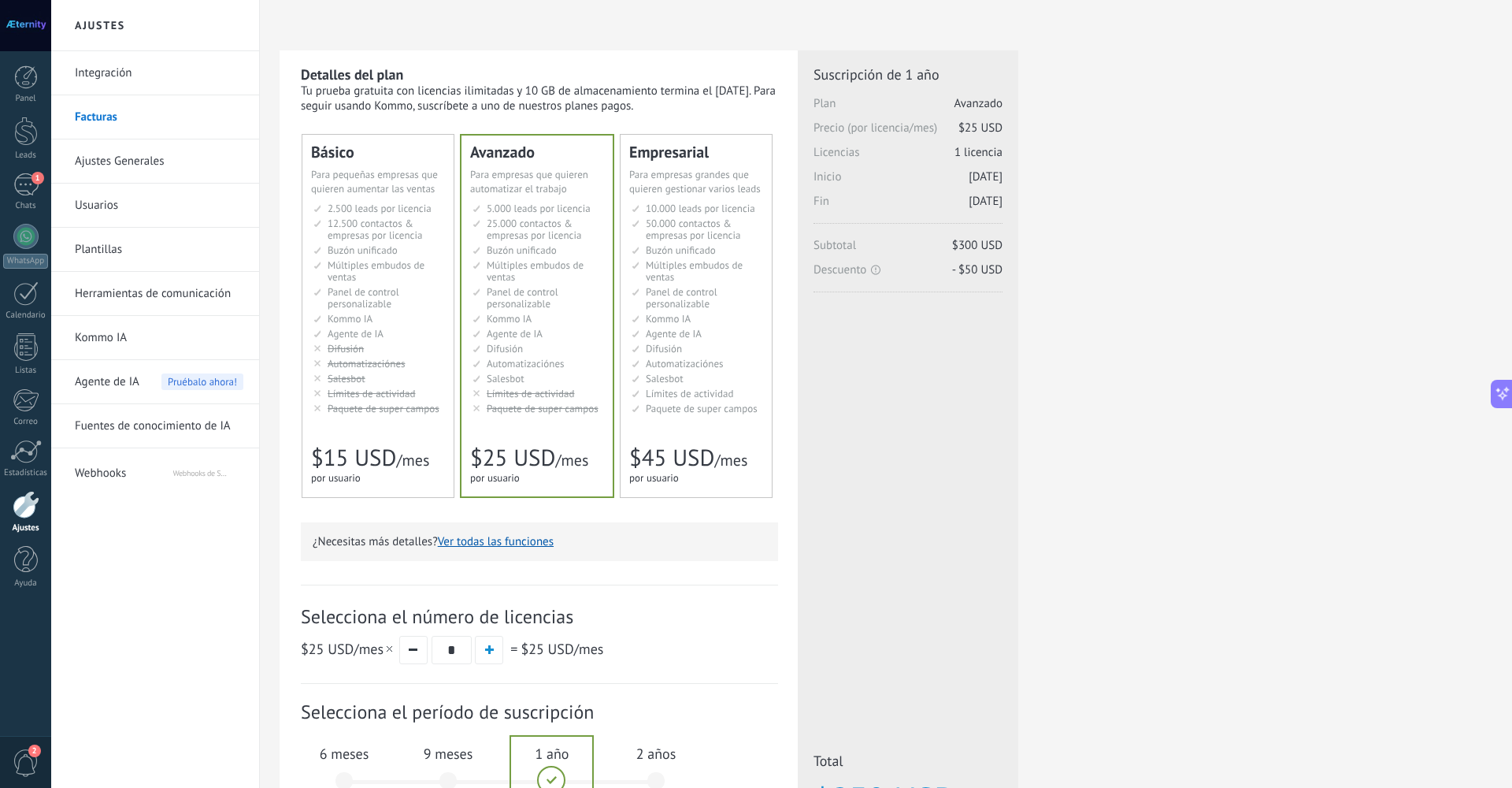
scroll to position [0, 0]
